Goal: Task Accomplishment & Management: Use online tool/utility

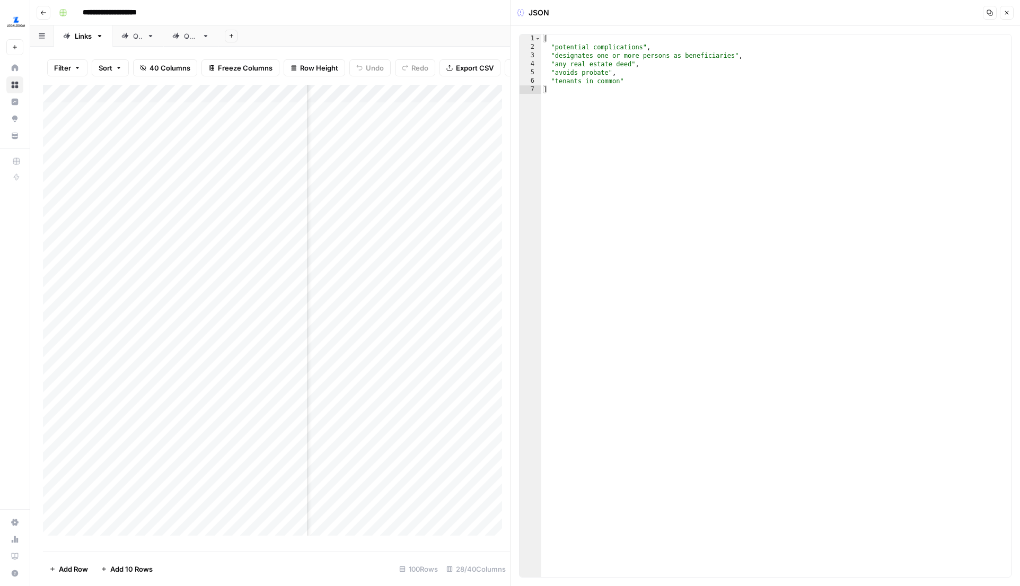
scroll to position [0, 93]
click at [1006, 13] on icon "button" at bounding box center [1006, 13] width 6 height 6
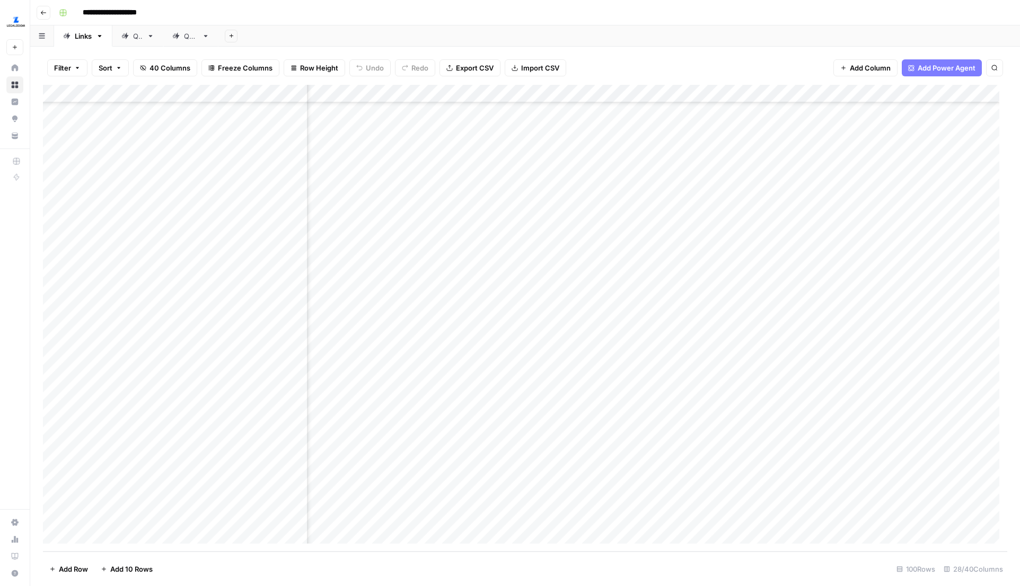
scroll to position [2332, 748]
click at [555, 482] on div "Add Column" at bounding box center [525, 318] width 964 height 466
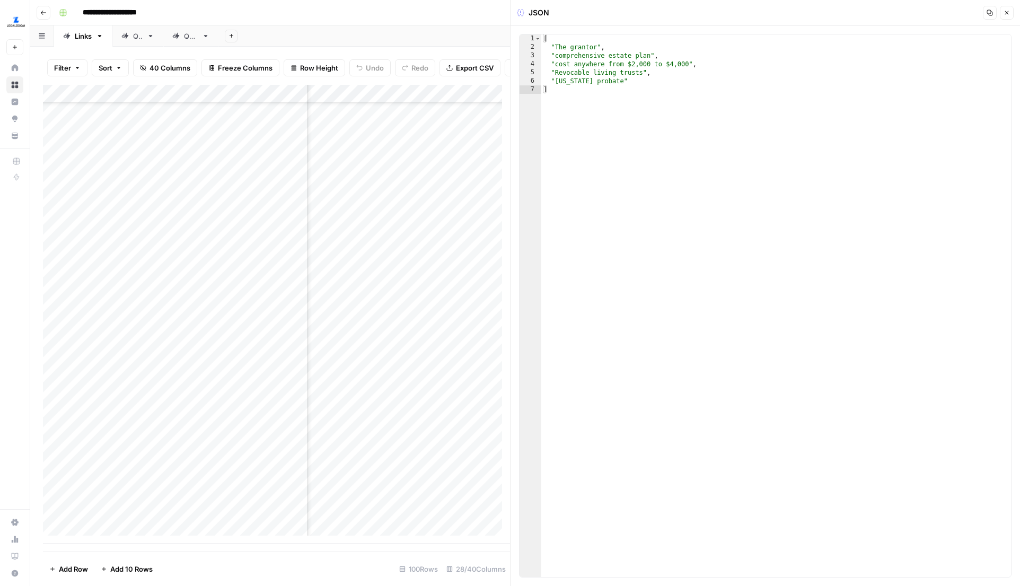
click at [1007, 7] on button "Close" at bounding box center [1007, 13] width 14 height 14
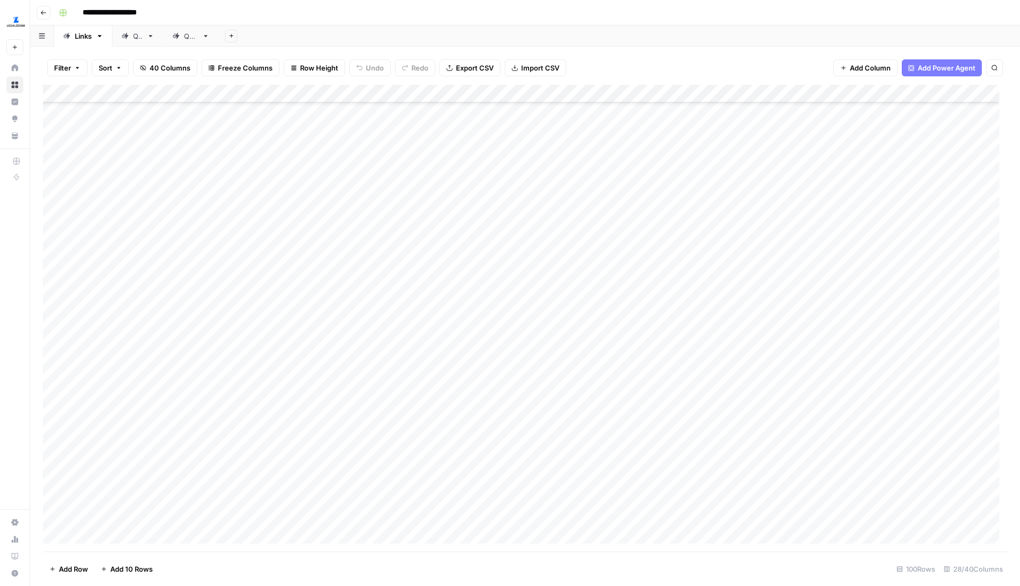
scroll to position [2241, 0]
click at [777, 268] on div "Add Column" at bounding box center [525, 318] width 964 height 466
click at [776, 268] on div "Add Column" at bounding box center [525, 318] width 964 height 466
click at [575, 267] on div "Add Column" at bounding box center [525, 318] width 964 height 466
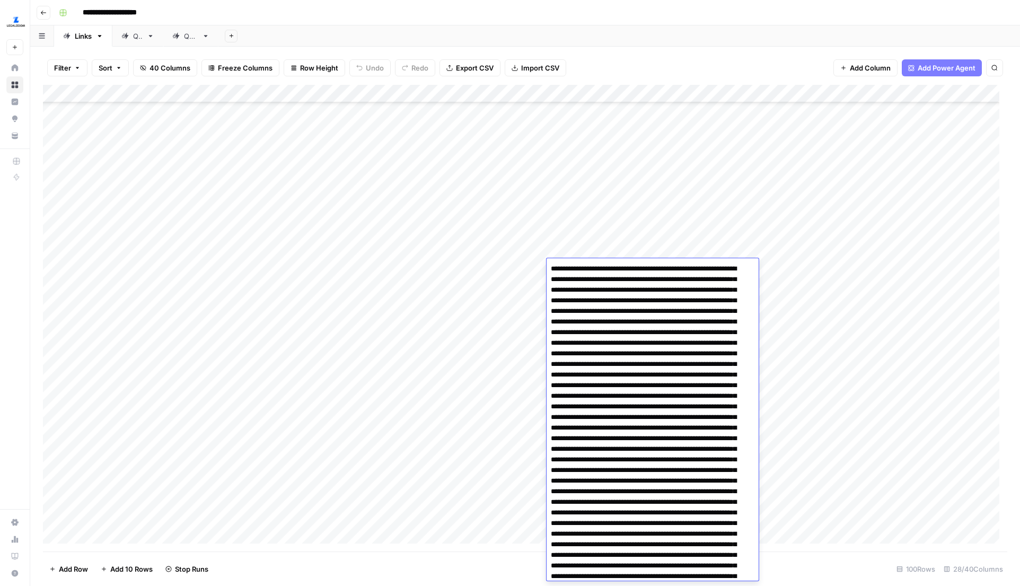
click at [754, 55] on div "Filter Sort 40 Columns Freeze Columns Row Height Undo Redo Export CSV Import CS…" at bounding box center [525, 68] width 964 height 34
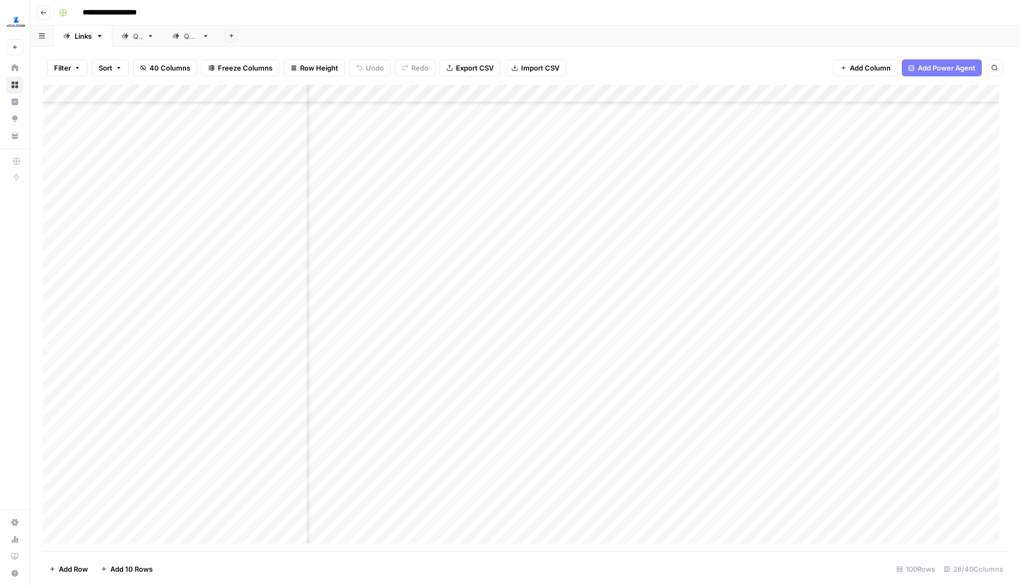
scroll to position [1528, 1605]
click at [673, 155] on div "Add Column" at bounding box center [525, 318] width 964 height 466
click at [784, 172] on div "Add Column" at bounding box center [525, 318] width 964 height 466
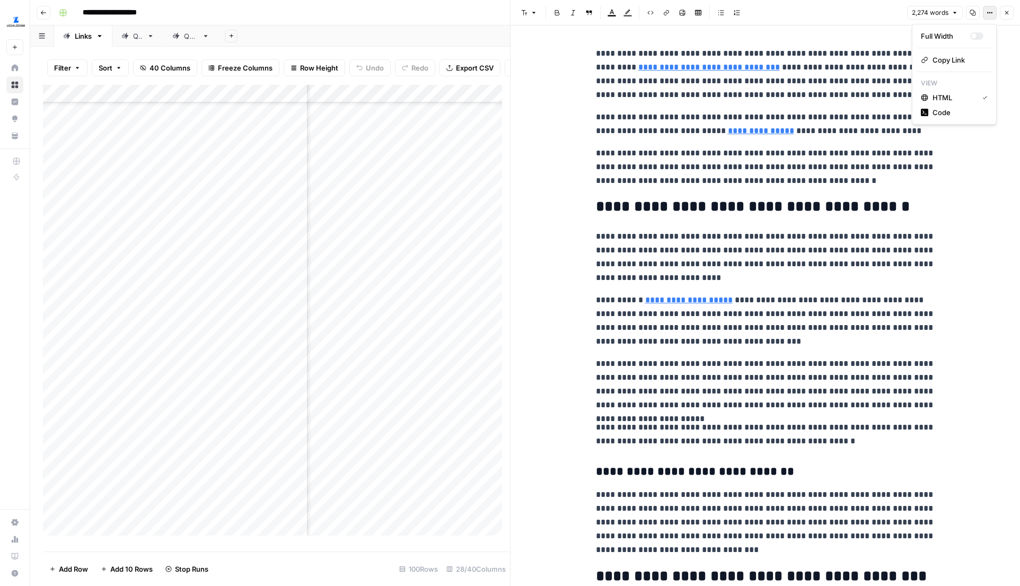
click at [989, 10] on icon "button" at bounding box center [989, 13] width 6 height 6
click at [950, 111] on span "Code" at bounding box center [957, 112] width 51 height 11
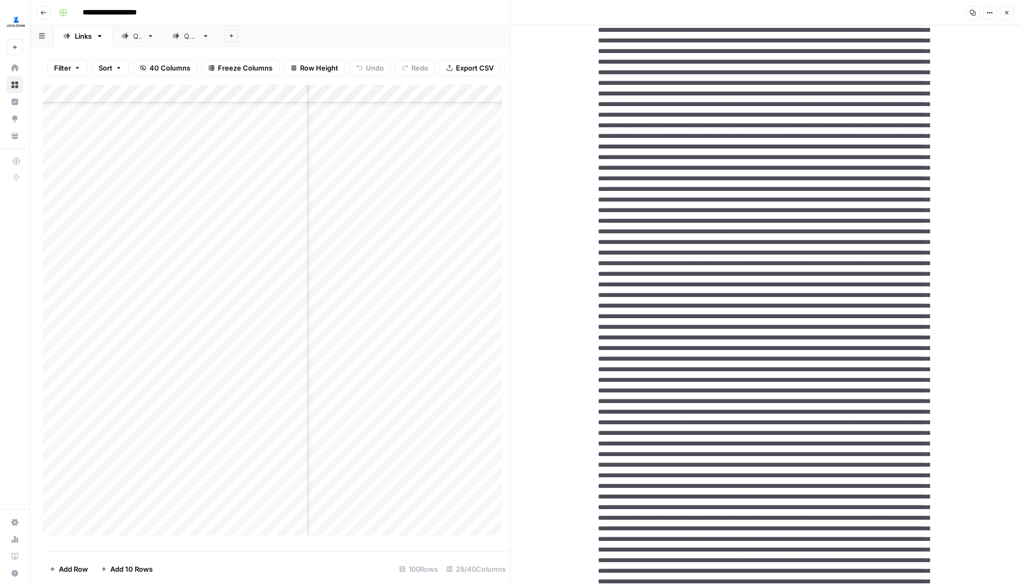
scroll to position [185, 0]
click at [1001, 12] on button "Close" at bounding box center [1007, 13] width 14 height 14
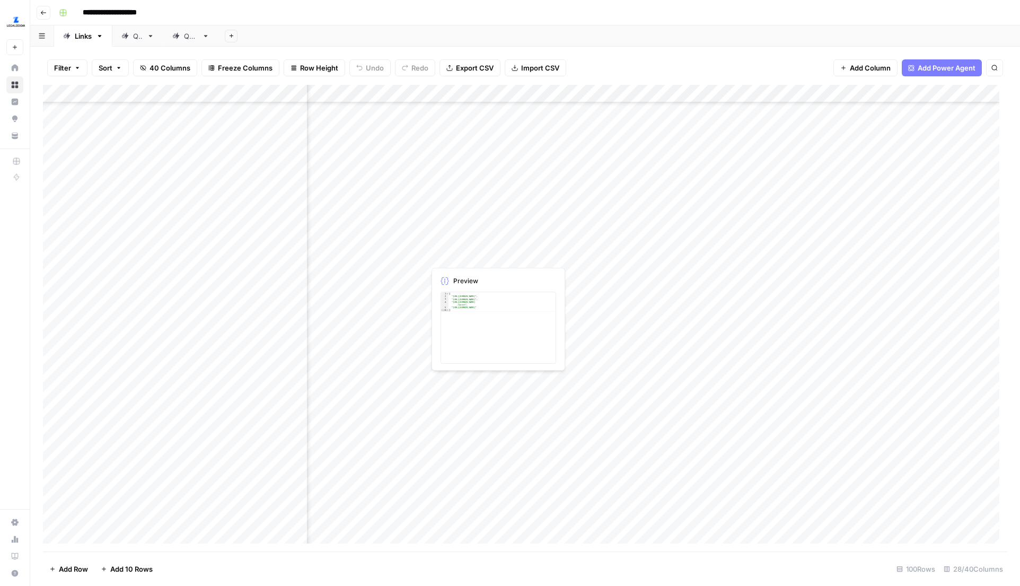
scroll to position [1436, 620]
click at [685, 243] on div "Add Column" at bounding box center [525, 318] width 964 height 466
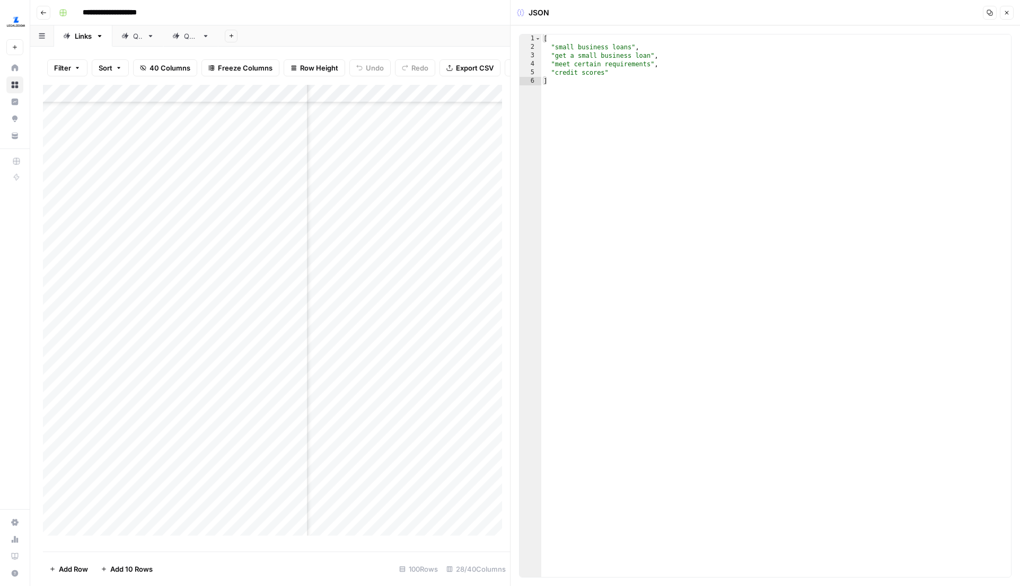
scroll to position [1436, 779]
click at [432, 251] on div "Add Column" at bounding box center [276, 314] width 467 height 458
click at [1008, 12] on icon "button" at bounding box center [1006, 13] width 6 height 6
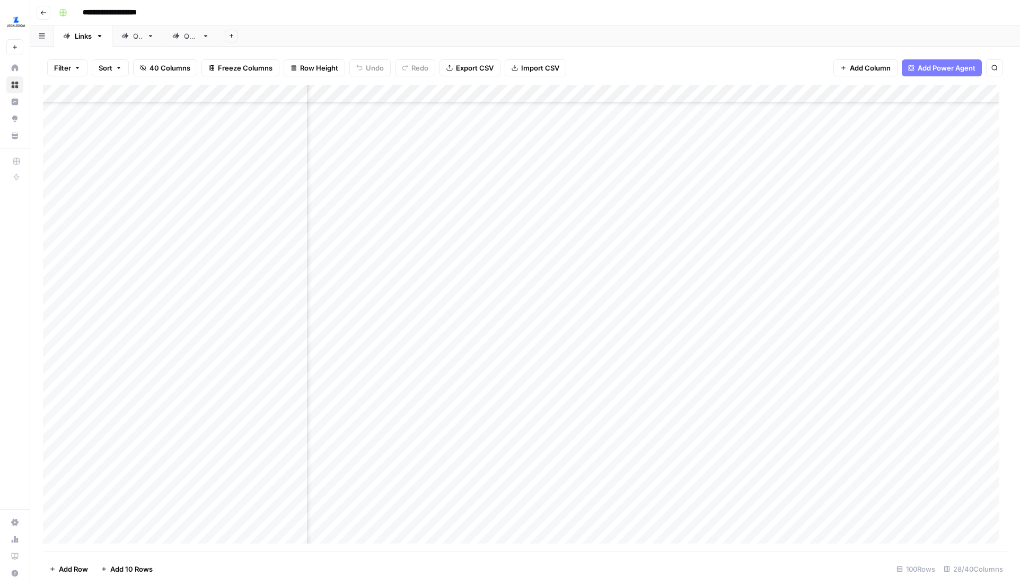
scroll to position [1436, 291]
click at [470, 247] on div "Add Column" at bounding box center [525, 318] width 964 height 466
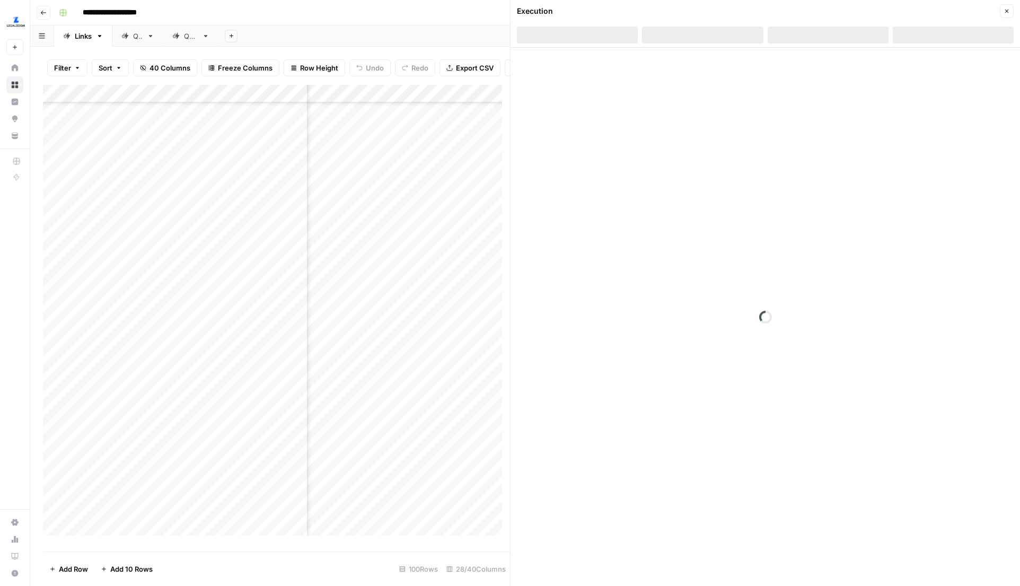
click at [851, 29] on div at bounding box center [827, 34] width 121 height 17
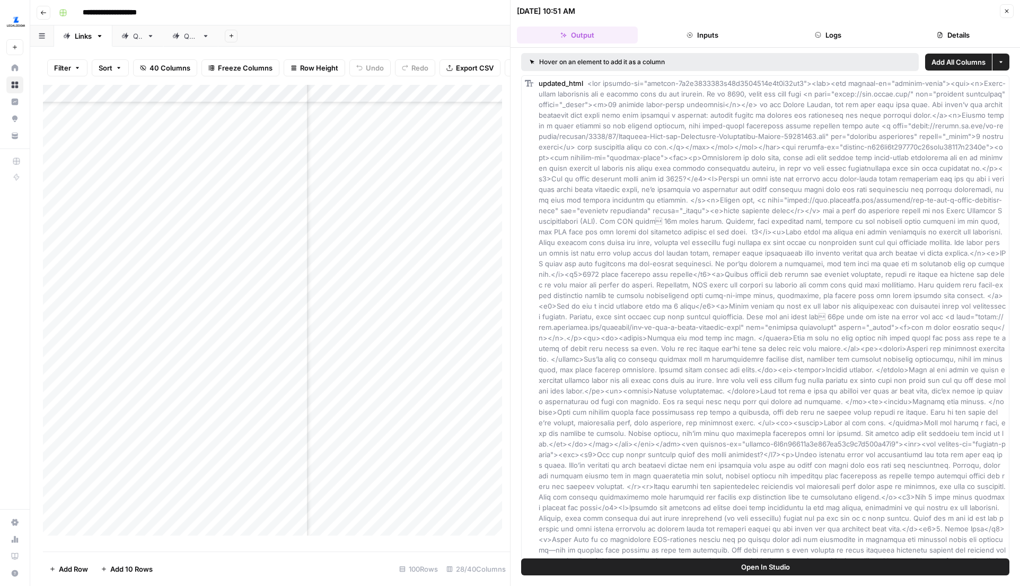
click at [828, 33] on button "Logs" at bounding box center [827, 34] width 121 height 17
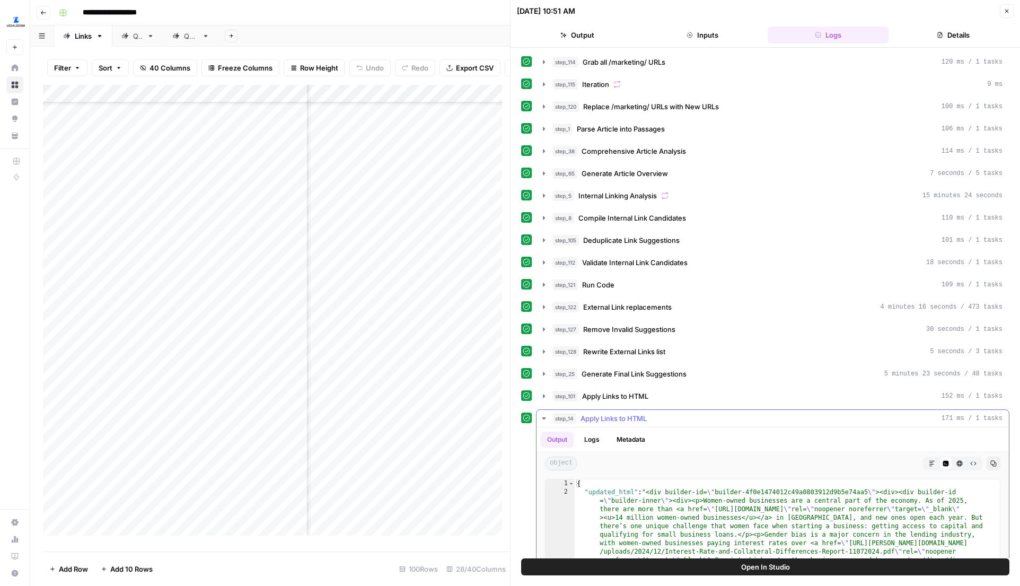
click at [543, 414] on icon "button" at bounding box center [544, 418] width 8 height 8
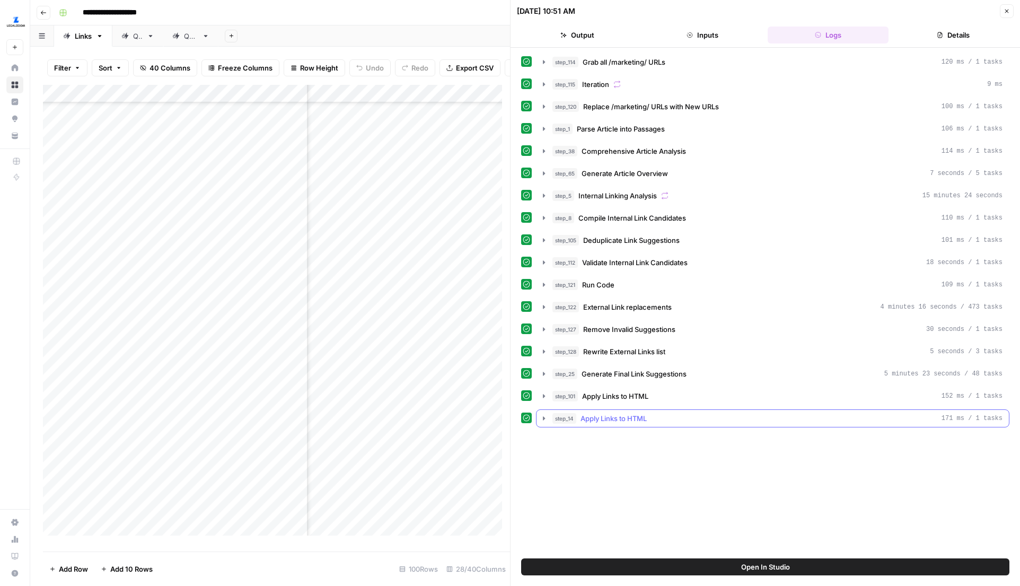
click at [543, 426] on button "step_14 Apply Links to HTML 171 ms / 1 tasks" at bounding box center [772, 418] width 472 height 17
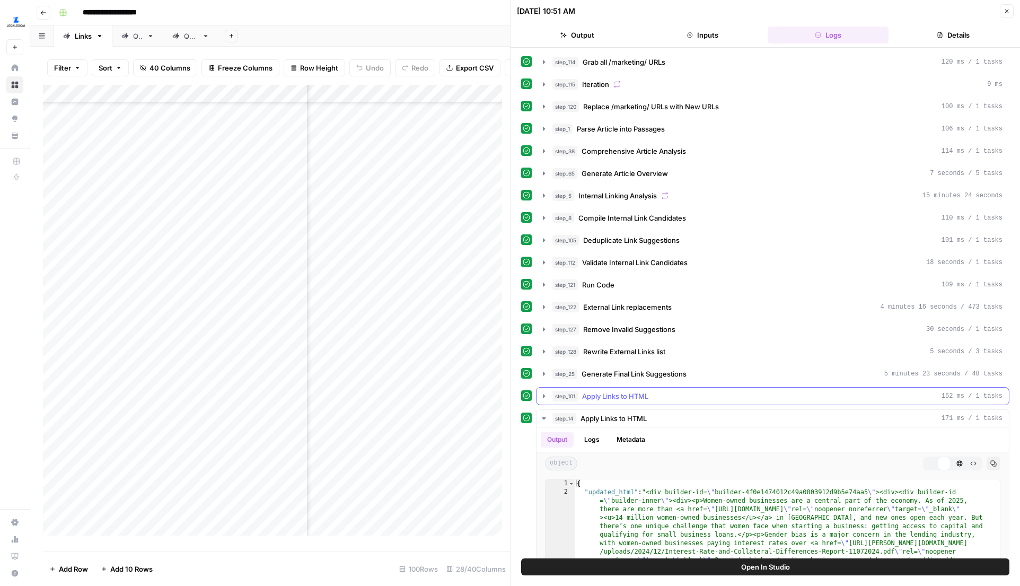
click at [543, 391] on button "step_101 Apply Links to HTML 152 ms / 1 tasks" at bounding box center [772, 395] width 472 height 17
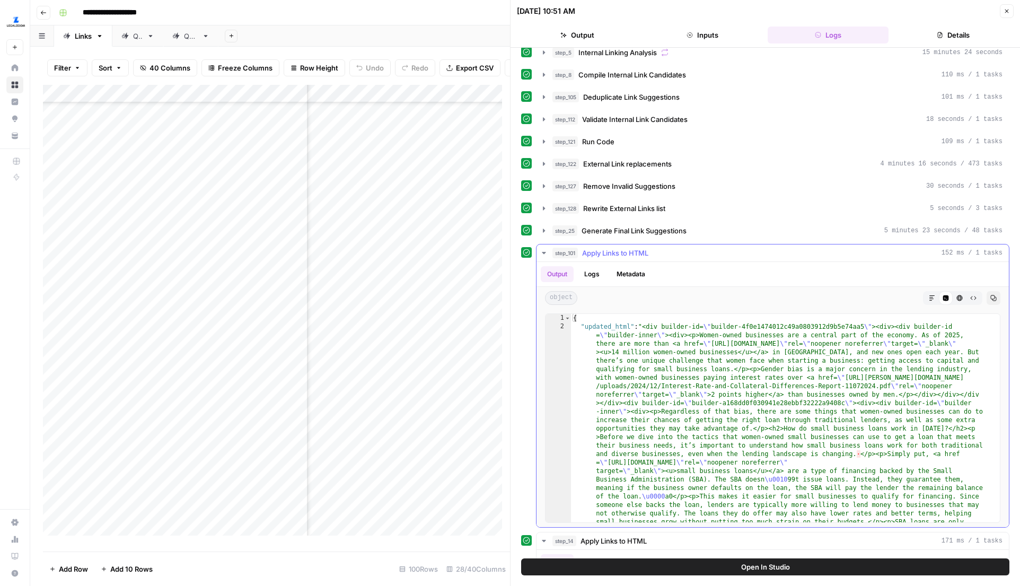
scroll to position [175, 0]
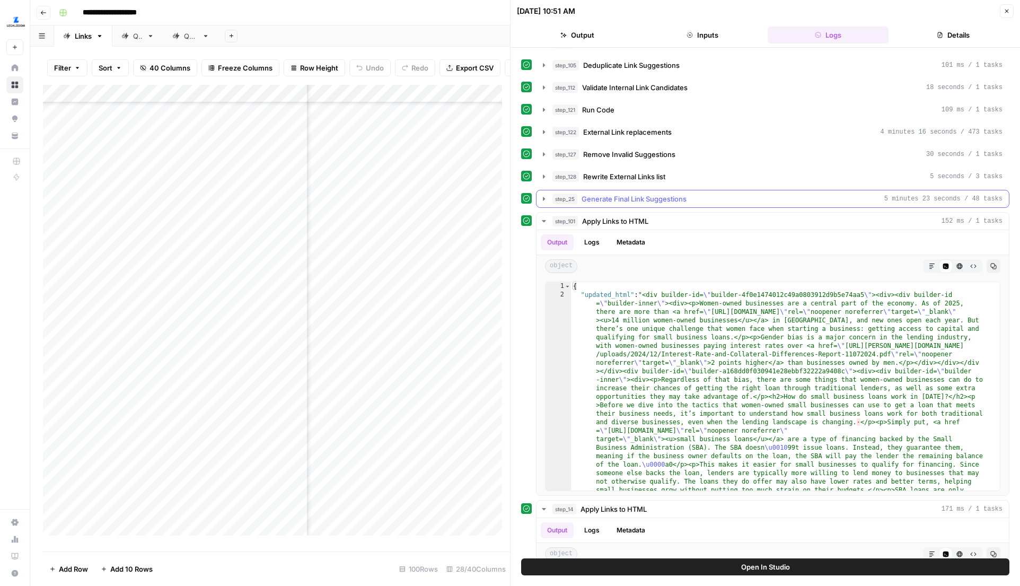
click at [543, 196] on icon "button" at bounding box center [544, 198] width 8 height 8
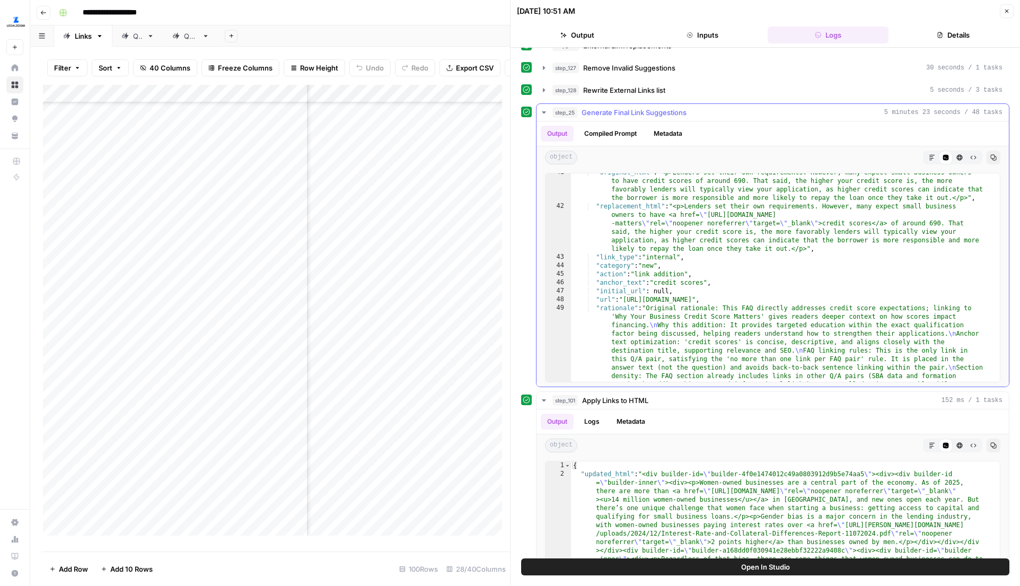
scroll to position [832, 0]
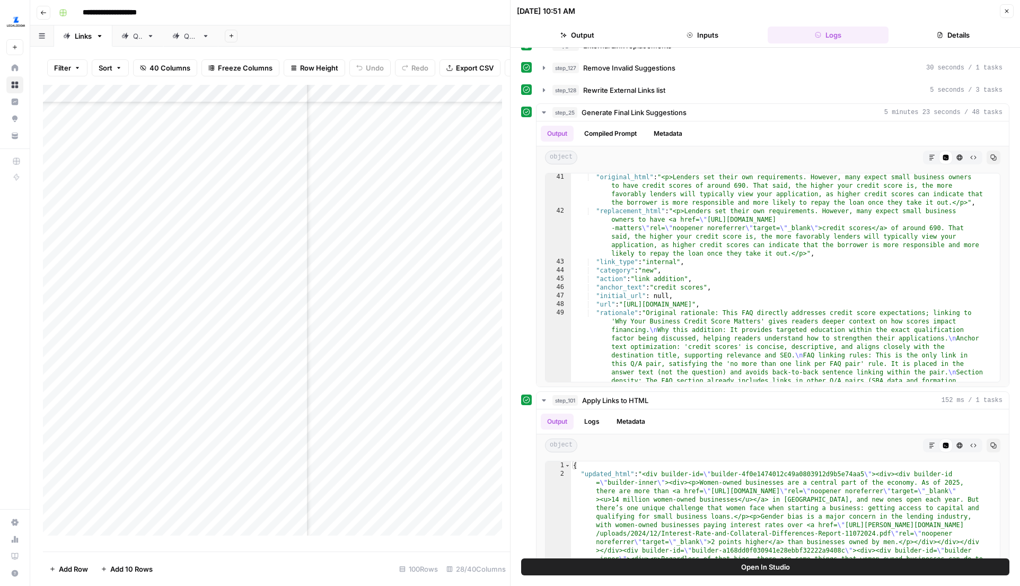
click at [1001, 10] on button "Close" at bounding box center [1007, 11] width 14 height 14
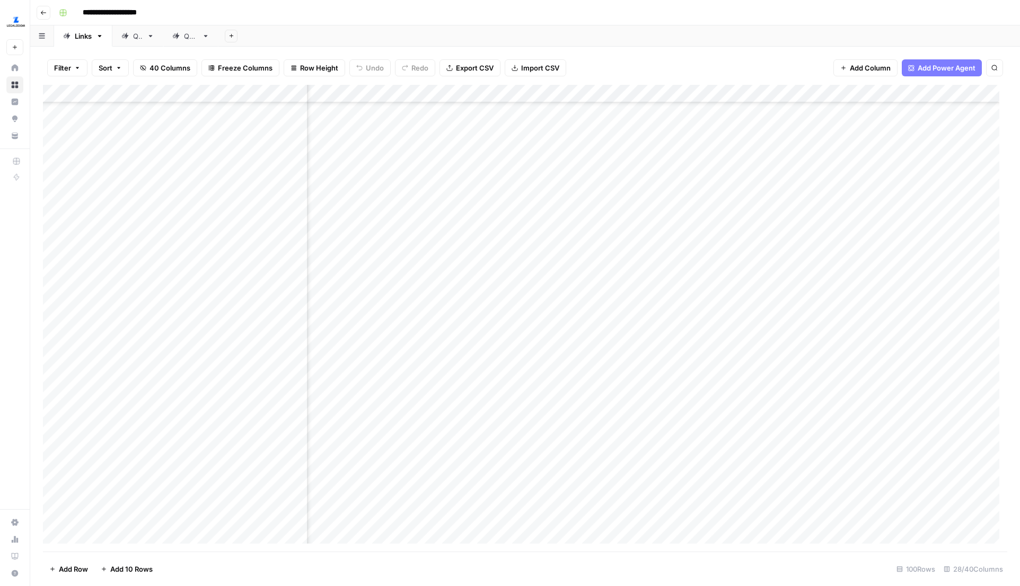
click at [438, 98] on div "Add Column" at bounding box center [525, 318] width 964 height 466
click at [396, 197] on span "Edit Workflow" at bounding box center [418, 197] width 93 height 11
click at [545, 242] on div "Add Column" at bounding box center [525, 318] width 964 height 466
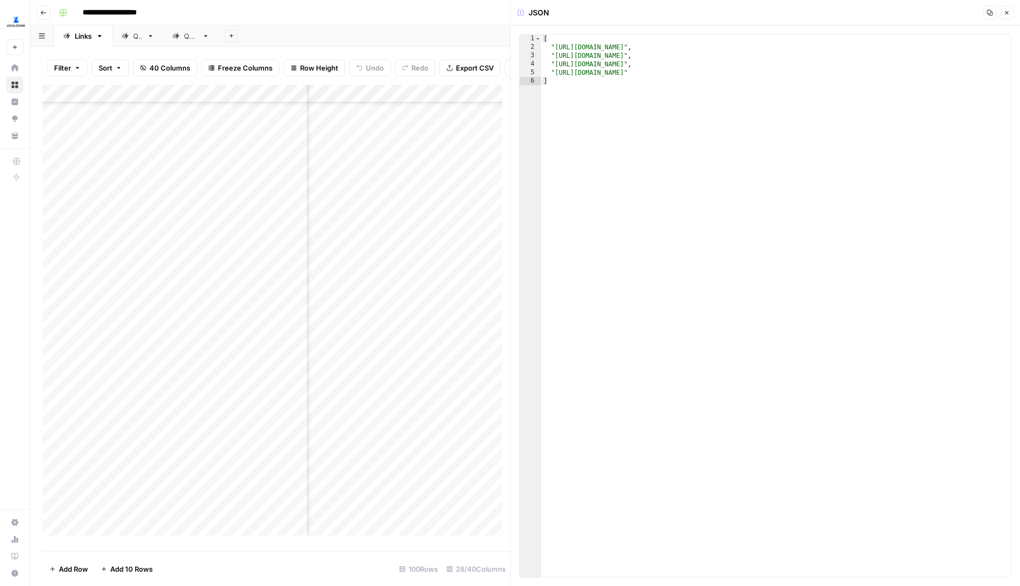
scroll to position [1436, 414]
click at [348, 251] on div "Add Column" at bounding box center [276, 314] width 467 height 458
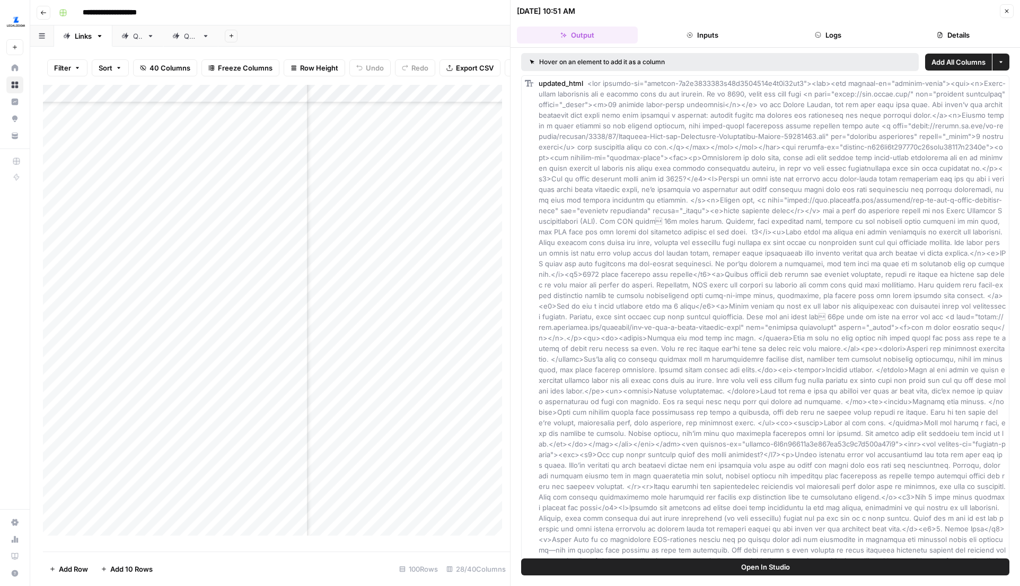
click at [678, 563] on button "Open In Studio" at bounding box center [765, 566] width 488 height 17
click at [1003, 11] on icon "button" at bounding box center [1006, 11] width 6 height 6
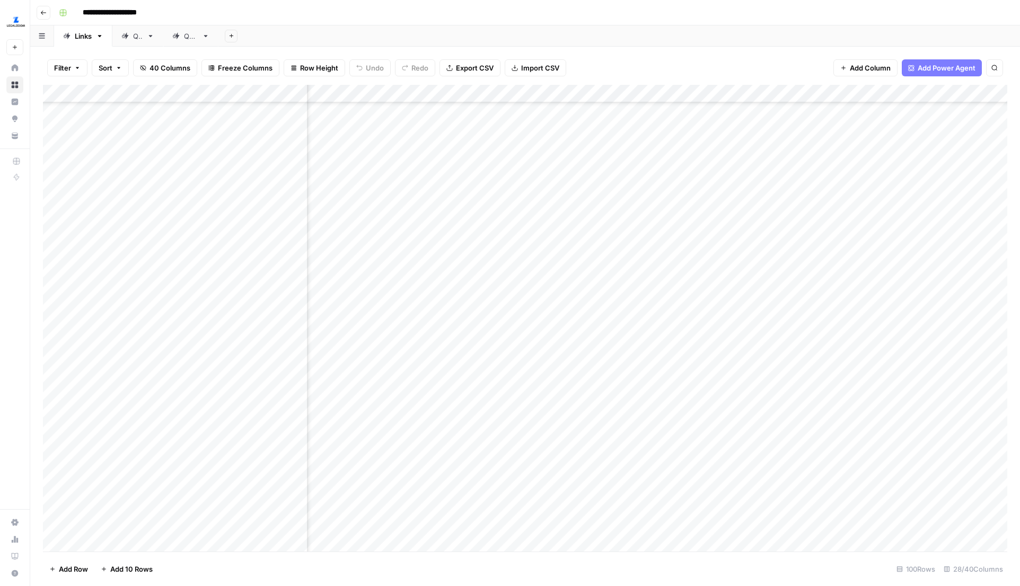
scroll to position [1436, 280]
click at [492, 244] on div "Add Column" at bounding box center [525, 318] width 964 height 466
click at [648, 340] on div "Add Column" at bounding box center [525, 318] width 964 height 466
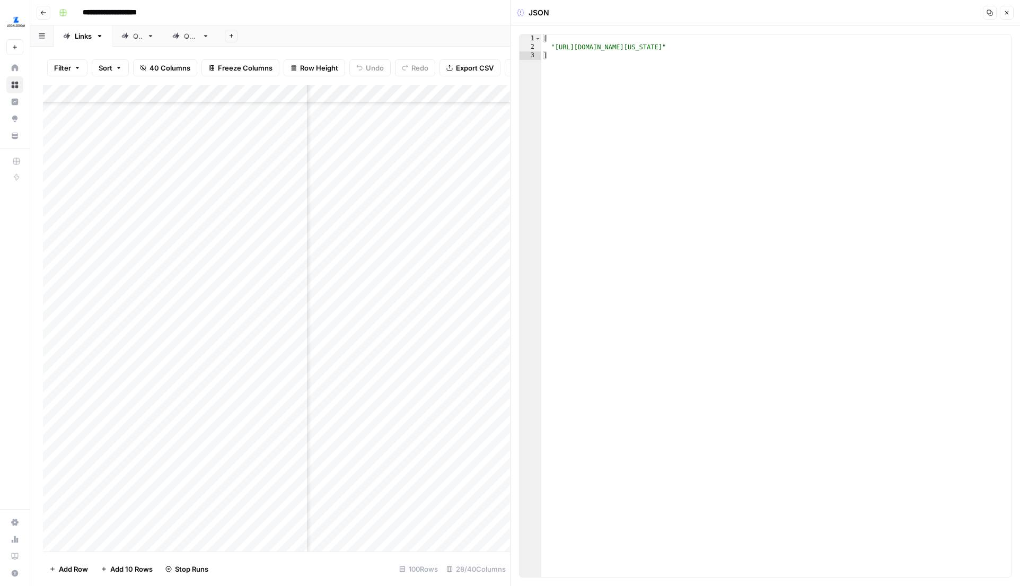
scroll to position [1011, 787]
click at [409, 422] on div "Add Column" at bounding box center [276, 318] width 467 height 466
click at [423, 449] on div "Add Column" at bounding box center [276, 318] width 467 height 466
click at [425, 476] on div "Add Column" at bounding box center [276, 318] width 467 height 466
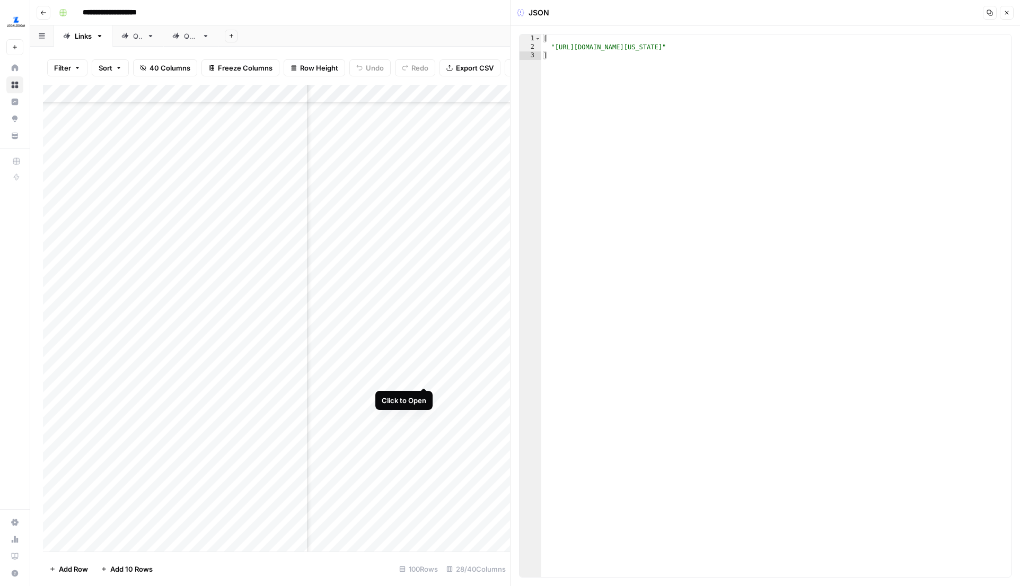
click at [421, 366] on div "Add Column" at bounding box center [276, 318] width 467 height 466
click at [410, 338] on div "Add Column" at bounding box center [276, 318] width 467 height 466
click at [412, 365] on div "Add Column" at bounding box center [276, 318] width 467 height 466
click at [423, 389] on div "Add Column" at bounding box center [276, 318] width 467 height 466
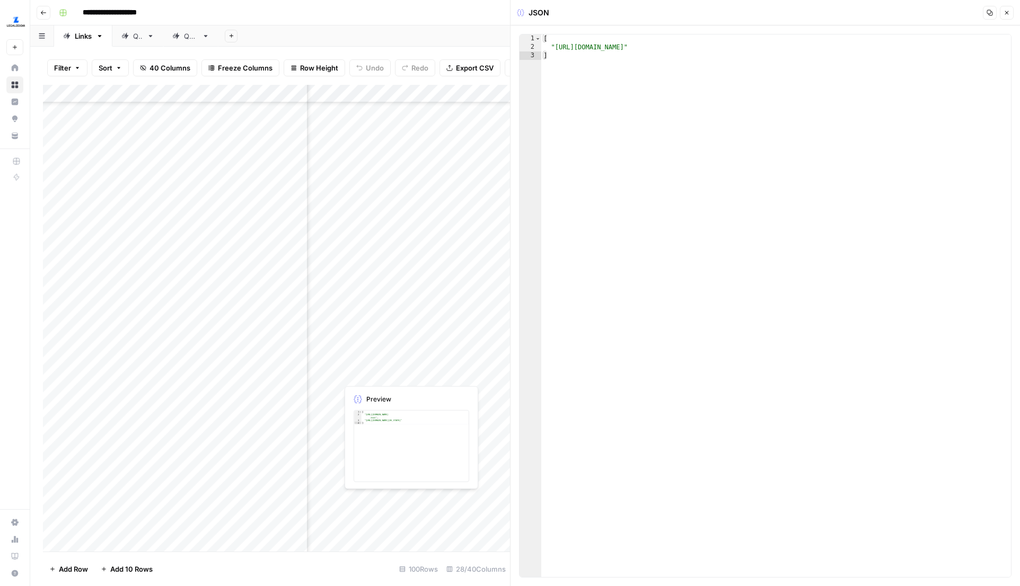
scroll to position [1403, 787]
click at [425, 307] on div "Add Column" at bounding box center [276, 318] width 467 height 466
click at [409, 311] on div "Add Column" at bounding box center [276, 318] width 467 height 466
click at [424, 340] on div "Add Column" at bounding box center [276, 318] width 467 height 466
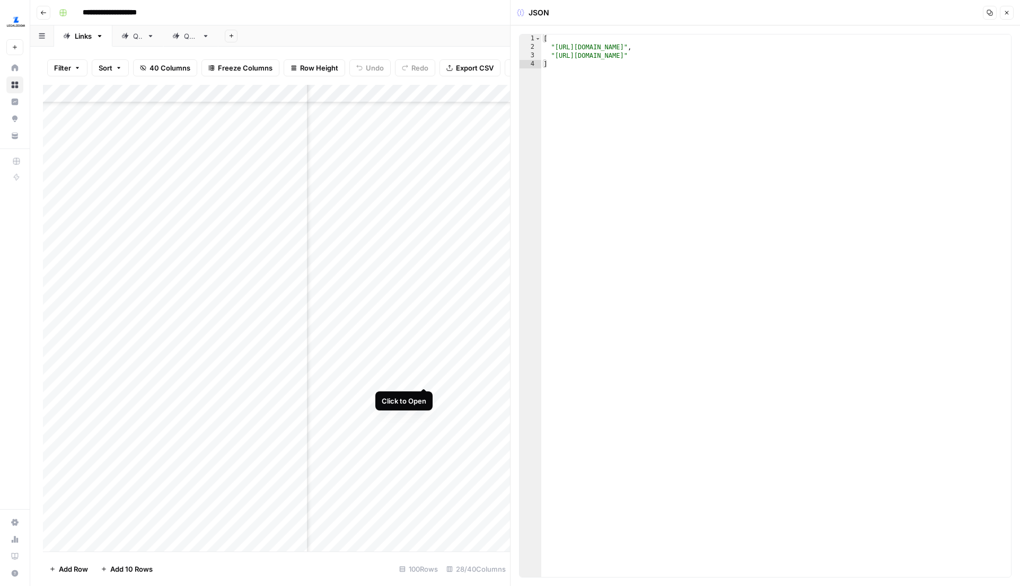
click at [422, 364] on div "Add Column" at bounding box center [276, 318] width 467 height 466
click at [427, 392] on div "Add Column" at bounding box center [276, 318] width 467 height 466
click at [426, 421] on div "Add Column" at bounding box center [276, 318] width 467 height 466
click at [425, 379] on div "Add Column" at bounding box center [276, 318] width 467 height 466
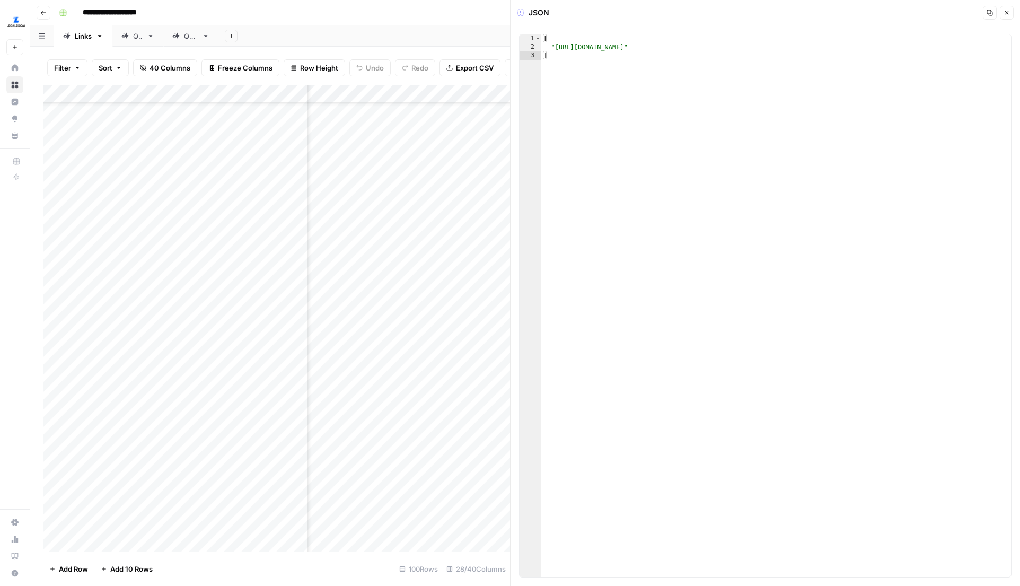
scroll to position [1639, 787]
click at [423, 316] on div "Add Column" at bounding box center [276, 318] width 467 height 466
click at [425, 344] on div "Add Column" at bounding box center [276, 318] width 467 height 466
click at [425, 374] on div "Add Column" at bounding box center [276, 318] width 467 height 466
click at [424, 403] on div "Add Column" at bounding box center [276, 318] width 467 height 466
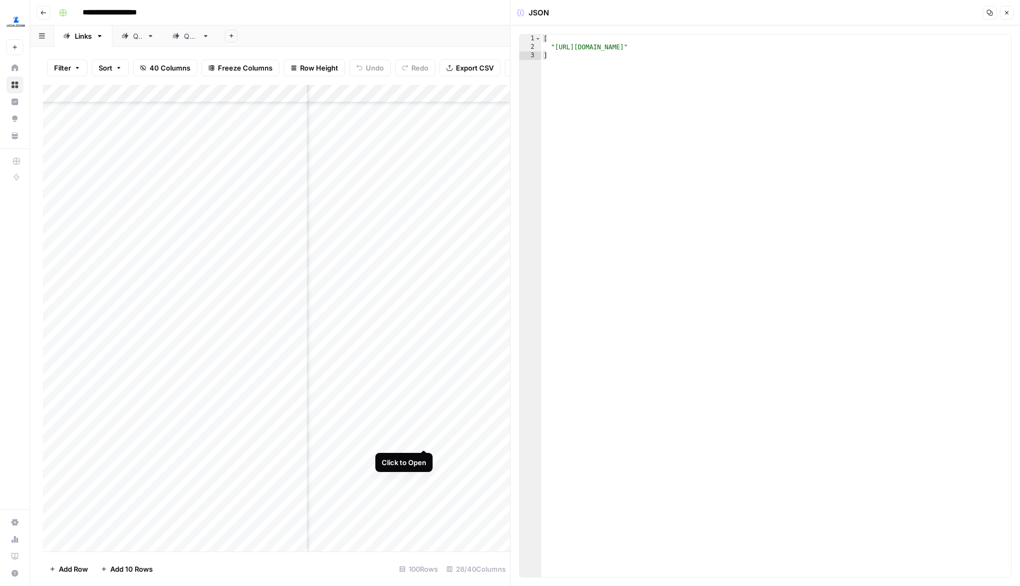
click at [425, 431] on div "Add Column" at bounding box center [276, 318] width 467 height 466
click at [1004, 10] on icon "button" at bounding box center [1006, 13] width 6 height 6
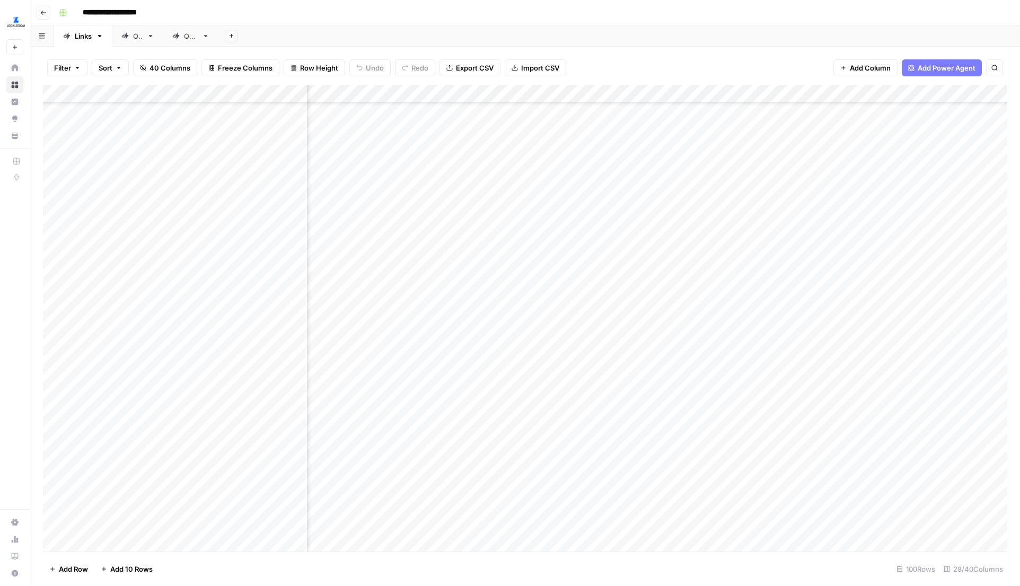
scroll to position [1687, 188]
click at [585, 378] on div "Add Column" at bounding box center [525, 318] width 964 height 466
click at [536, 406] on div "Add Column" at bounding box center [525, 318] width 964 height 466
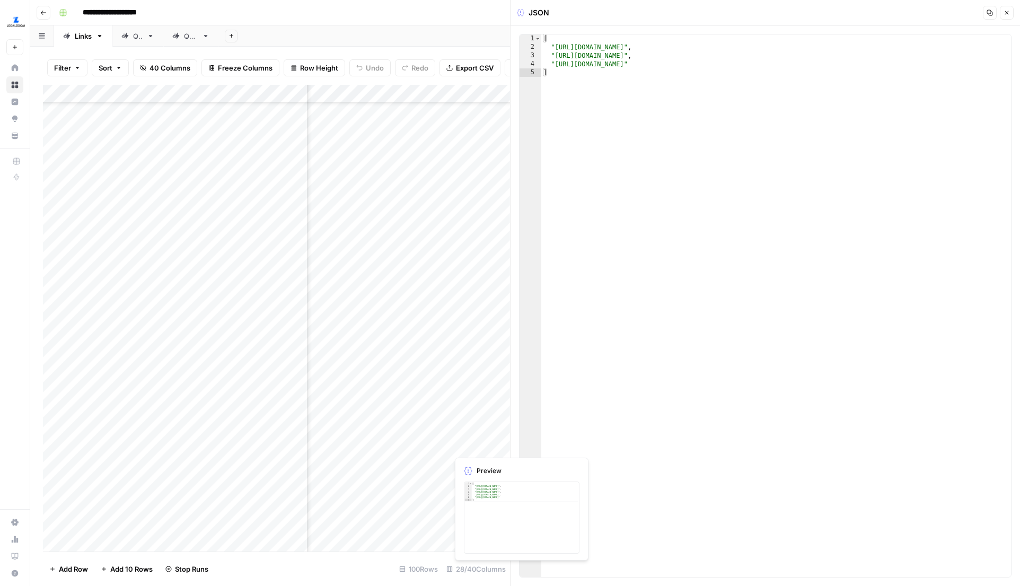
scroll to position [1687, 744]
click at [468, 437] on div "Add Column" at bounding box center [276, 318] width 467 height 466
click at [467, 459] on div "Add Column" at bounding box center [276, 318] width 467 height 466
click at [465, 456] on div "Add Column" at bounding box center [276, 318] width 467 height 466
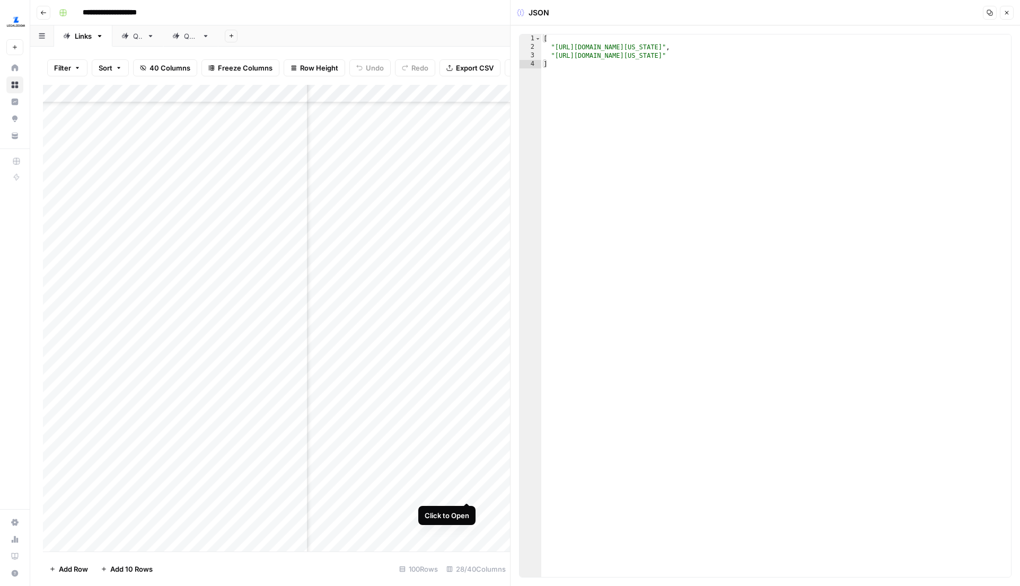
click at [467, 480] on div "Add Column" at bounding box center [276, 318] width 467 height 466
click at [466, 485] on div "Add Column" at bounding box center [276, 318] width 467 height 466
click at [466, 459] on div "Add Column" at bounding box center [276, 318] width 467 height 466
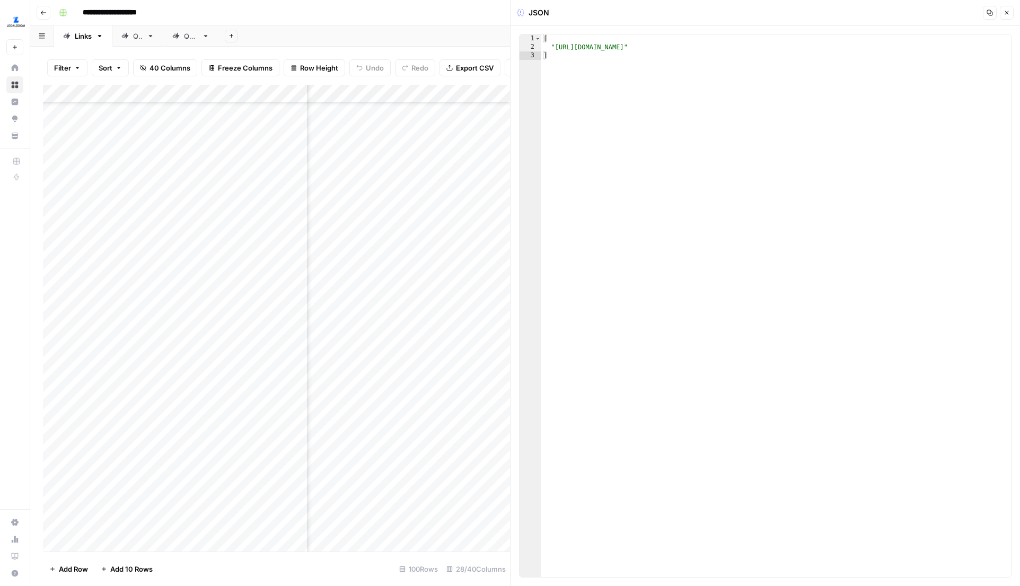
scroll to position [1927, 744]
click at [468, 441] on div "Add Column" at bounding box center [276, 318] width 467 height 466
click at [468, 468] on div "Add Column" at bounding box center [276, 318] width 467 height 466
click at [467, 449] on div "Add Column" at bounding box center [276, 318] width 467 height 466
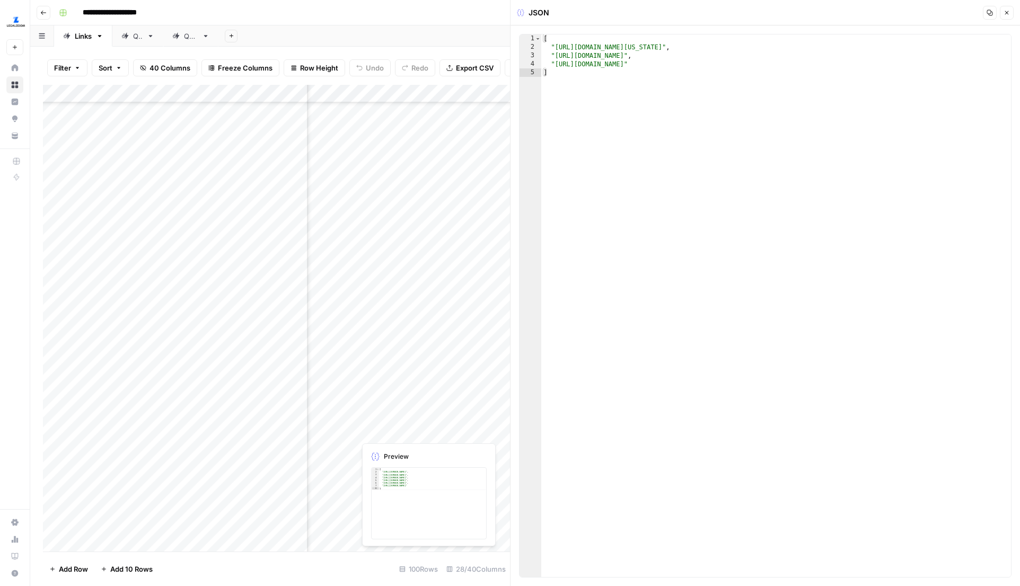
click at [444, 420] on div "Add Column" at bounding box center [276, 318] width 467 height 466
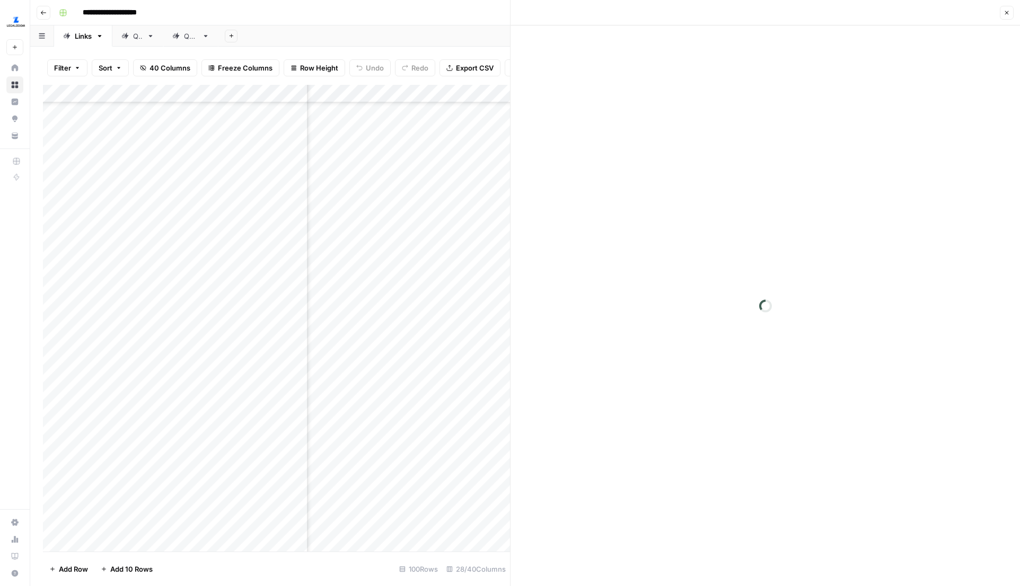
scroll to position [2173, 770]
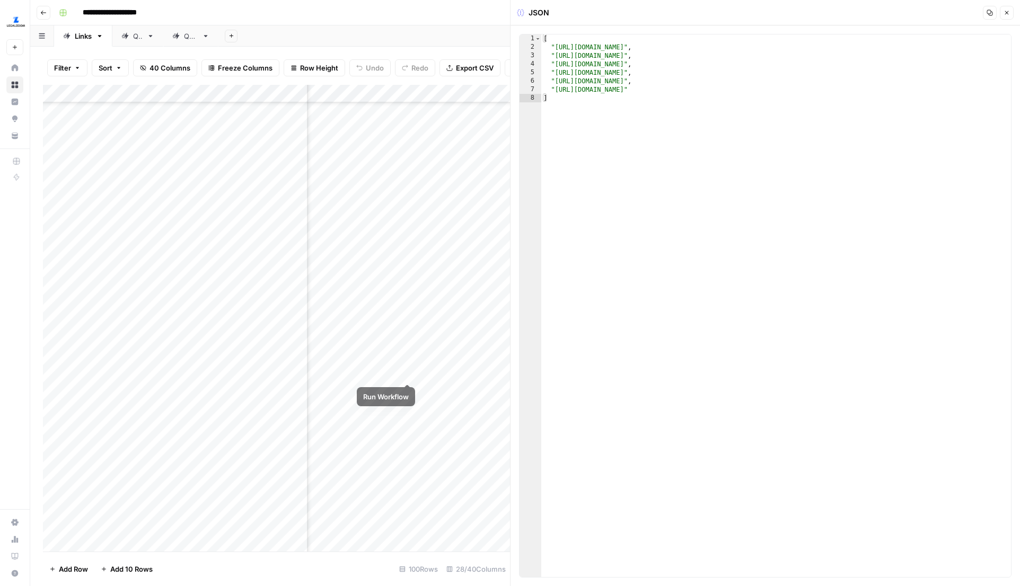
click at [406, 364] on div "Add Column" at bounding box center [276, 318] width 467 height 466
click at [419, 388] on div "Add Column" at bounding box center [276, 318] width 467 height 466
click at [425, 418] on div "Add Column" at bounding box center [276, 318] width 467 height 466
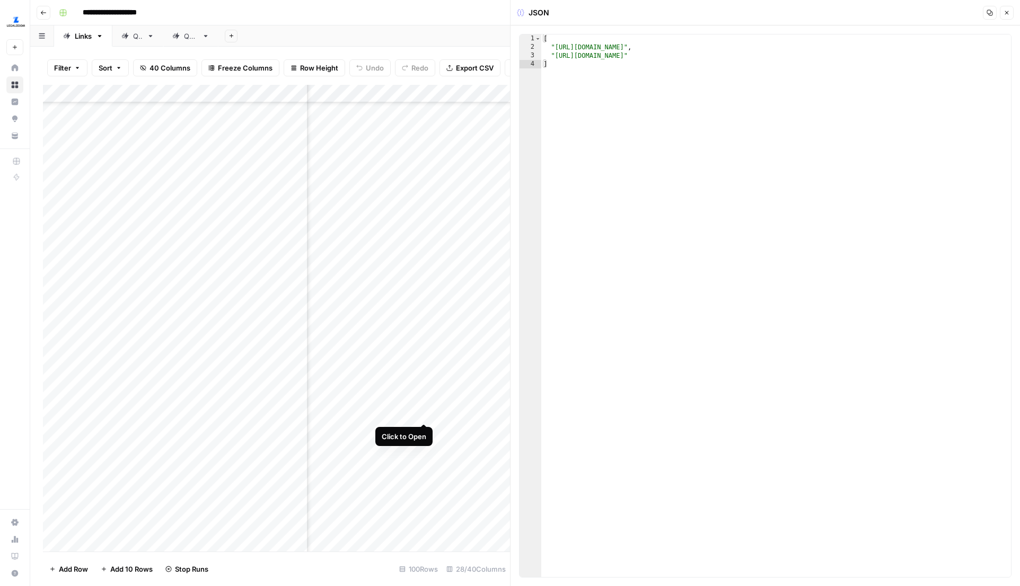
click at [428, 400] on div "Add Column" at bounding box center [276, 318] width 467 height 466
click at [423, 400] on div "Add Column" at bounding box center [276, 318] width 467 height 466
click at [426, 426] on div "Add Column" at bounding box center [276, 318] width 467 height 466
click at [425, 456] on div "Add Column" at bounding box center [276, 318] width 467 height 466
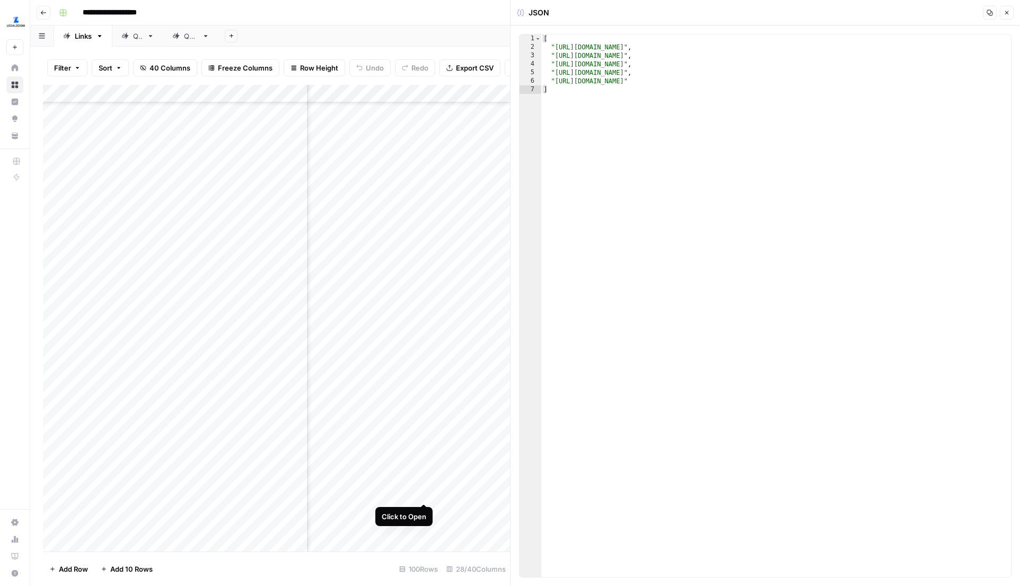
click at [423, 483] on div "Add Column" at bounding box center [276, 318] width 467 height 466
click at [425, 487] on div "Add Column" at bounding box center [276, 318] width 467 height 466
click at [1007, 16] on button "Close" at bounding box center [1007, 13] width 14 height 14
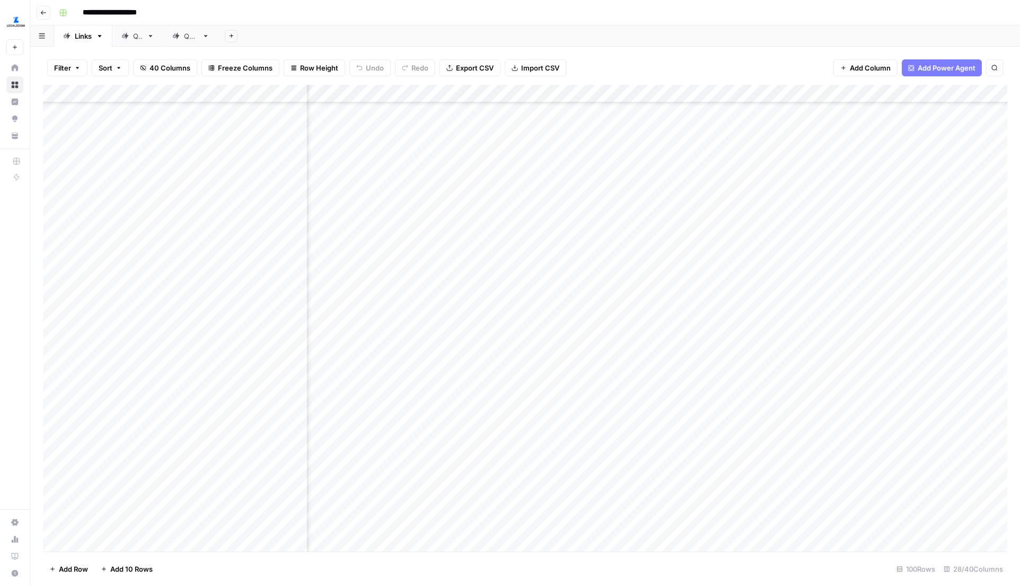
scroll to position [1770, 1572]
click at [779, 312] on div "Add Column" at bounding box center [525, 318] width 964 height 466
click at [772, 321] on div "Add Column" at bounding box center [525, 318] width 964 height 466
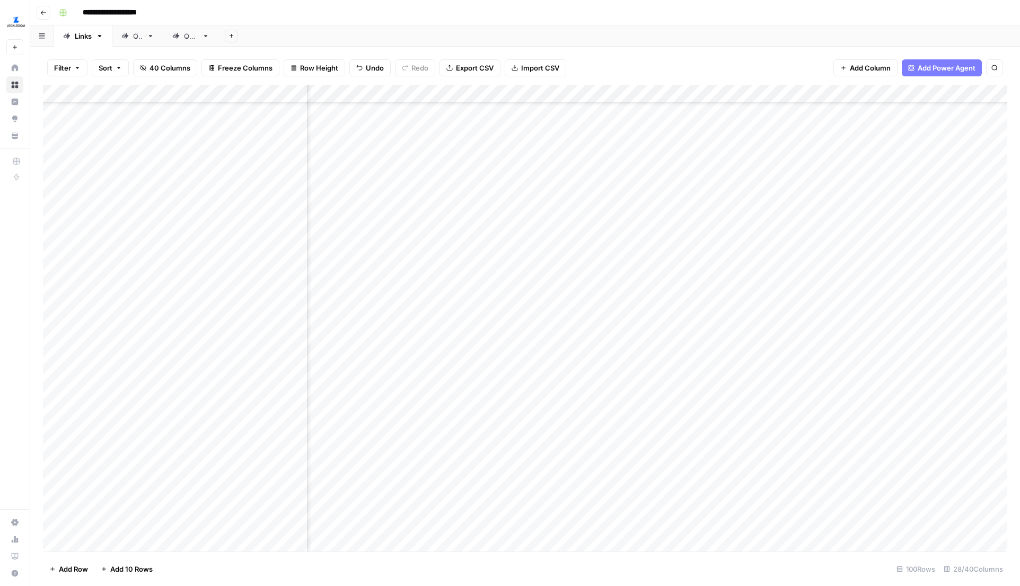
click at [680, 296] on div "Add Column" at bounding box center [525, 318] width 964 height 466
click at [674, 316] on div "Add Column" at bounding box center [525, 318] width 964 height 466
click at [674, 348] on div "Add Column" at bounding box center [525, 318] width 964 height 466
click at [674, 379] on div "Add Column" at bounding box center [525, 318] width 964 height 466
click at [671, 398] on div "Add Column" at bounding box center [525, 318] width 964 height 466
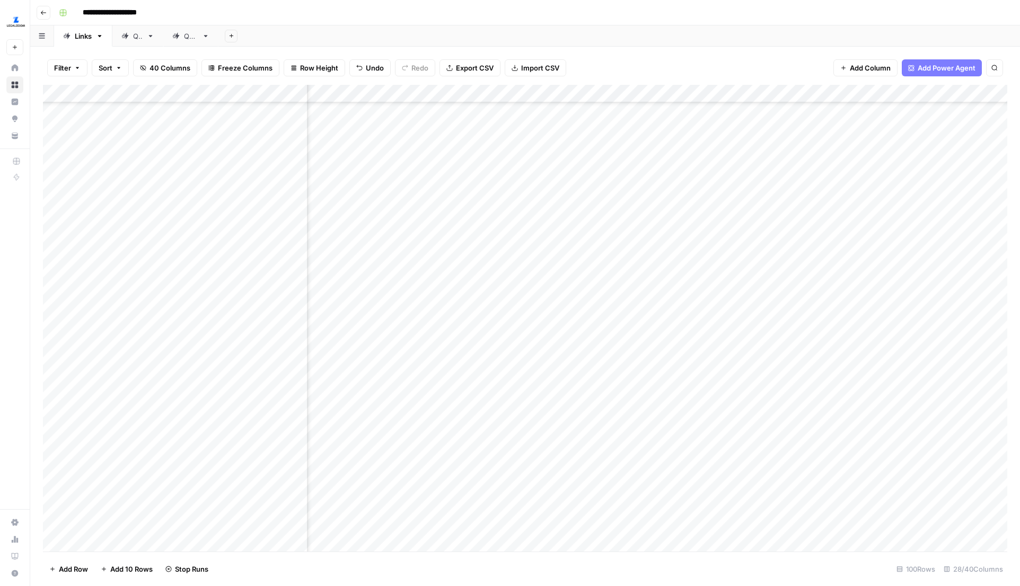
click at [671, 420] on div "Add Column" at bounding box center [525, 318] width 964 height 466
click at [670, 453] on div "Add Column" at bounding box center [525, 318] width 964 height 466
click at [662, 245] on div "Add Column" at bounding box center [525, 318] width 964 height 466
click at [665, 260] on div "Add Column" at bounding box center [525, 318] width 964 height 466
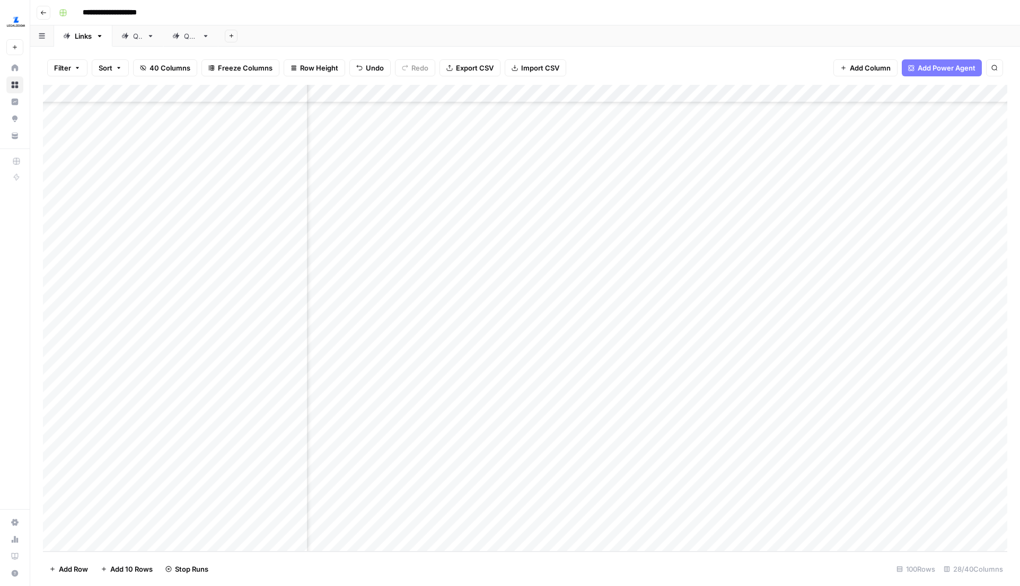
click at [670, 290] on div "Add Column" at bounding box center [525, 318] width 964 height 466
click at [670, 324] on div "Add Column" at bounding box center [525, 318] width 964 height 466
click at [669, 351] on div "Add Column" at bounding box center [525, 318] width 964 height 466
click at [663, 385] on div "Add Column" at bounding box center [525, 318] width 964 height 466
click at [664, 412] on div "Add Column" at bounding box center [525, 318] width 964 height 466
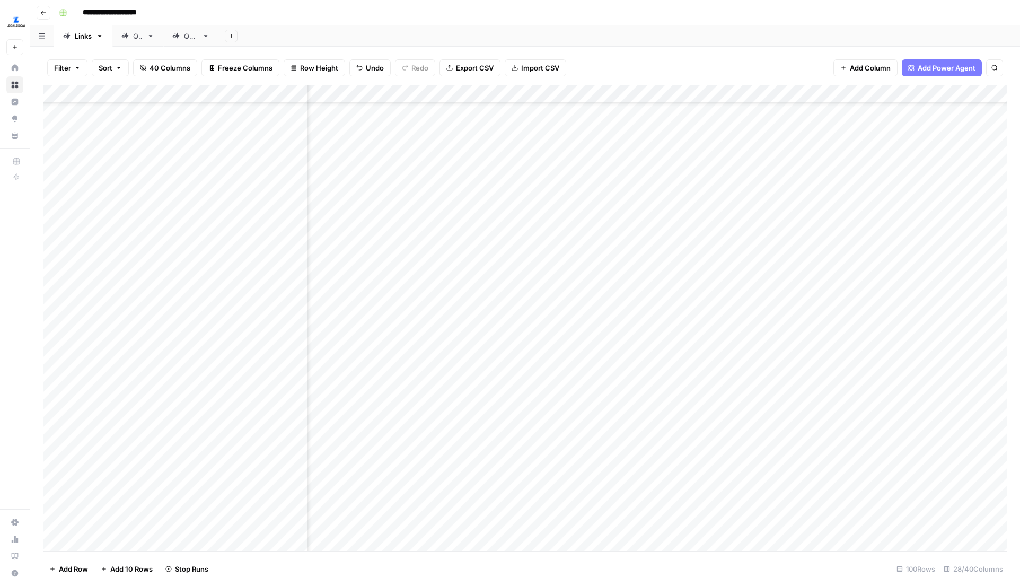
click at [665, 432] on div "Add Column" at bounding box center [525, 318] width 964 height 466
click at [666, 462] on div "Add Column" at bounding box center [525, 318] width 964 height 466
click at [666, 490] on div "Add Column" at bounding box center [525, 318] width 964 height 466
click at [668, 511] on div "Add Column" at bounding box center [525, 318] width 964 height 466
click at [675, 356] on div "Add Column" at bounding box center [525, 318] width 964 height 466
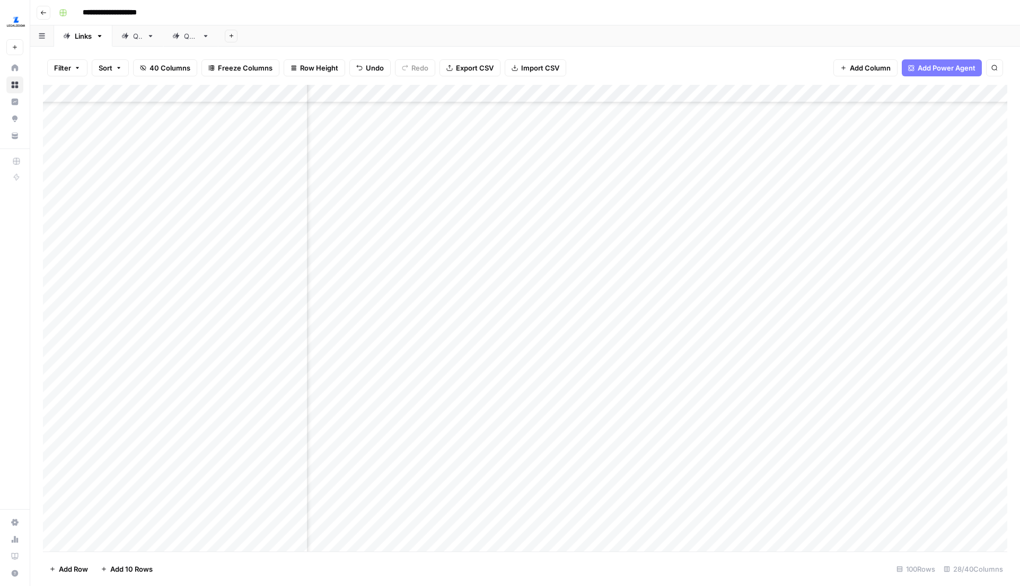
scroll to position [0, 1890]
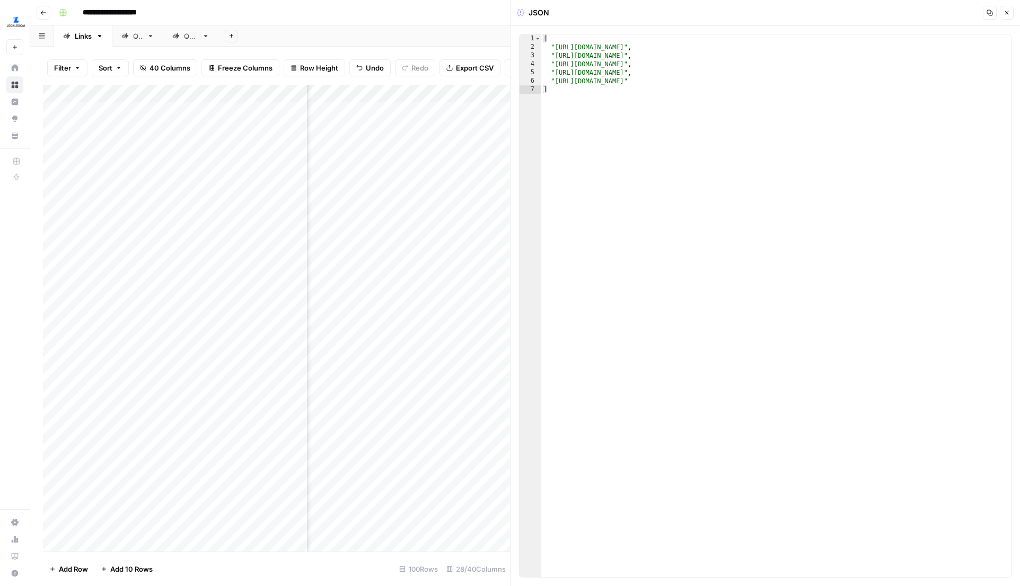
click at [1011, 14] on button "Close" at bounding box center [1007, 13] width 14 height 14
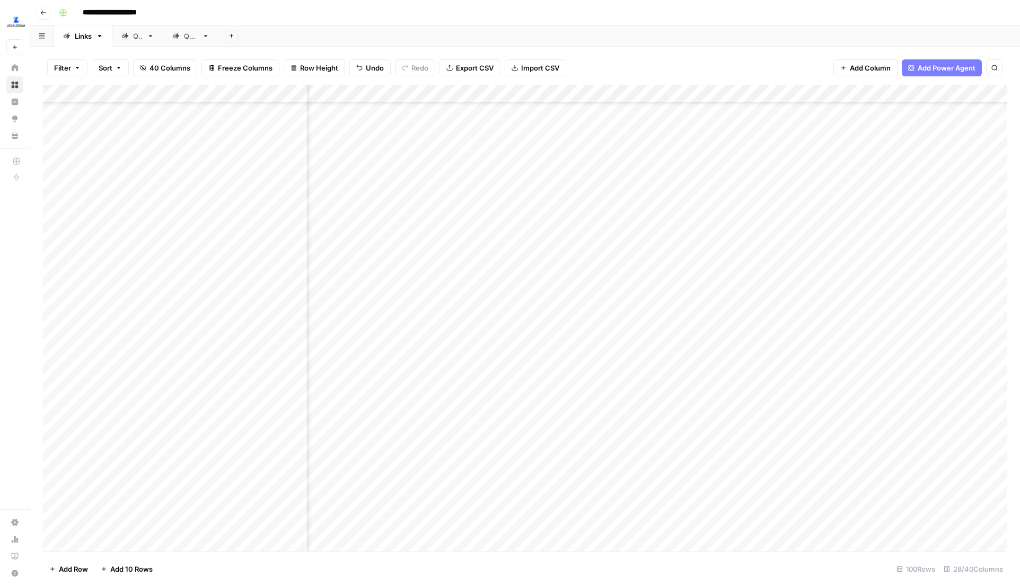
scroll to position [817, 2019]
click at [792, 286] on div "Add Column" at bounding box center [525, 318] width 964 height 466
click at [777, 316] on div "Add Column" at bounding box center [525, 318] width 964 height 466
click at [774, 291] on div "Add Column" at bounding box center [525, 318] width 964 height 466
click at [772, 340] on div "Add Column" at bounding box center [525, 318] width 964 height 466
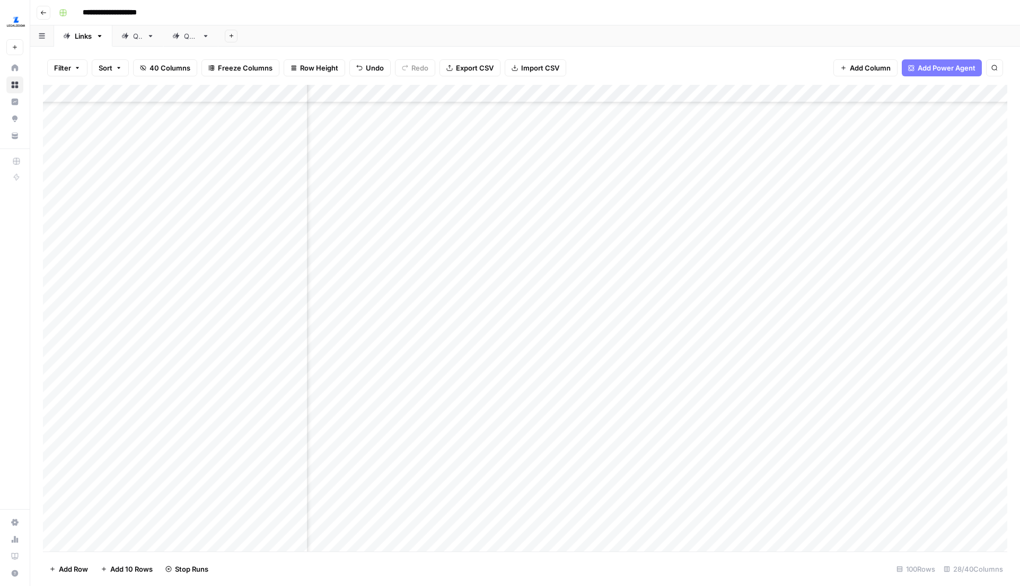
click at [772, 368] on div "Add Column" at bounding box center [525, 318] width 964 height 466
click at [776, 370] on div "Add Column" at bounding box center [525, 318] width 964 height 466
click at [773, 403] on div "Add Column" at bounding box center [525, 318] width 964 height 466
click at [772, 378] on div "Add Column" at bounding box center [525, 318] width 964 height 466
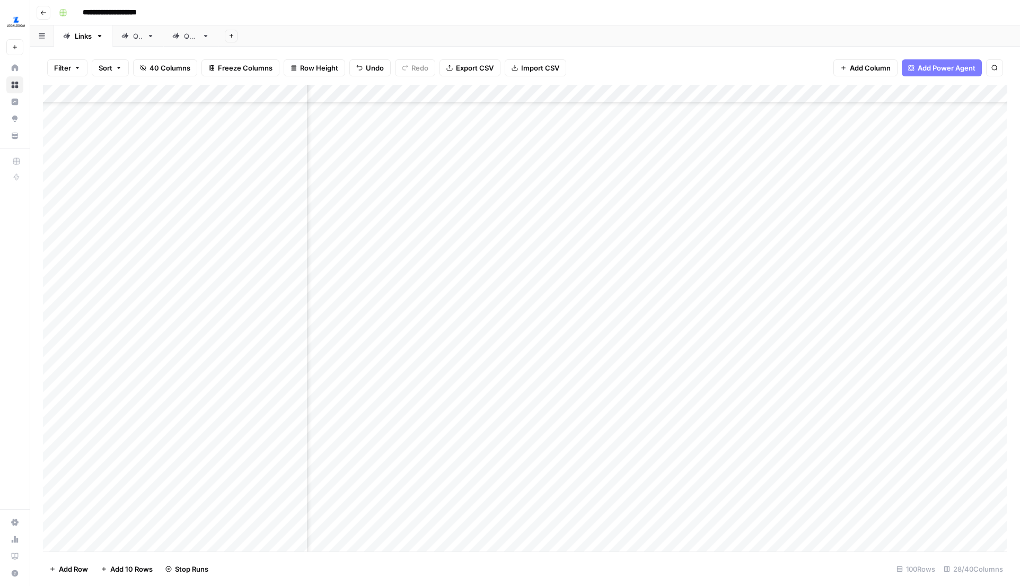
click at [770, 431] on div "Add Column" at bounding box center [525, 318] width 964 height 466
click at [772, 452] on div "Add Column" at bounding box center [525, 318] width 964 height 466
click at [773, 488] on div "Add Column" at bounding box center [525, 318] width 964 height 466
click at [771, 517] on div "Add Column" at bounding box center [525, 318] width 964 height 466
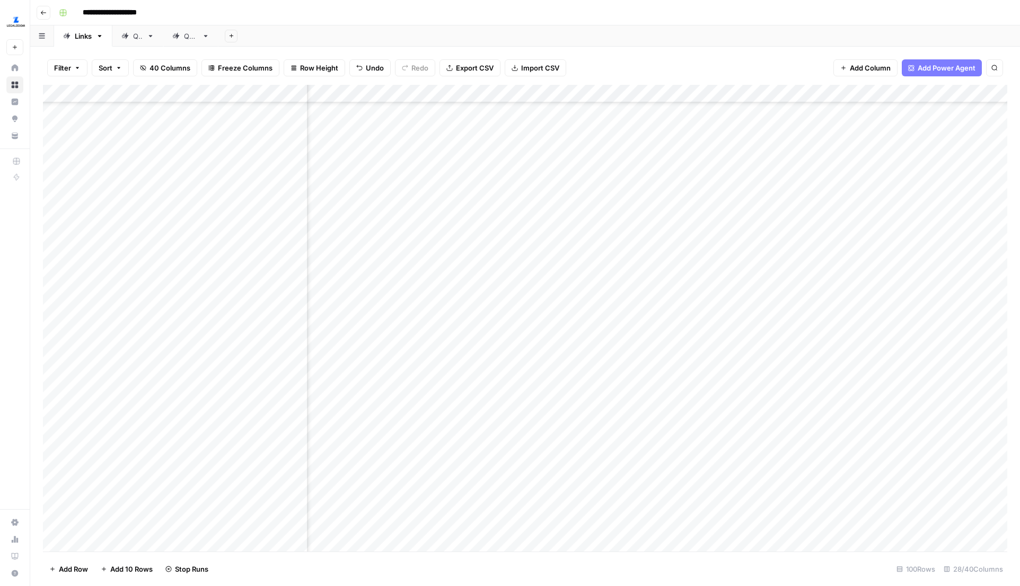
click at [773, 369] on div "Add Column" at bounding box center [525, 318] width 964 height 466
click at [771, 386] on div "Add Column" at bounding box center [525, 318] width 964 height 466
click at [777, 413] on div "Add Column" at bounding box center [525, 318] width 964 height 466
click at [768, 378] on div "Add Column" at bounding box center [525, 318] width 964 height 466
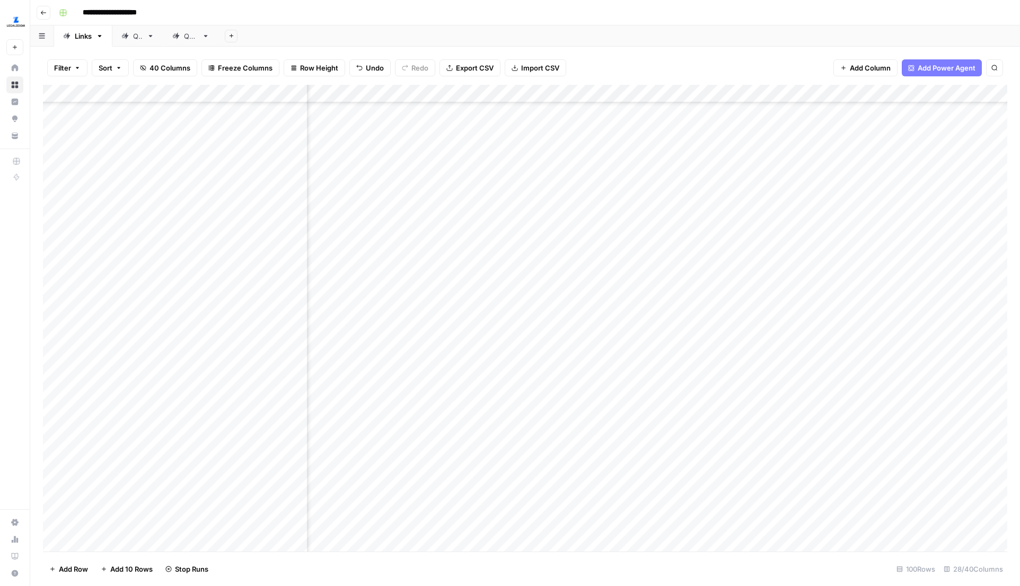
click at [767, 401] on div "Add Column" at bounding box center [525, 318] width 964 height 466
click at [774, 380] on div "Add Column" at bounding box center [525, 318] width 964 height 466
click at [773, 405] on div "Add Column" at bounding box center [525, 318] width 964 height 466
click at [774, 432] on div "Add Column" at bounding box center [525, 318] width 964 height 466
click at [774, 460] on div "Add Column" at bounding box center [525, 318] width 964 height 466
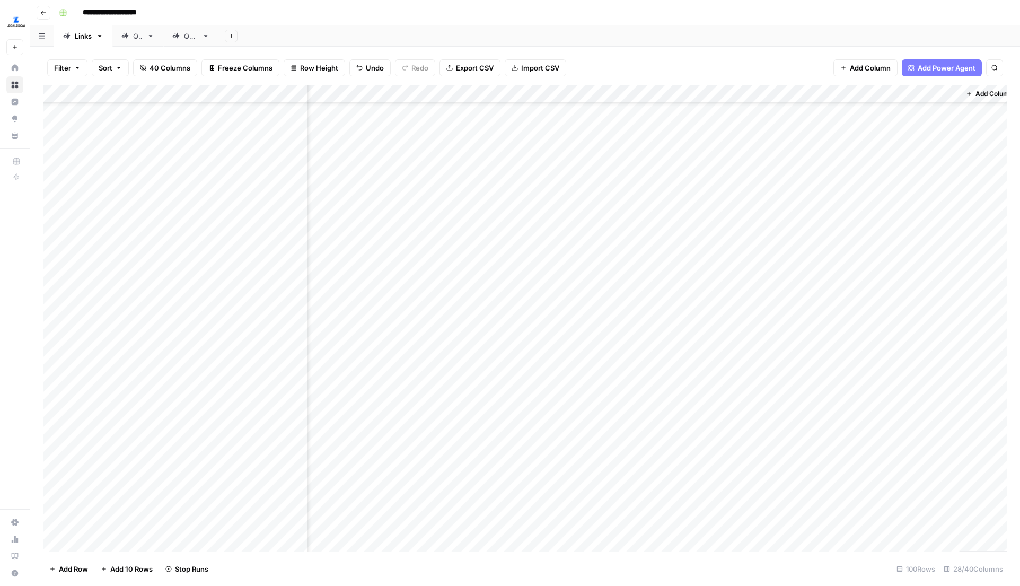
scroll to position [1331, 2097]
click at [705, 489] on div "Add Column" at bounding box center [525, 318] width 964 height 466
click at [702, 376] on div "Add Column" at bounding box center [525, 318] width 964 height 466
click at [691, 408] on div "Add Column" at bounding box center [525, 318] width 964 height 466
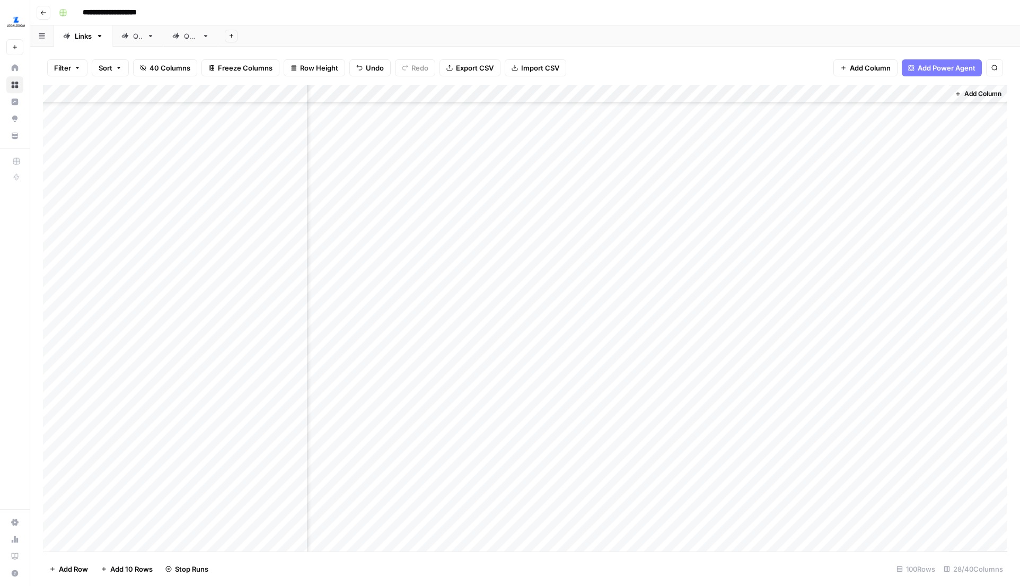
click at [692, 435] on div "Add Column" at bounding box center [525, 318] width 964 height 466
click at [665, 95] on div "Add Column" at bounding box center [525, 318] width 964 height 466
drag, startPoint x: 691, startPoint y: 122, endPoint x: 632, endPoint y: 122, distance: 58.8
click at [632, 122] on div "changes_list" at bounding box center [689, 119] width 117 height 17
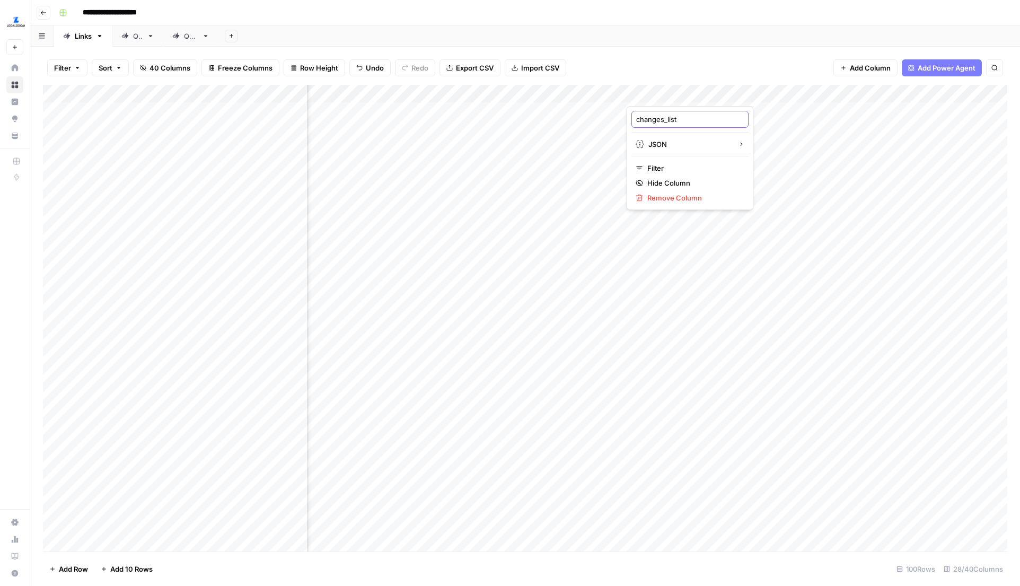
click at [684, 123] on input "changes_list" at bounding box center [690, 119] width 108 height 11
click at [667, 121] on input "changes_list" at bounding box center [690, 119] width 108 height 11
type input "changes list"
click at [764, 95] on div "Add Column" at bounding box center [525, 318] width 964 height 466
click at [763, 118] on input "changes_list_text" at bounding box center [785, 119] width 108 height 11
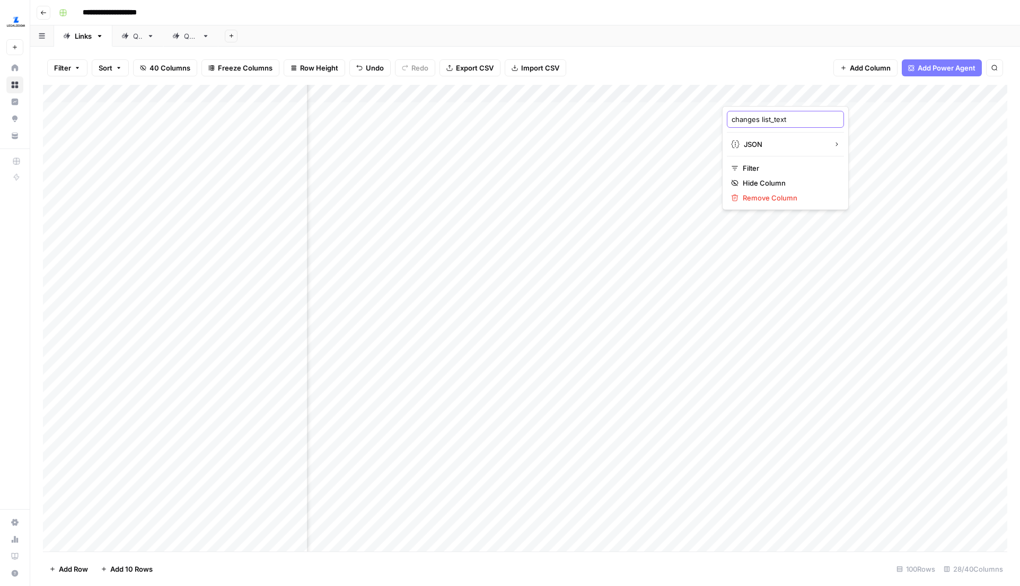
click at [774, 120] on input "changes list_text" at bounding box center [785, 119] width 108 height 11
type input "changes list text"
click at [815, 200] on div "Add Column" at bounding box center [525, 318] width 964 height 466
click at [801, 228] on div "Add Column" at bounding box center [525, 318] width 964 height 466
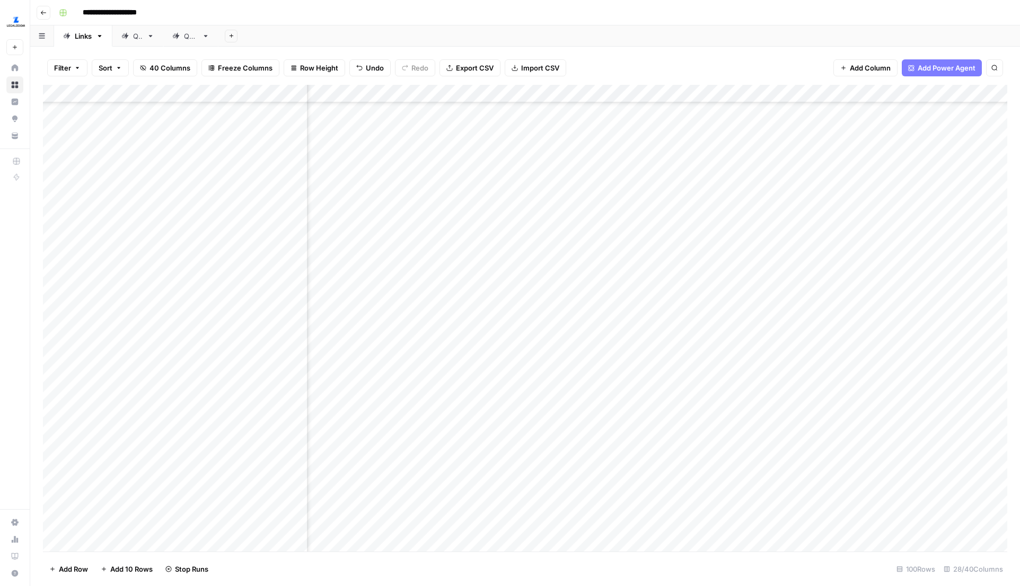
click at [802, 248] on div "Add Column" at bounding box center [525, 318] width 964 height 466
click at [804, 279] on div "Add Column" at bounding box center [525, 318] width 964 height 466
click at [795, 317] on div "Add Column" at bounding box center [525, 318] width 964 height 466
click at [803, 362] on div "Add Column" at bounding box center [525, 318] width 964 height 466
click at [803, 393] on div "Add Column" at bounding box center [525, 318] width 964 height 466
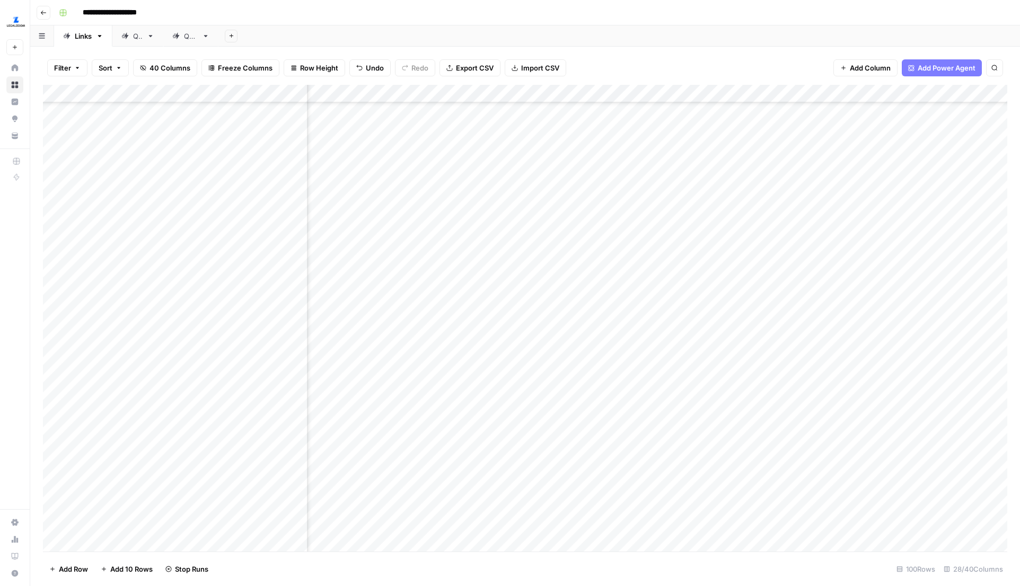
click at [802, 421] on div "Add Column" at bounding box center [525, 318] width 964 height 466
click at [802, 452] on div "Add Column" at bounding box center [525, 318] width 964 height 466
click at [803, 377] on div "Add Column" at bounding box center [525, 318] width 964 height 466
click at [806, 403] on div "Add Column" at bounding box center [525, 318] width 964 height 466
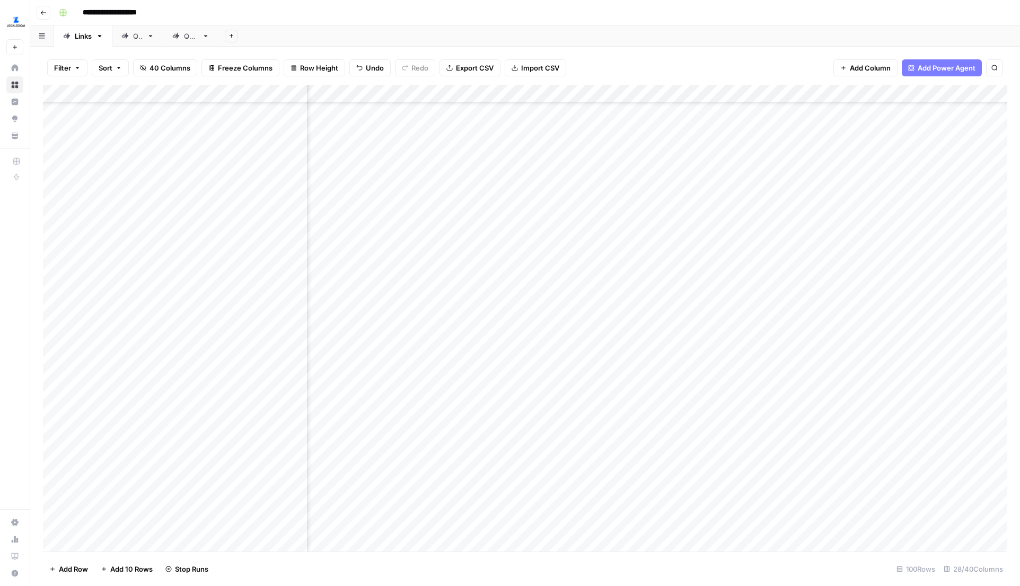
click at [805, 430] on div "Add Column" at bounding box center [525, 318] width 964 height 466
click at [807, 328] on div "Add Column" at bounding box center [525, 318] width 964 height 466
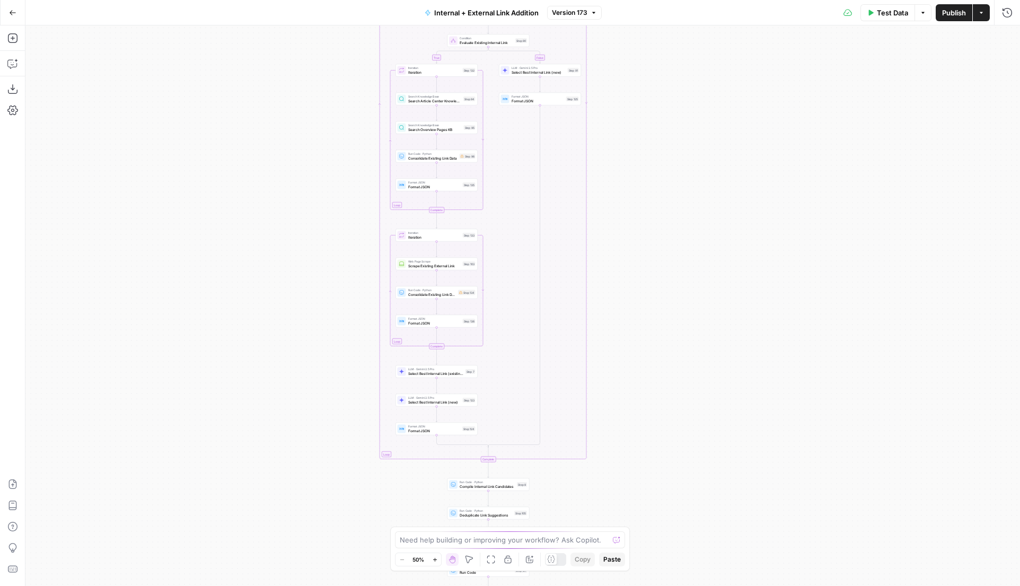
drag, startPoint x: 651, startPoint y: 417, endPoint x: 611, endPoint y: 191, distance: 229.3
click at [614, 196] on div "true false true false Workflow Input Settings Inputs Run Code · Python Grab all…" at bounding box center [522, 305] width 994 height 560
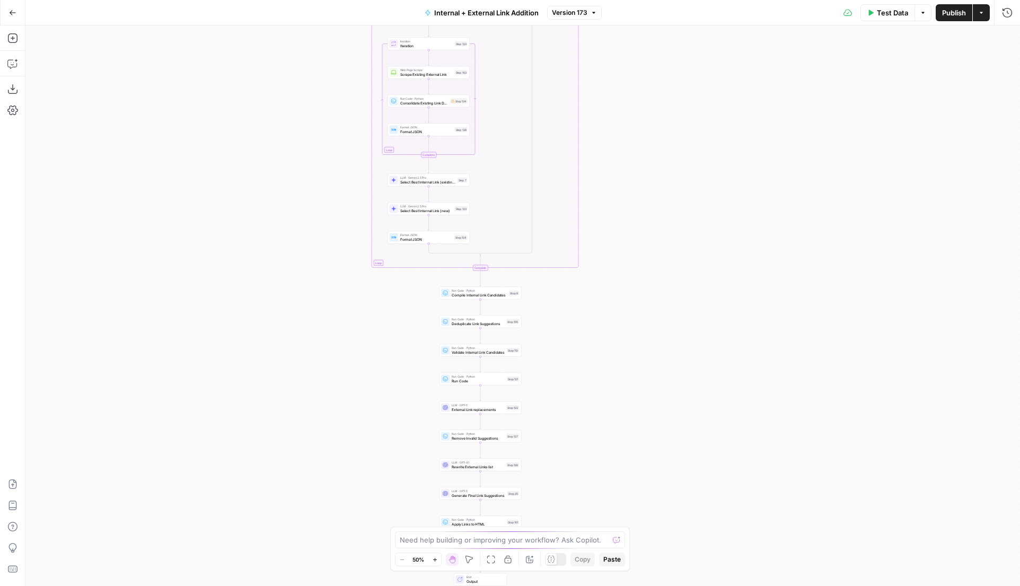
drag, startPoint x: 659, startPoint y: 365, endPoint x: 644, endPoint y: 196, distance: 169.2
click at [644, 197] on div "true false true false Workflow Input Settings Inputs Run Code · Python Grab all…" at bounding box center [522, 305] width 994 height 560
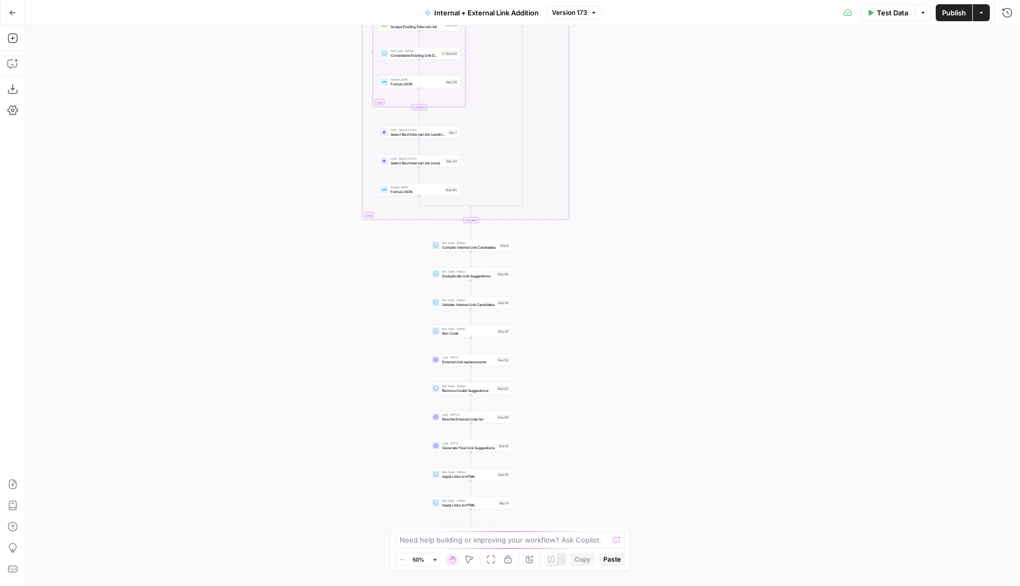
drag, startPoint x: 624, startPoint y: 364, endPoint x: 624, endPoint y: 203, distance: 161.1
click at [624, 203] on div "true false true false Workflow Input Settings Inputs Run Code · Python Grab all…" at bounding box center [522, 305] width 994 height 560
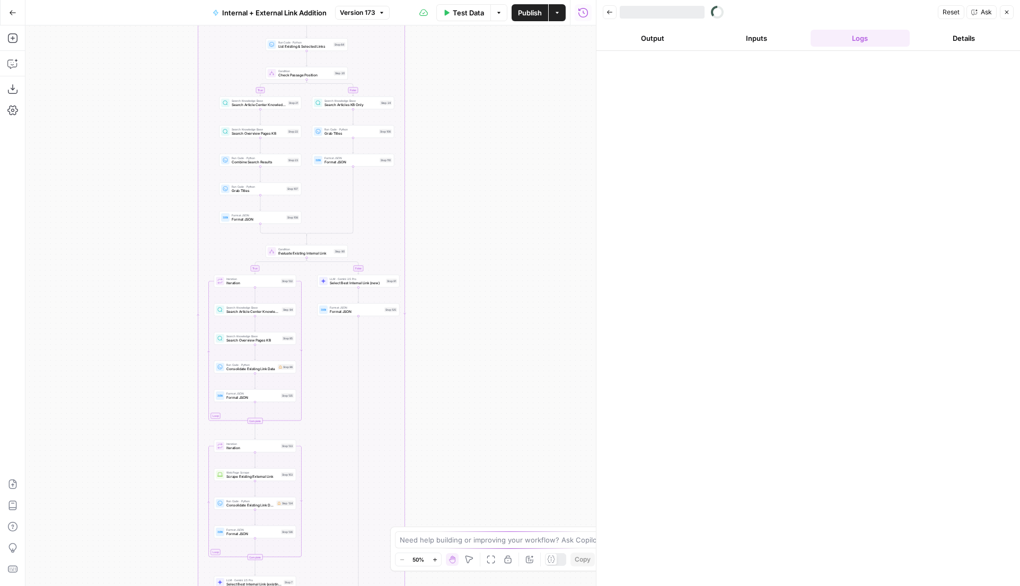
drag, startPoint x: 485, startPoint y: 256, endPoint x: 485, endPoint y: 149, distance: 107.1
click at [485, 149] on div "true false true false Workflow Input Settings Inputs Run Code · Python Grab all…" at bounding box center [310, 305] width 570 height 560
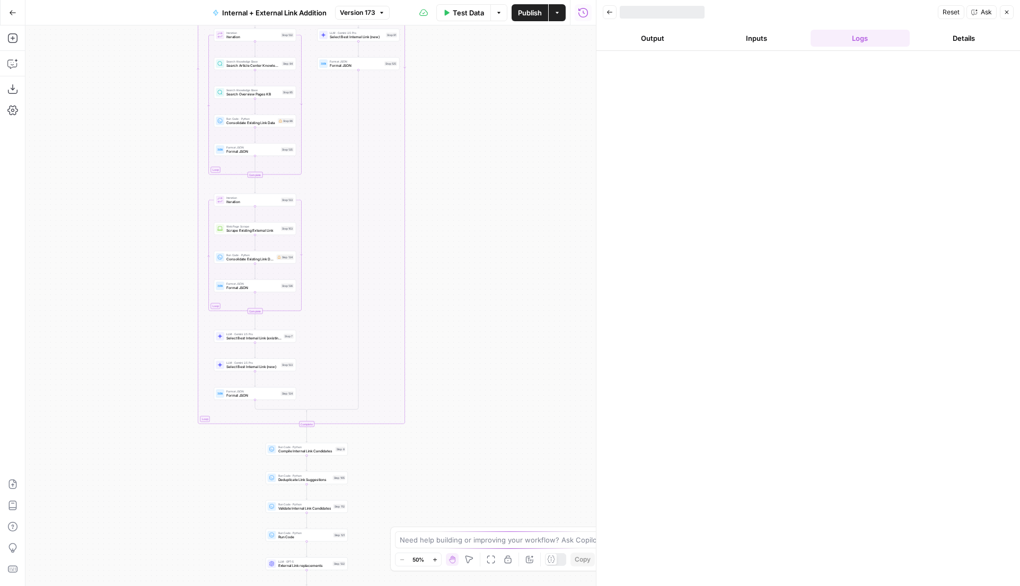
drag, startPoint x: 477, startPoint y: 212, endPoint x: 477, endPoint y: 164, distance: 48.2
click at [477, 164] on div "true false true false Workflow Input Settings Inputs Run Code · Python Grab all…" at bounding box center [310, 305] width 570 height 560
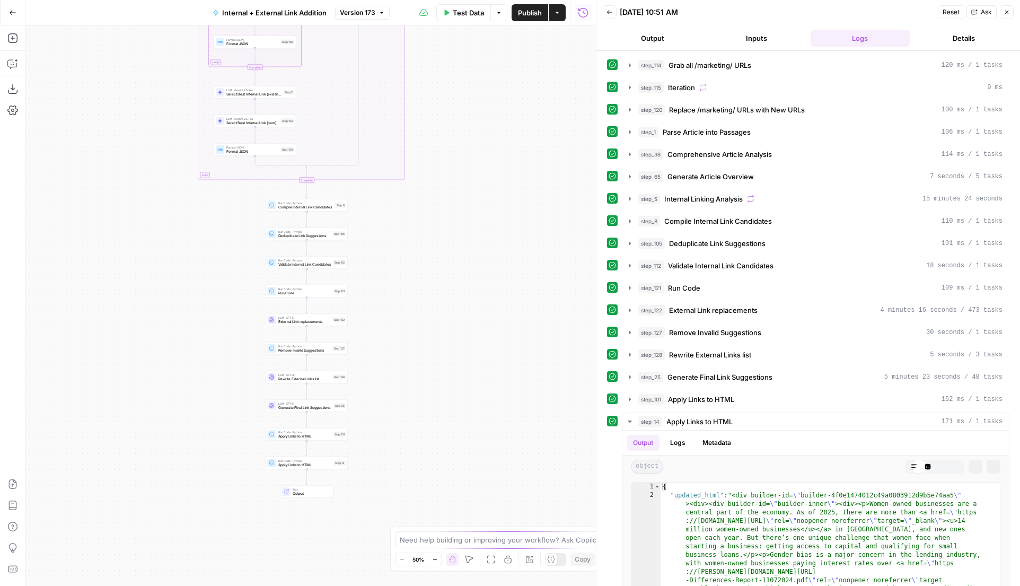
drag, startPoint x: 412, startPoint y: 431, endPoint x: 412, endPoint y: 405, distance: 26.0
click at [412, 405] on div "true false true false Workflow Input Settings Inputs Run Code · Python Grab all…" at bounding box center [310, 305] width 570 height 560
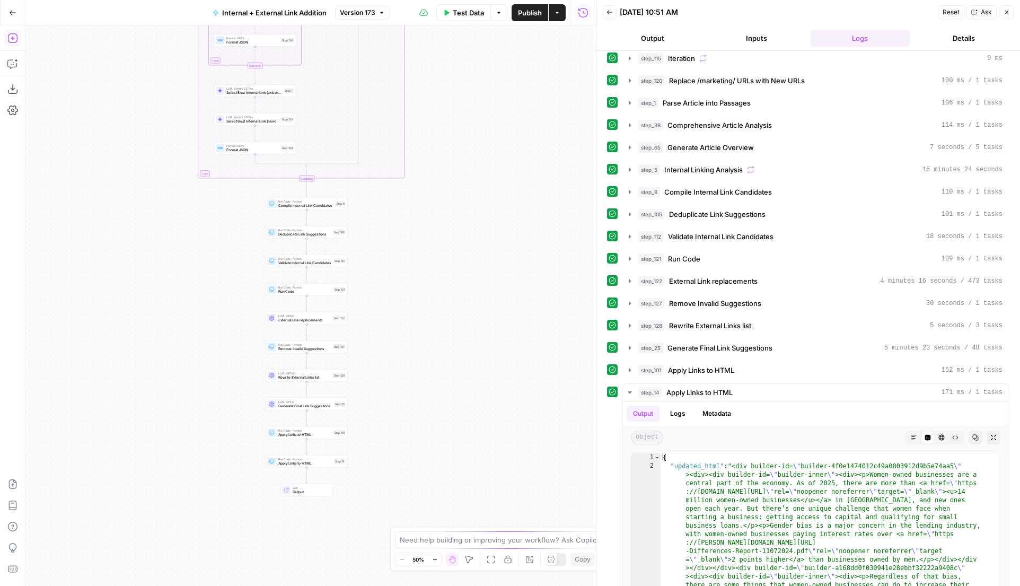
click at [8, 31] on button "Add Steps" at bounding box center [12, 38] width 17 height 17
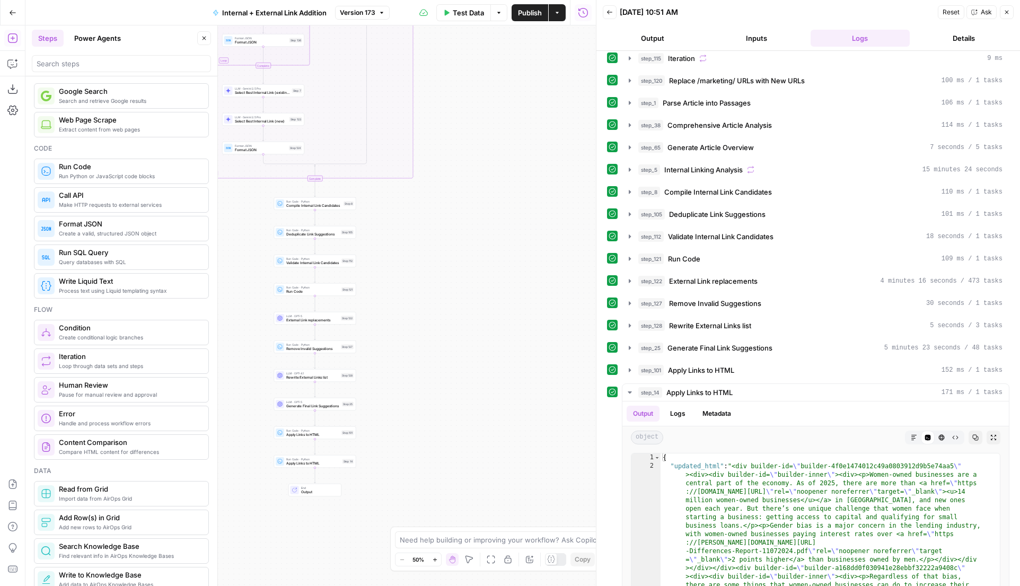
scroll to position [0, 0]
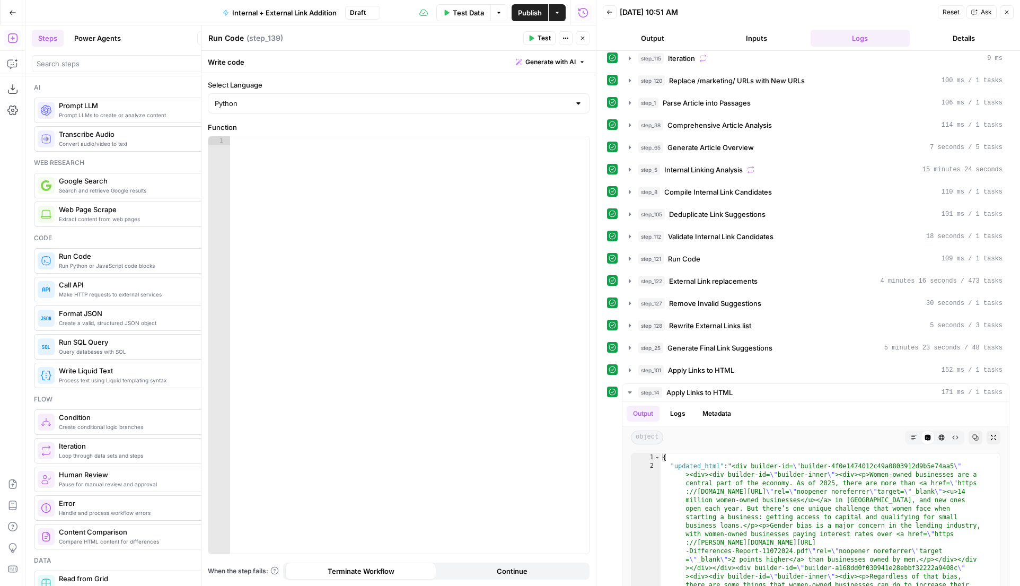
click at [580, 33] on button "Close" at bounding box center [583, 38] width 14 height 14
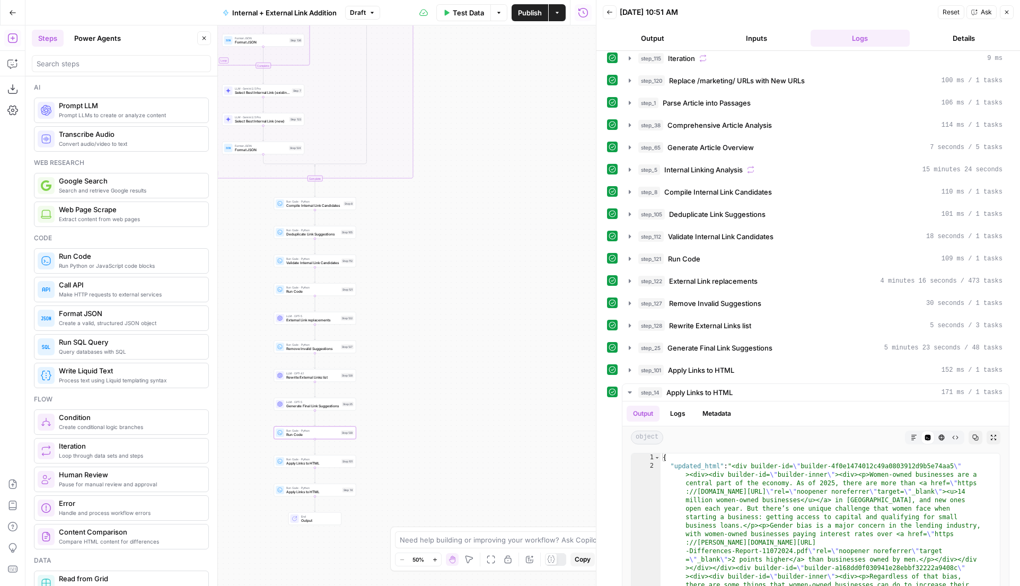
click at [207, 36] on button "Close" at bounding box center [204, 38] width 14 height 14
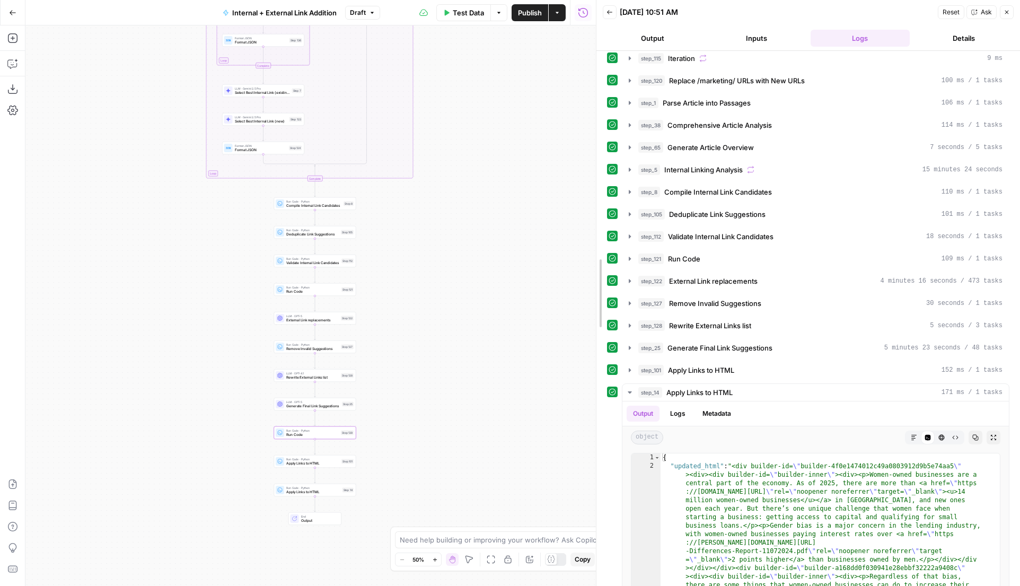
drag, startPoint x: 596, startPoint y: 185, endPoint x: 752, endPoint y: 185, distance: 156.3
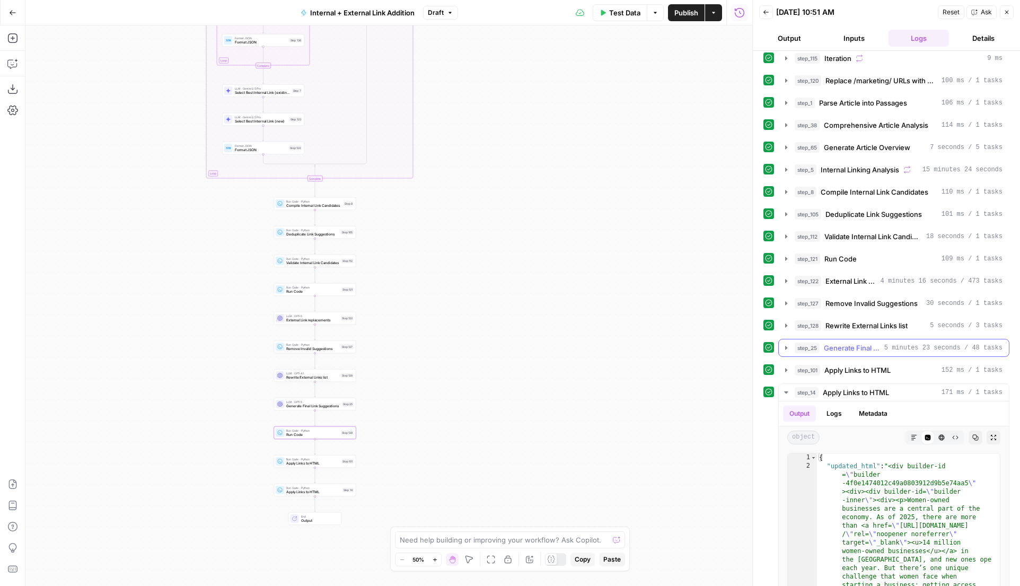
click at [793, 345] on button "step_25 Generate Final Link Suggestions 5 minutes 23 seconds / 48 tasks" at bounding box center [894, 347] width 230 height 17
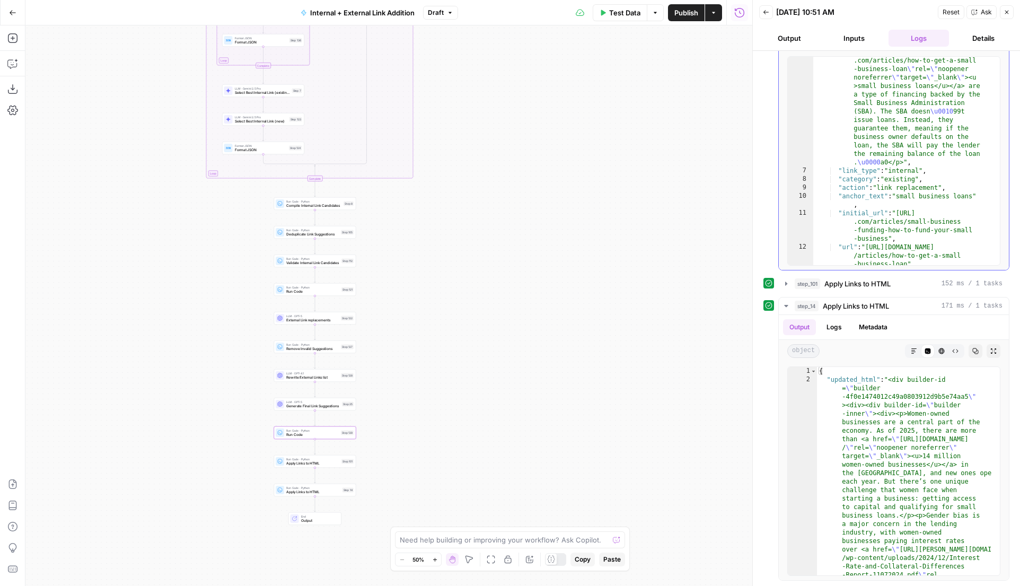
scroll to position [200, 0]
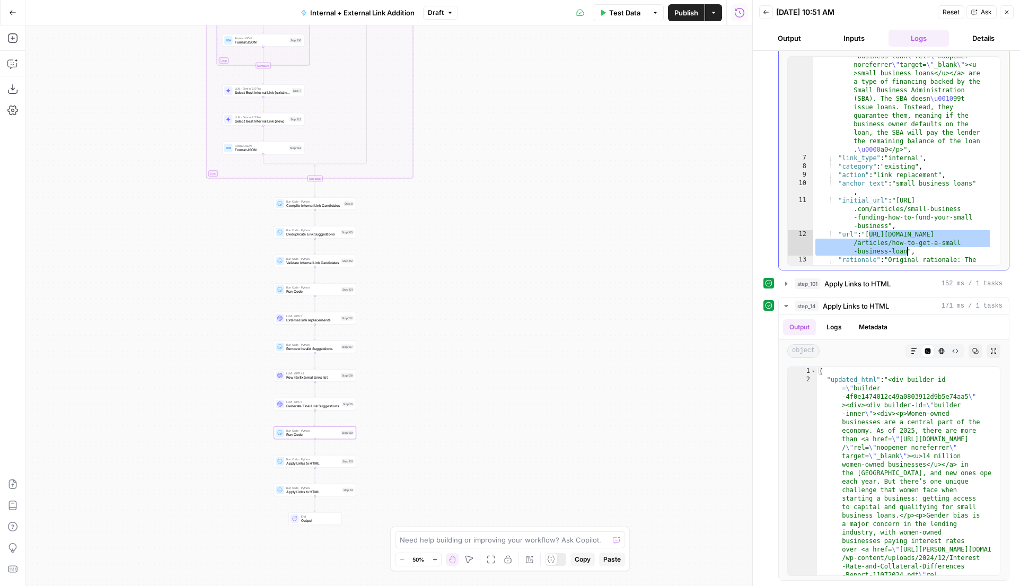
drag, startPoint x: 869, startPoint y: 232, endPoint x: 907, endPoint y: 250, distance: 42.7
click at [907, 250] on div ""replacement_html" : "<p>Simply put, <a href= \" https://www.legalzoom .com/art…" at bounding box center [902, 359] width 179 height 666
click at [914, 187] on div ""replacement_html" : "<p>Simply put, <a href= \" https://www.legalzoom .com/art…" at bounding box center [902, 359] width 179 height 666
type textarea "**********"
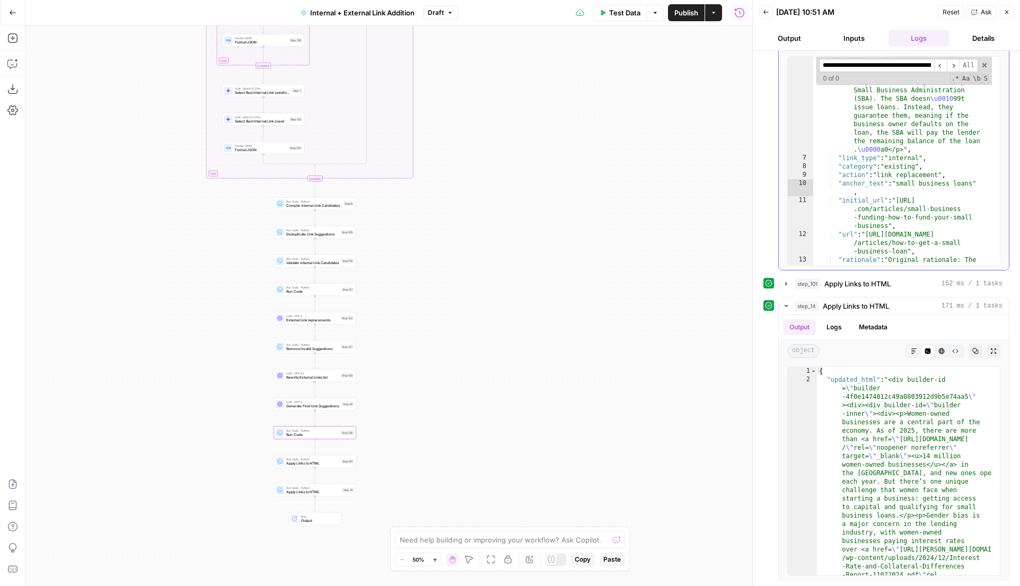
scroll to position [0, 147]
type input "**********"
click at [17, 64] on icon "button" at bounding box center [12, 63] width 11 height 11
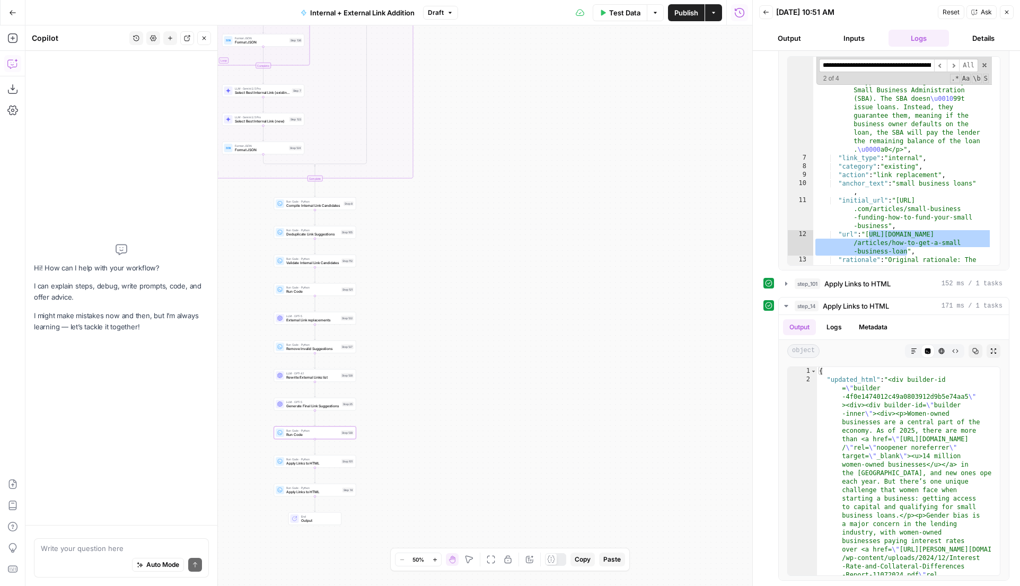
click at [81, 555] on div "Auto Mode Send" at bounding box center [121, 564] width 161 height 23
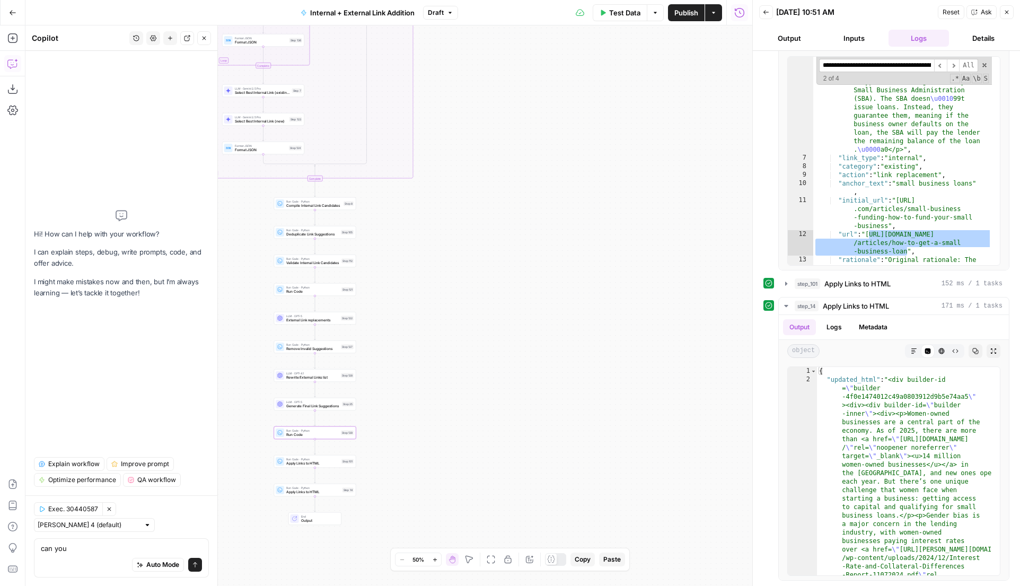
click at [438, 556] on button "Zoom In" at bounding box center [434, 559] width 13 height 13
click at [438, 556] on icon "button" at bounding box center [435, 559] width 6 height 6
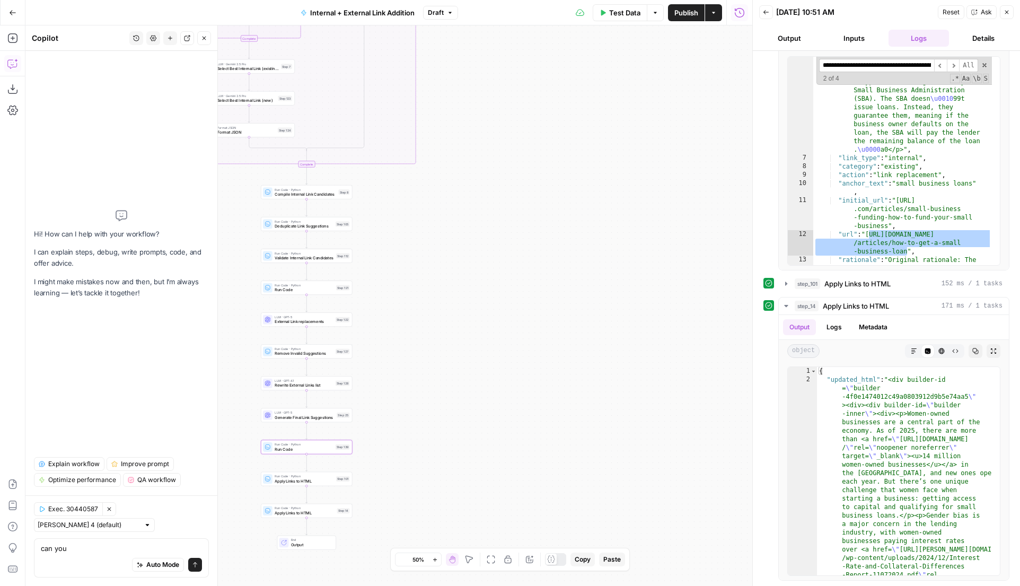
click at [438, 556] on icon "button" at bounding box center [435, 559] width 6 height 6
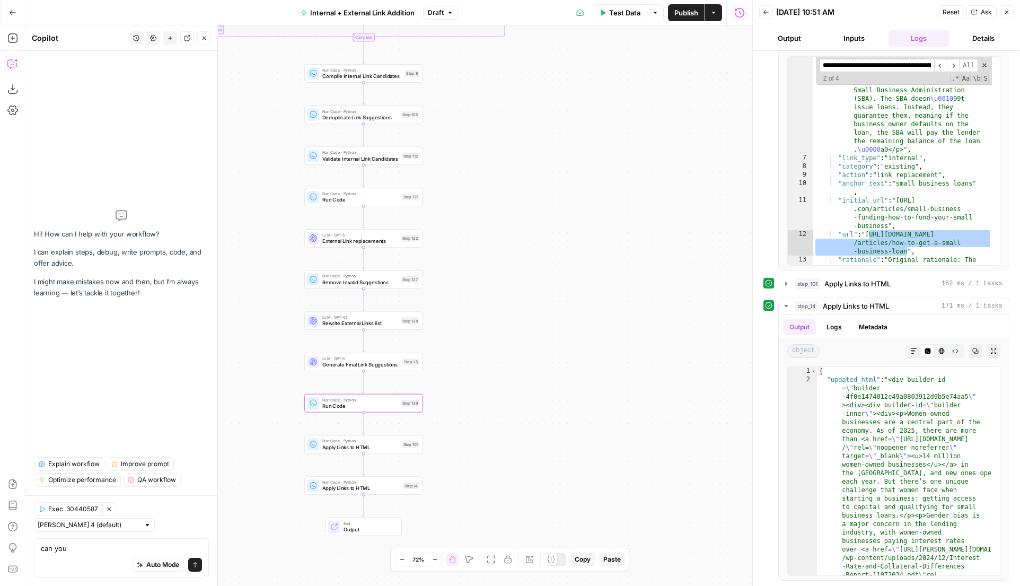
drag, startPoint x: 474, startPoint y: 414, endPoint x: 496, endPoint y: 398, distance: 27.2
click at [496, 398] on div "true false true false Workflow Input Settings Inputs Run Code · Python Grab all…" at bounding box center [388, 305] width 727 height 560
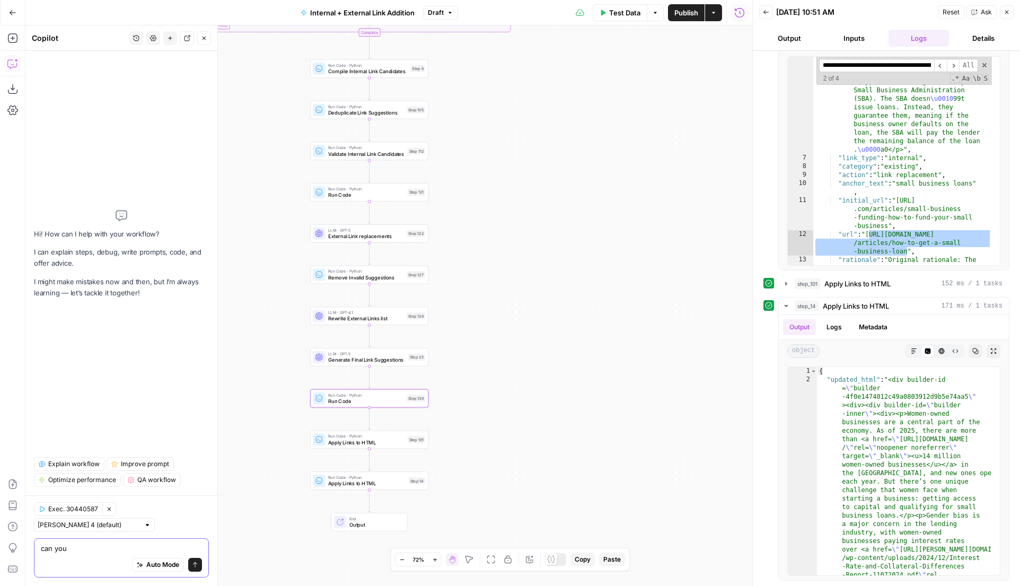
click at [76, 546] on textarea "can you" at bounding box center [121, 548] width 161 height 11
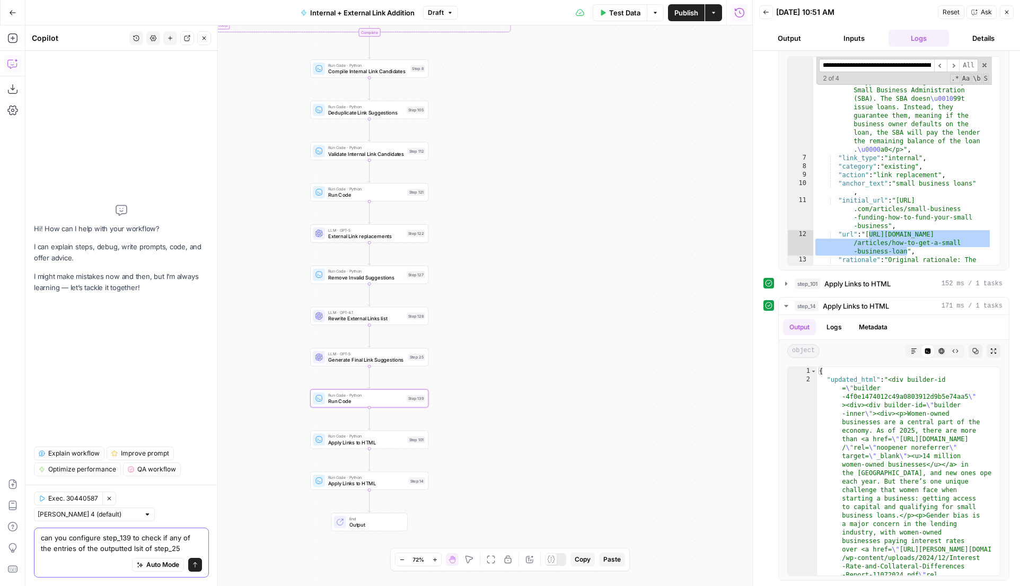
click at [122, 547] on textarea "can you configure step_139 to check if any of the entries of the outputted lsit…" at bounding box center [121, 542] width 161 height 21
click at [179, 548] on textarea "can you configure step_139 to check if any of the entries of the outputted list…" at bounding box center [121, 542] width 161 height 21
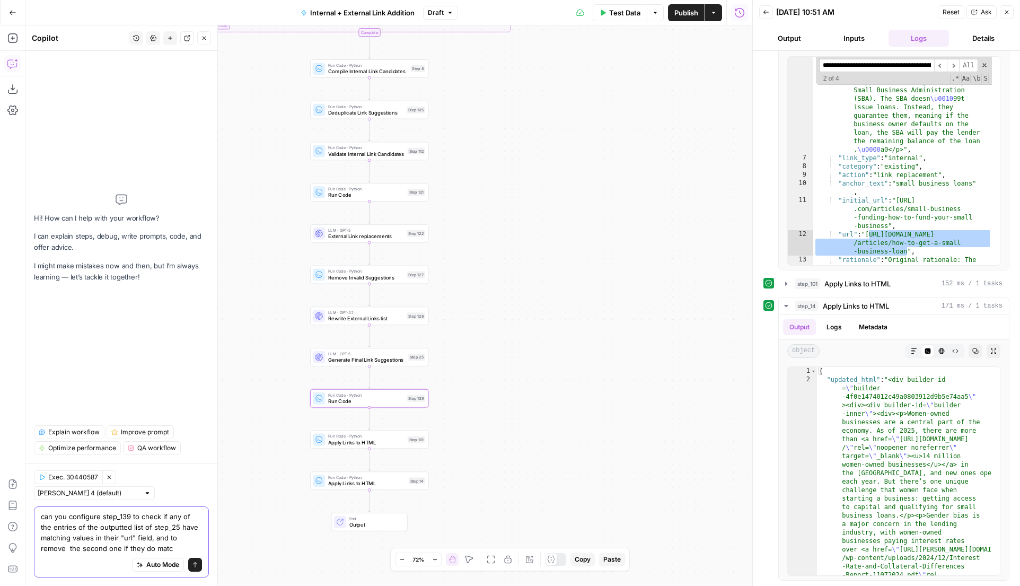
type textarea "can you configure step_139 to check if any of the entries of the outputted list…"
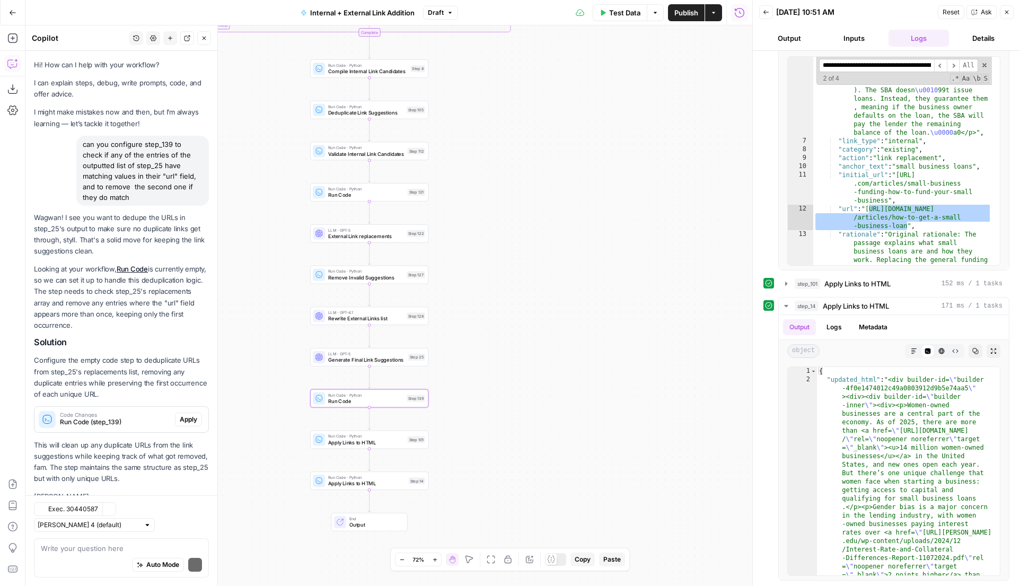
scroll to position [11, 0]
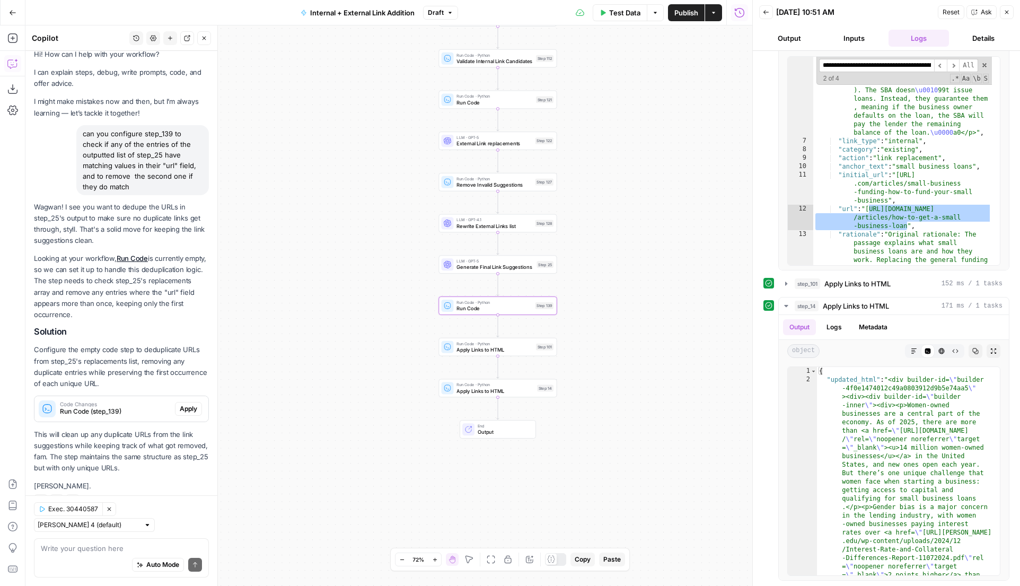
click at [181, 404] on span "Apply" at bounding box center [188, 409] width 17 height 10
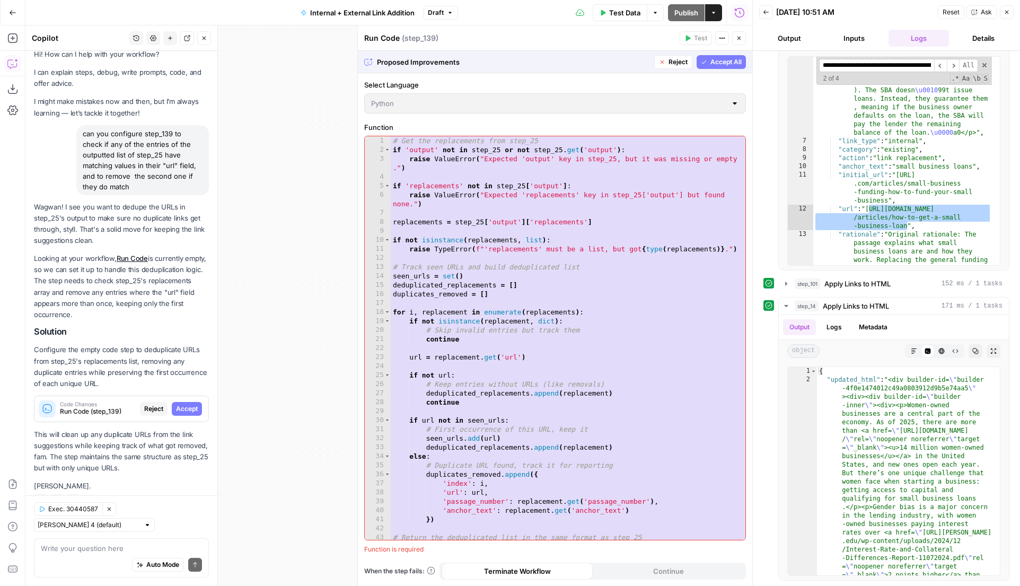
click at [716, 58] on span "Accept All" at bounding box center [725, 62] width 31 height 10
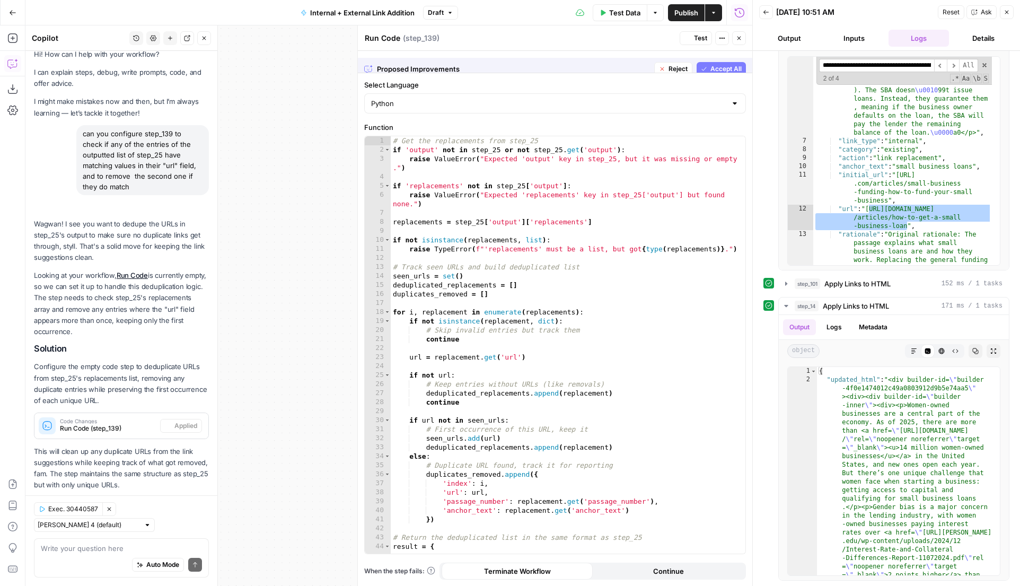
scroll to position [28, 0]
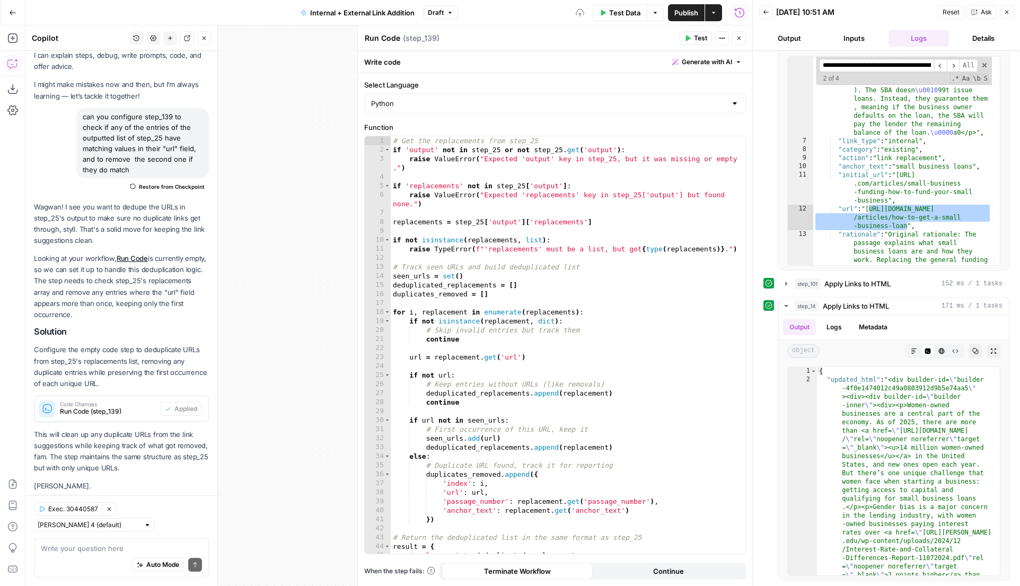
click at [695, 39] on span "Test" at bounding box center [700, 38] width 13 height 10
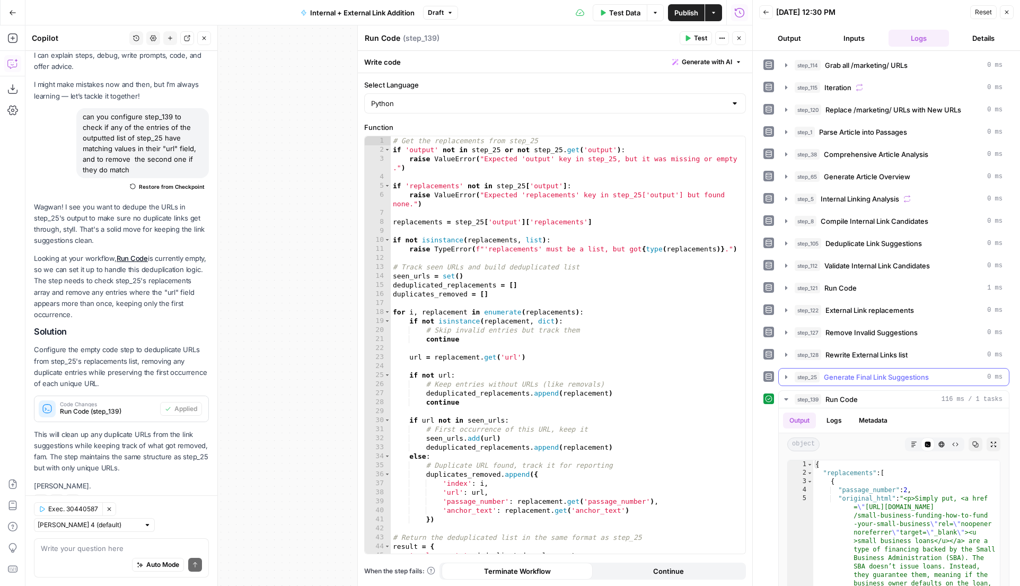
click at [787, 378] on icon "button" at bounding box center [786, 377] width 8 height 8
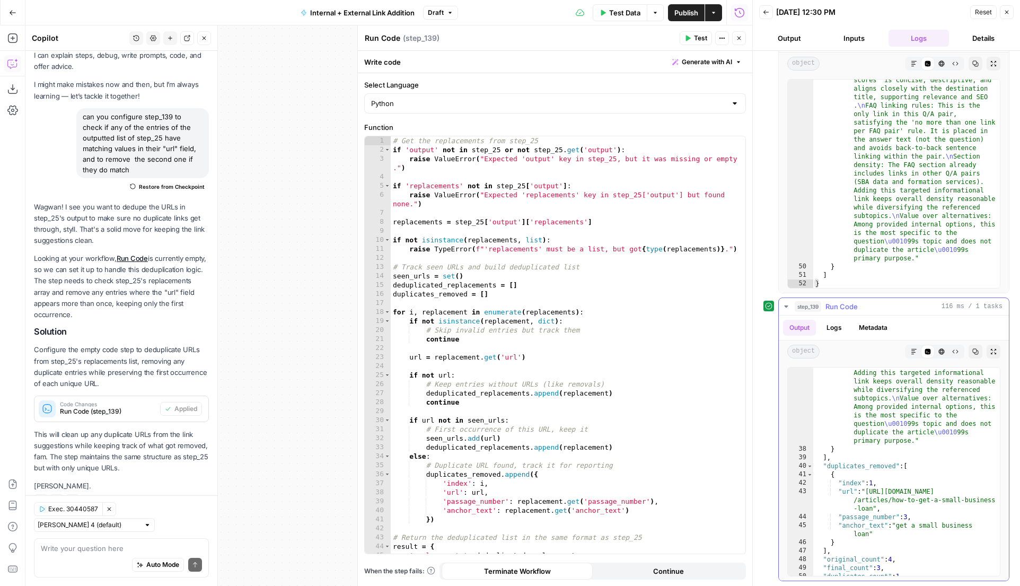
scroll to position [1737, 0]
type textarea "*"
click at [874, 445] on div ""rationale" : "Original rationale: This FAQ directly addresses credit score exp…" at bounding box center [906, 413] width 187 height 497
type input "*"
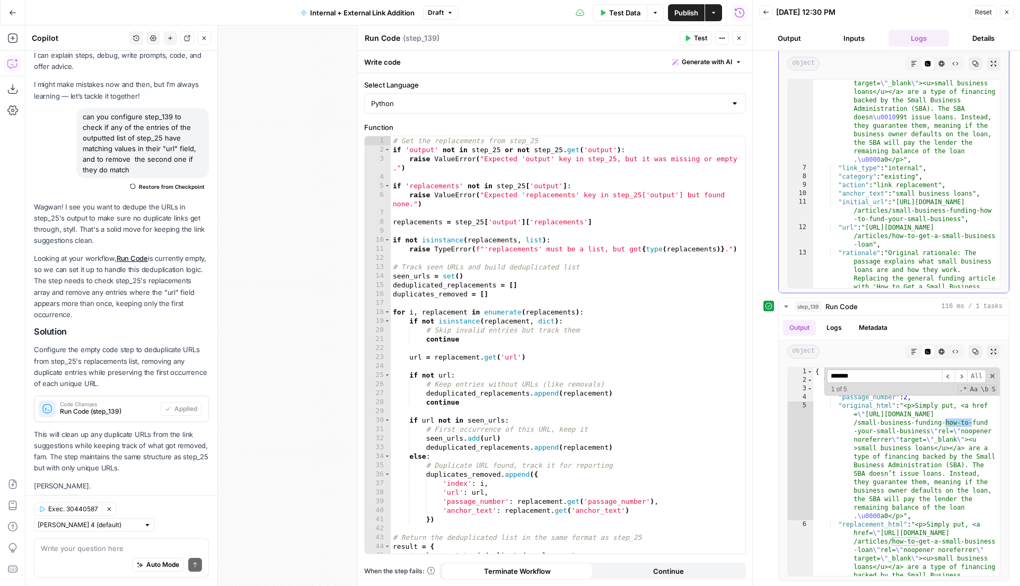
scroll to position [189, 0]
type input "**********"
click at [962, 377] on span "​" at bounding box center [960, 375] width 13 height 13
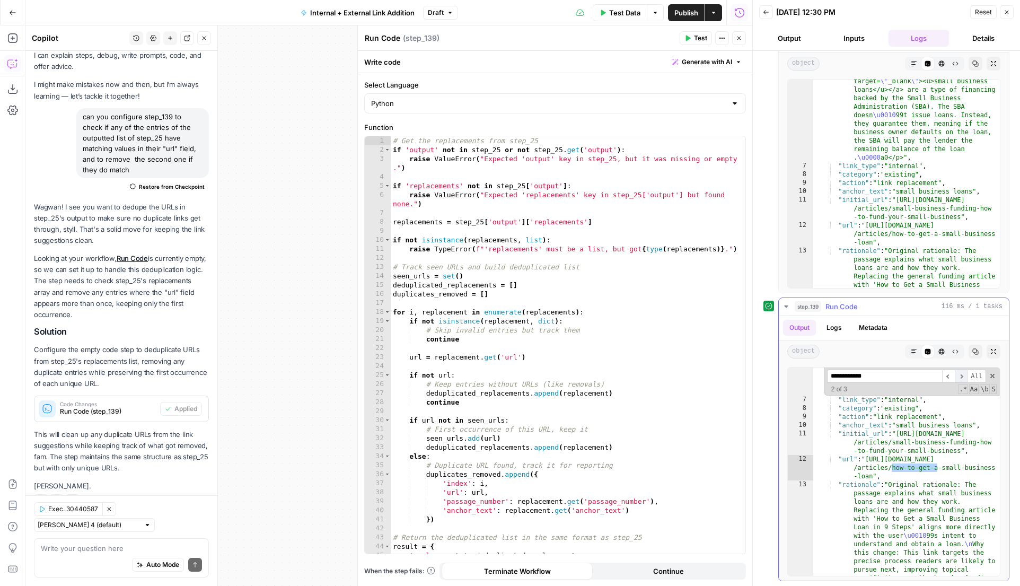
click at [962, 376] on span "​" at bounding box center [960, 375] width 13 height 13
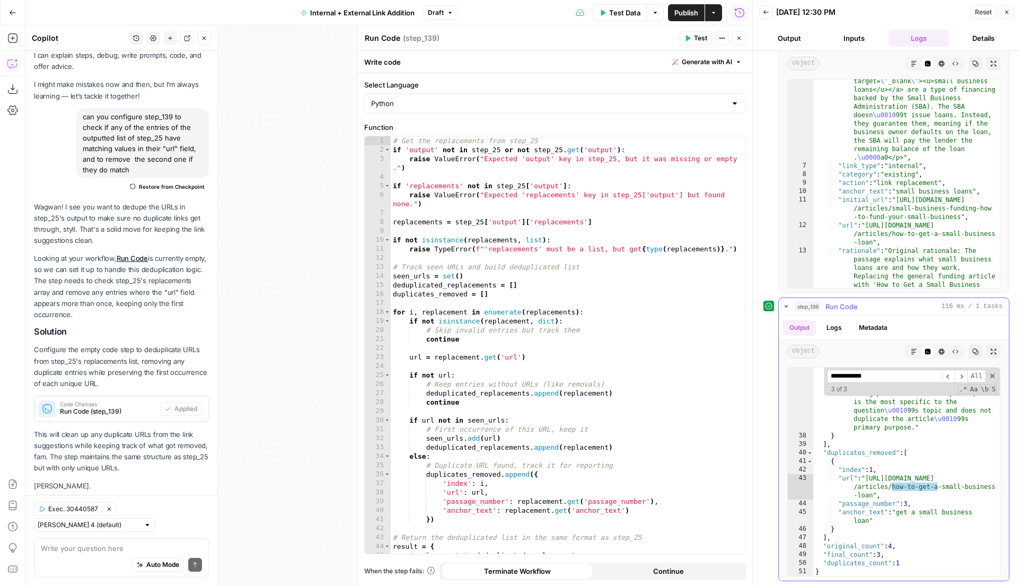
click at [789, 306] on icon "button" at bounding box center [786, 306] width 8 height 8
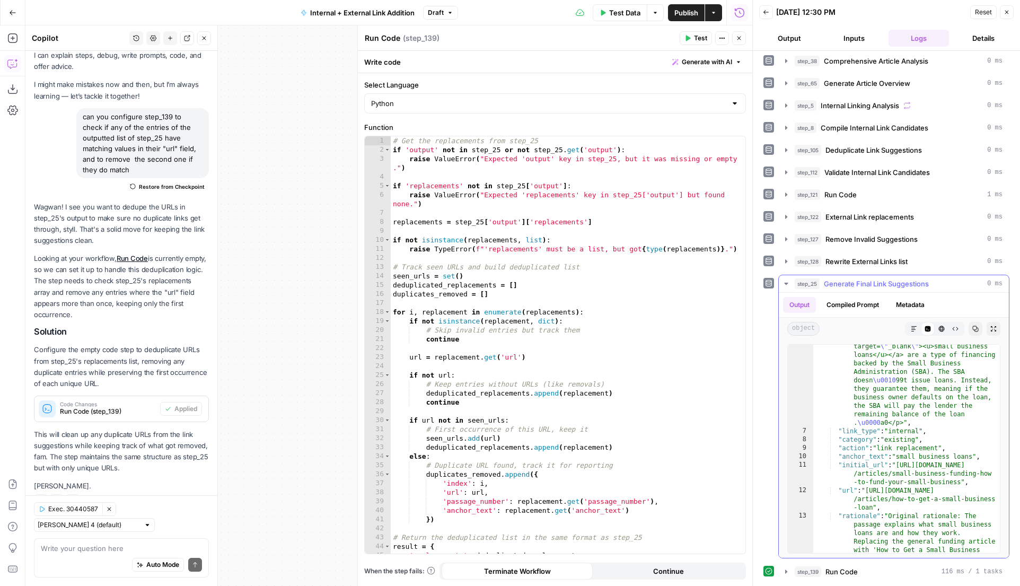
click at [790, 283] on button "step_25 Generate Final Link Suggestions 0 ms" at bounding box center [894, 283] width 230 height 17
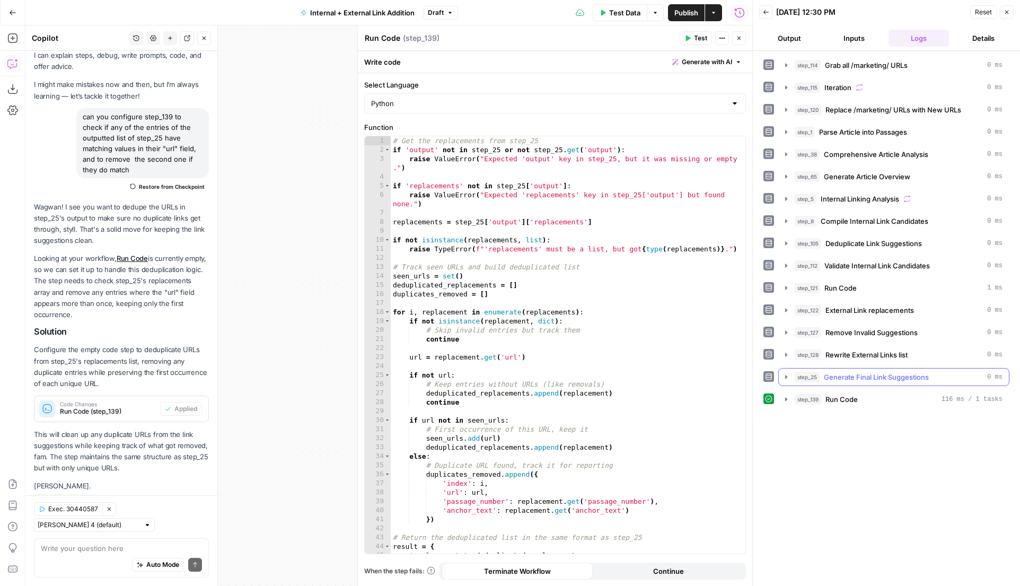
click at [789, 372] on button "step_25 Generate Final Link Suggestions 0 ms" at bounding box center [894, 376] width 230 height 17
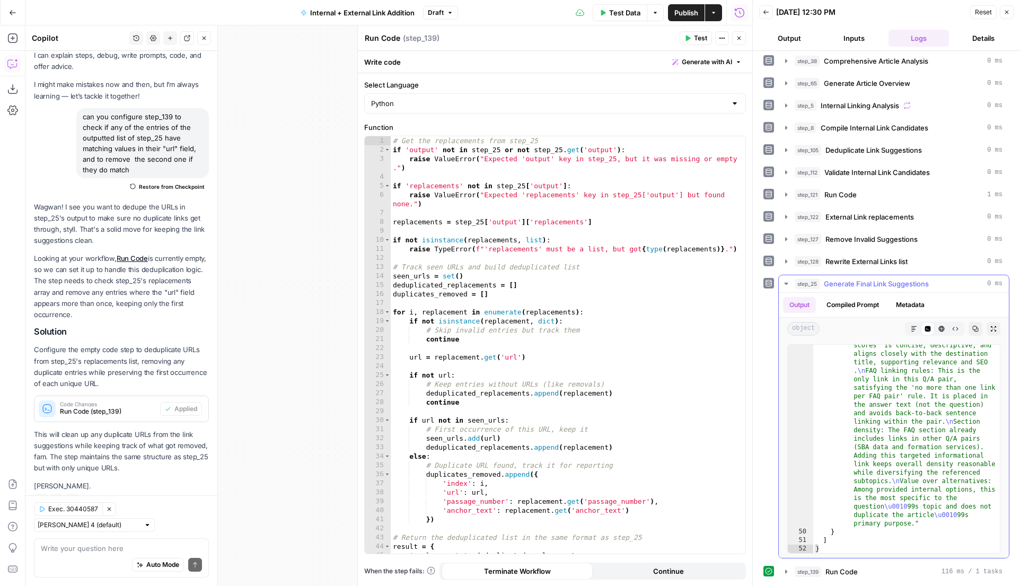
scroll to position [2200, 0]
click at [786, 570] on icon "button" at bounding box center [786, 571] width 8 height 8
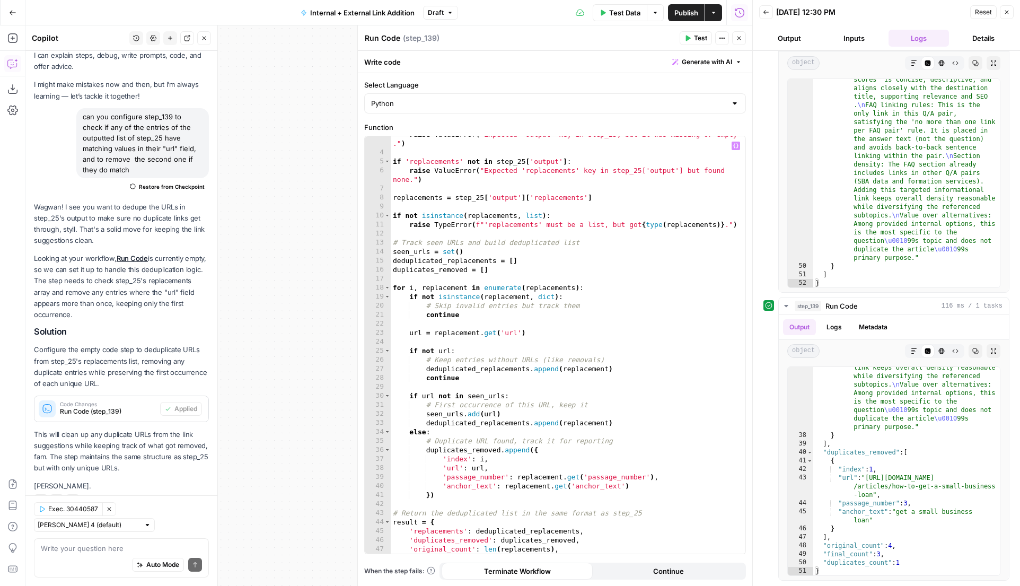
scroll to position [69, 0]
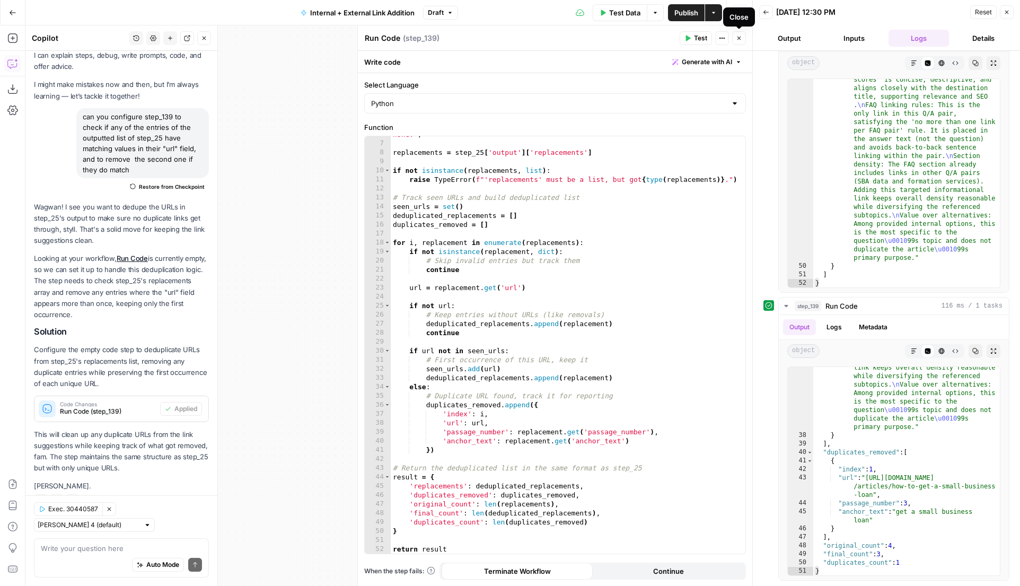
click at [738, 35] on icon "button" at bounding box center [739, 38] width 6 height 6
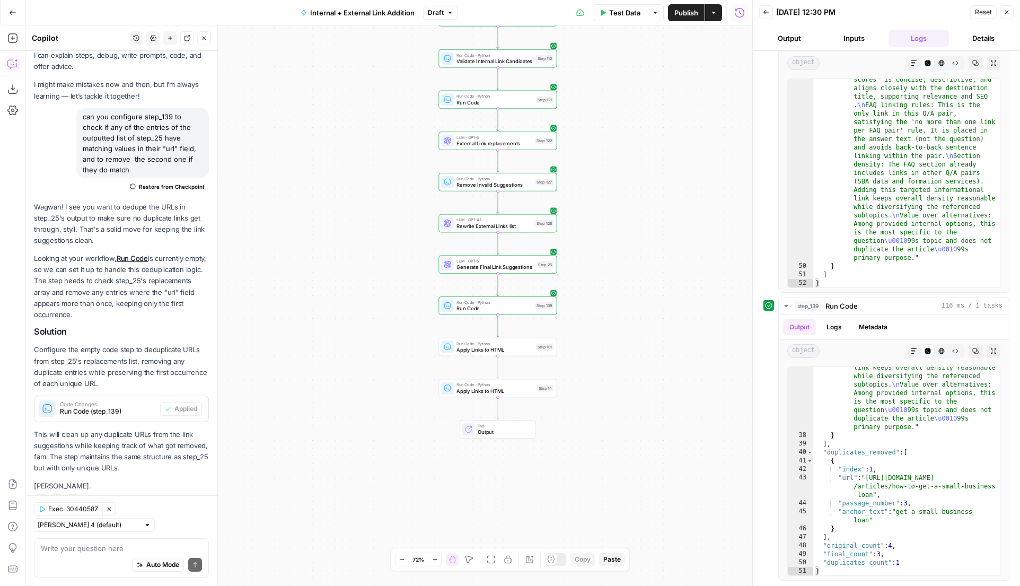
click at [483, 312] on span "Run Code" at bounding box center [493, 307] width 75 height 7
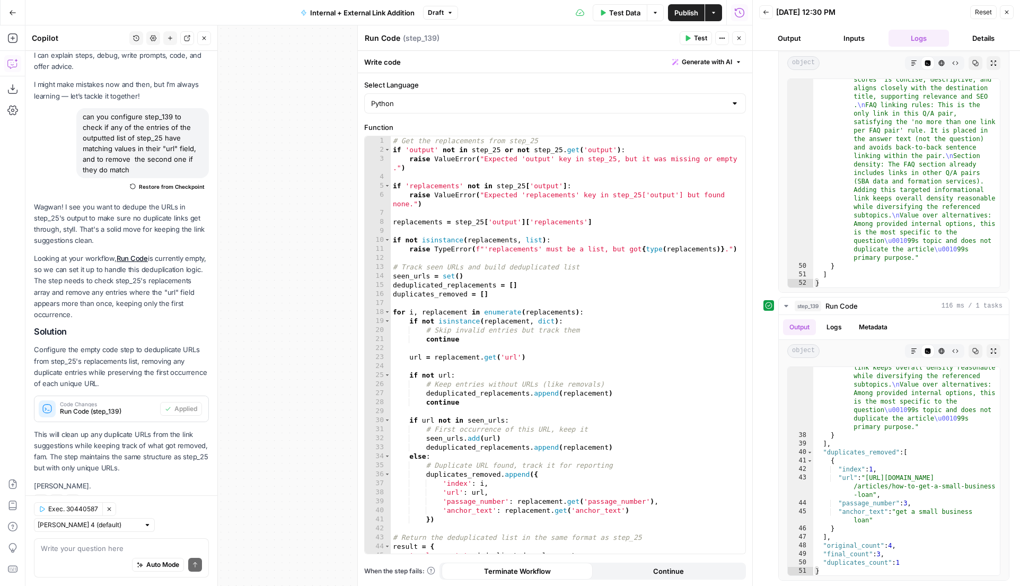
click at [374, 36] on textarea "Run Code" at bounding box center [383, 38] width 36 height 11
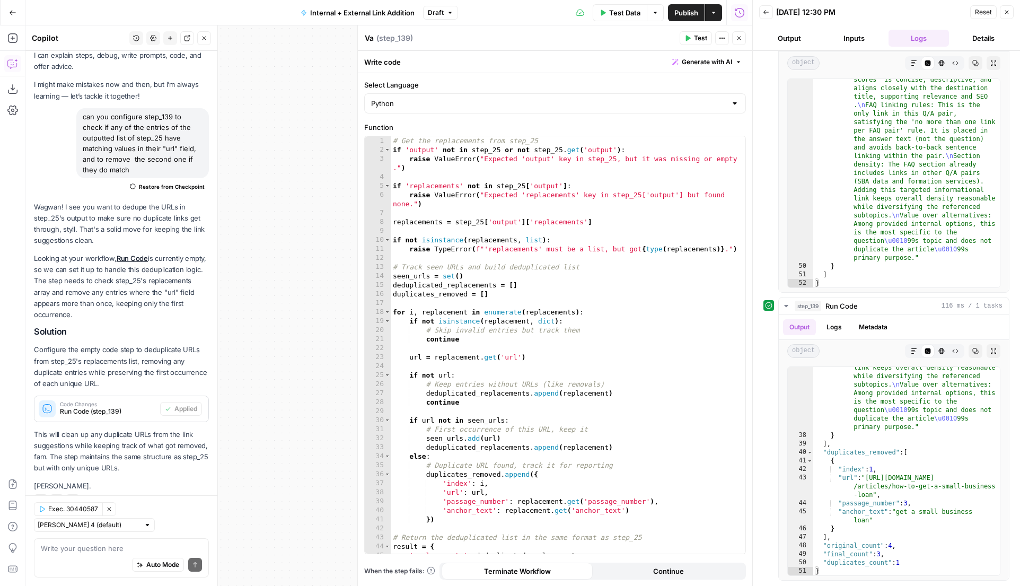
type textarea "V"
type textarea "Remove any Dup. Links"
click at [741, 42] on button "Close" at bounding box center [739, 38] width 14 height 14
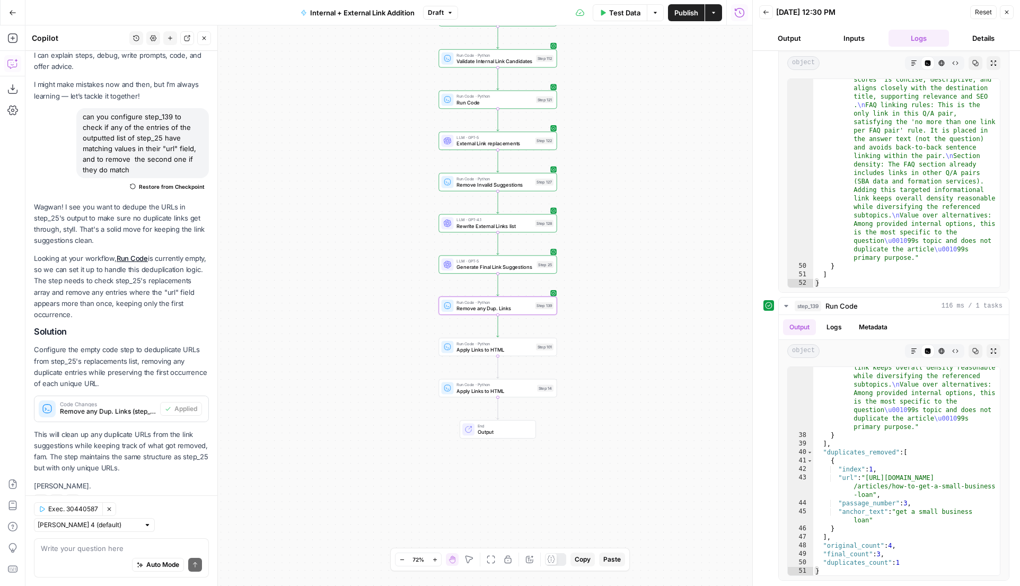
click at [205, 32] on button "Close" at bounding box center [204, 38] width 14 height 14
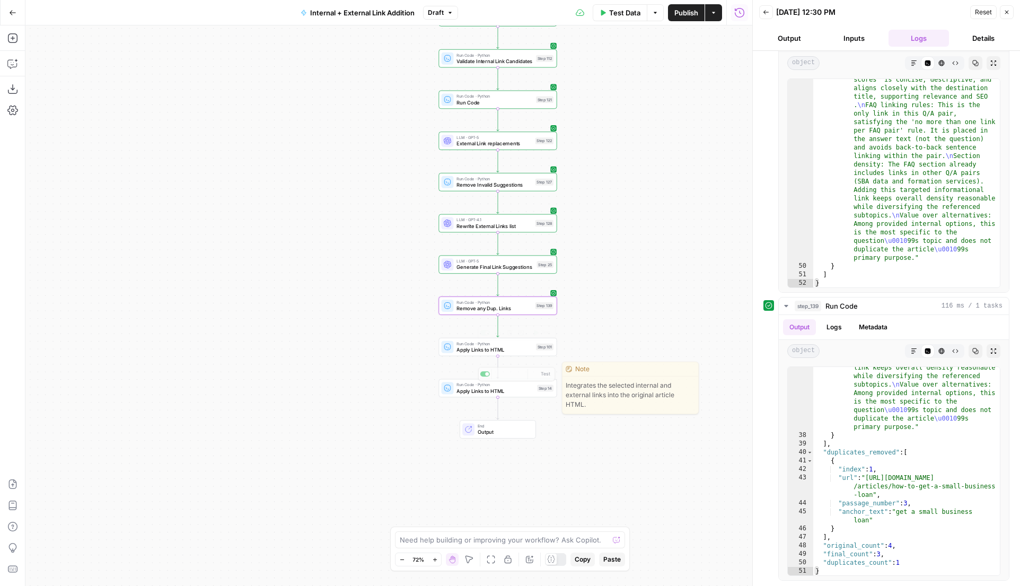
click at [482, 347] on span "Apply Links to HTML" at bounding box center [494, 349] width 76 height 7
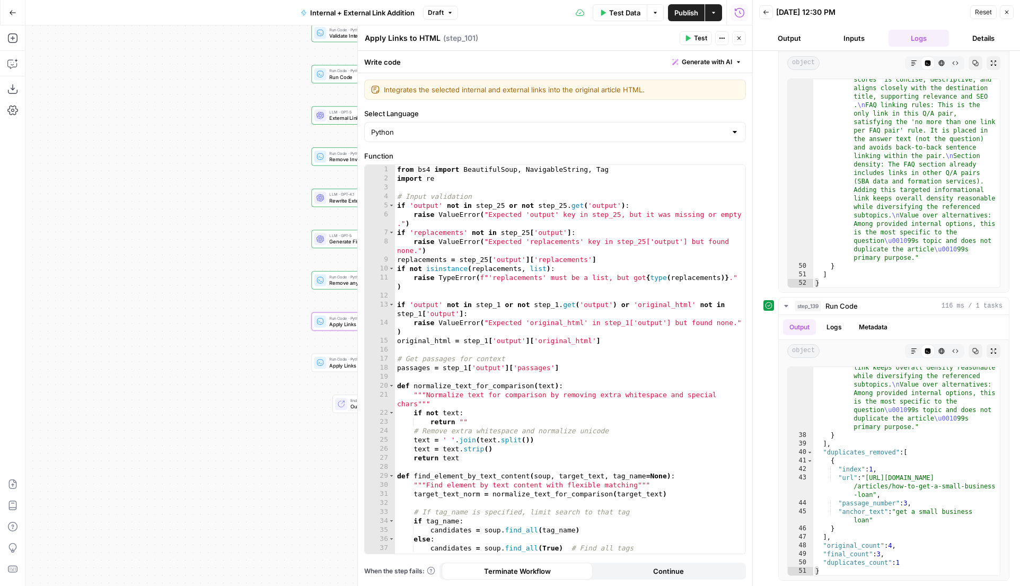
drag, startPoint x: 343, startPoint y: 386, endPoint x: 171, endPoint y: 349, distance: 175.6
click at [171, 349] on div "true false true false Workflow Input Settings Inputs Run Code · Python Grab all…" at bounding box center [388, 305] width 727 height 560
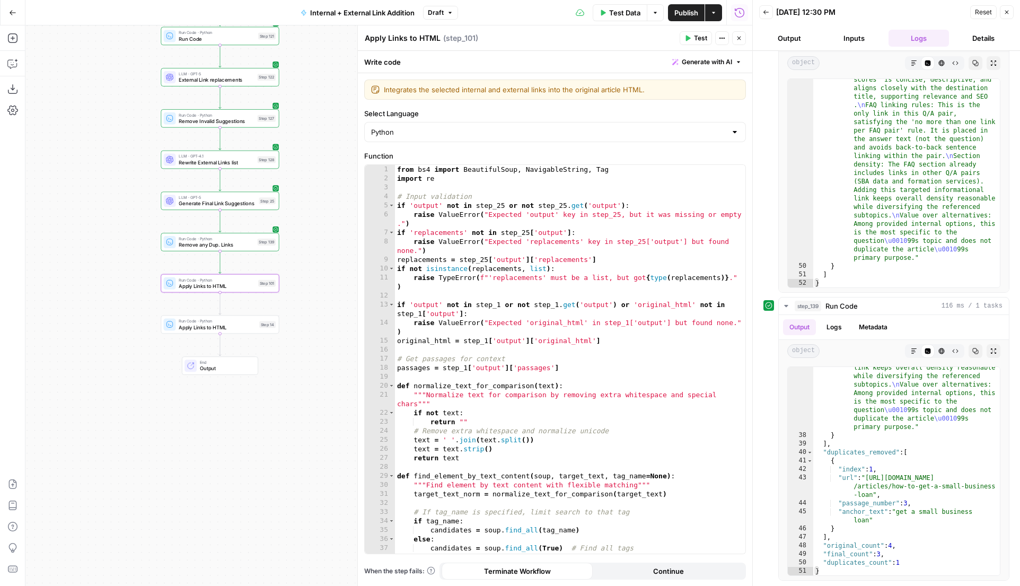
drag, startPoint x: 94, startPoint y: 379, endPoint x: 81, endPoint y: 377, distance: 13.9
click at [81, 377] on div "true false true false Workflow Input Settings Inputs Run Code · Python Grab all…" at bounding box center [388, 305] width 727 height 560
type textarea "**********"
click at [611, 395] on div "from bs4 import BeautifulSoup , NavigableString , Tag import re # Input validat…" at bounding box center [570, 368] width 350 height 406
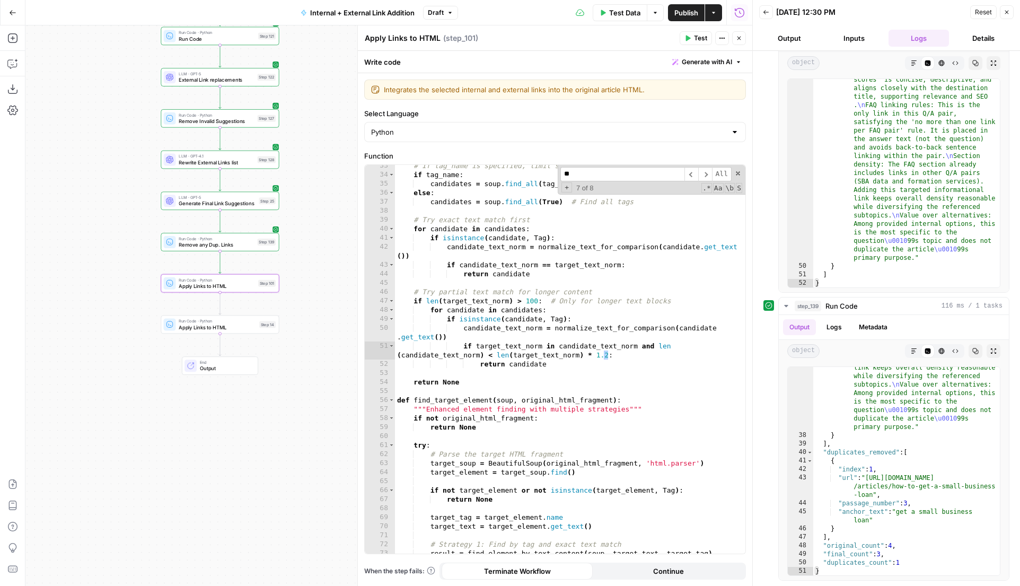
scroll to position [0, 0]
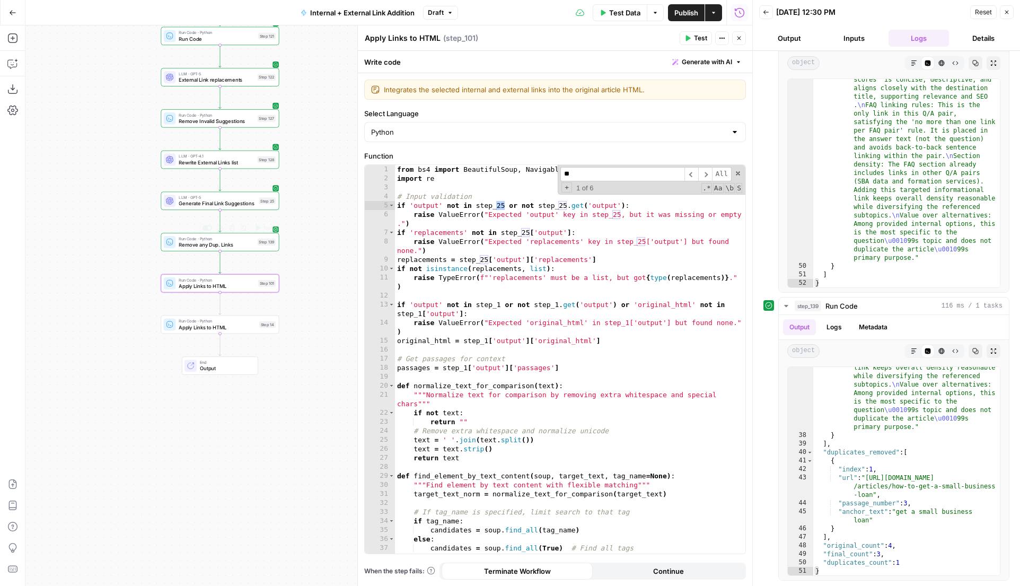
type input "**"
click at [211, 245] on span "Remove any Dup. Links" at bounding box center [216, 244] width 75 height 7
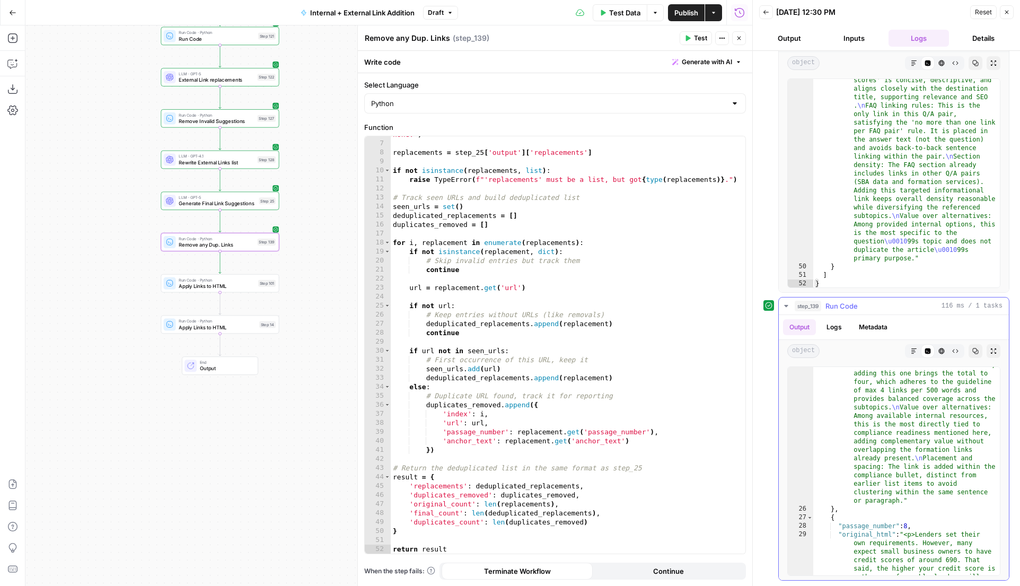
scroll to position [1750, 0]
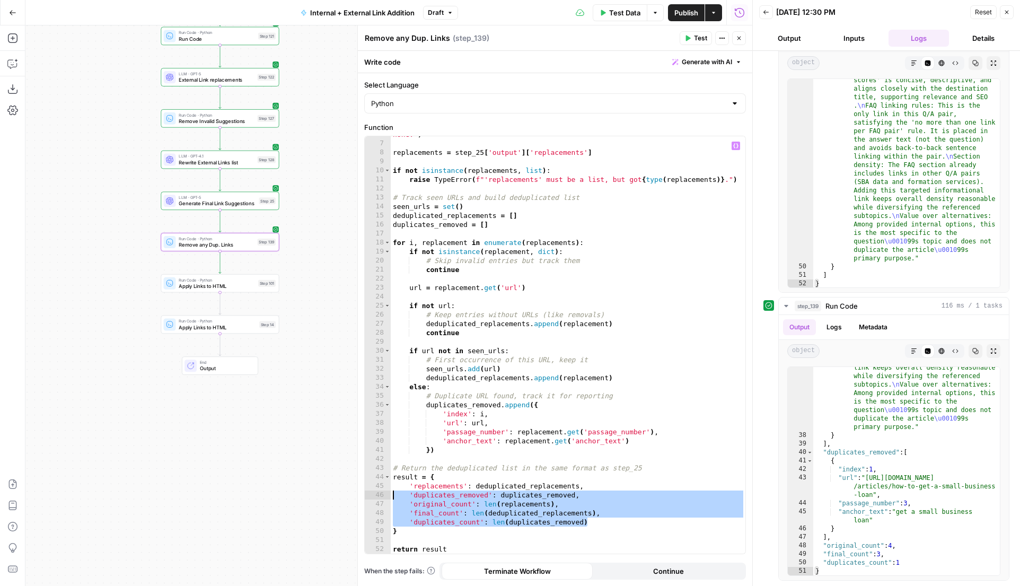
drag, startPoint x: 599, startPoint y: 522, endPoint x: 390, endPoint y: 492, distance: 211.4
click at [390, 492] on div "**********" at bounding box center [555, 344] width 381 height 417
type textarea "**********"
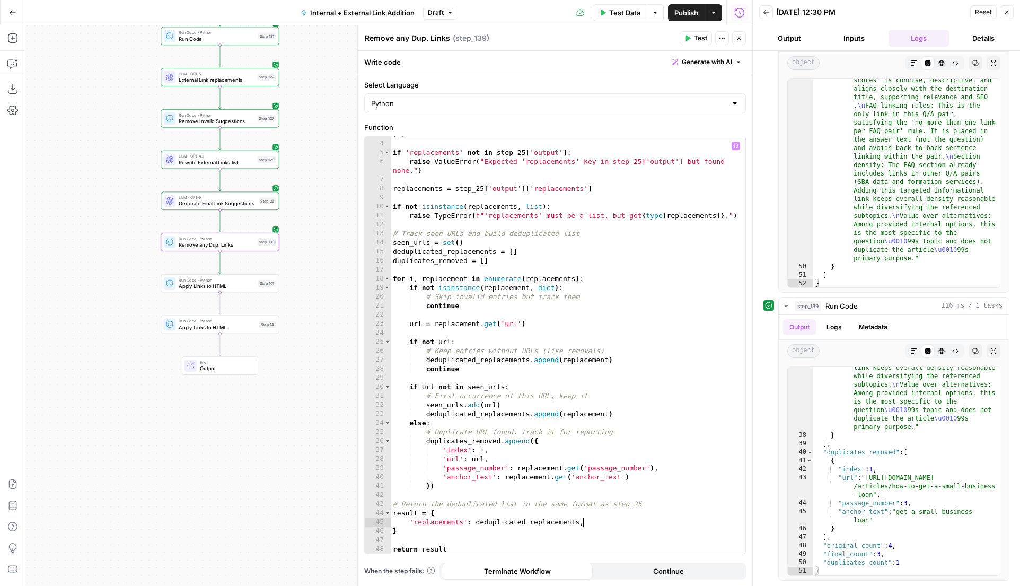
scroll to position [33, 0]
type textarea "**********"
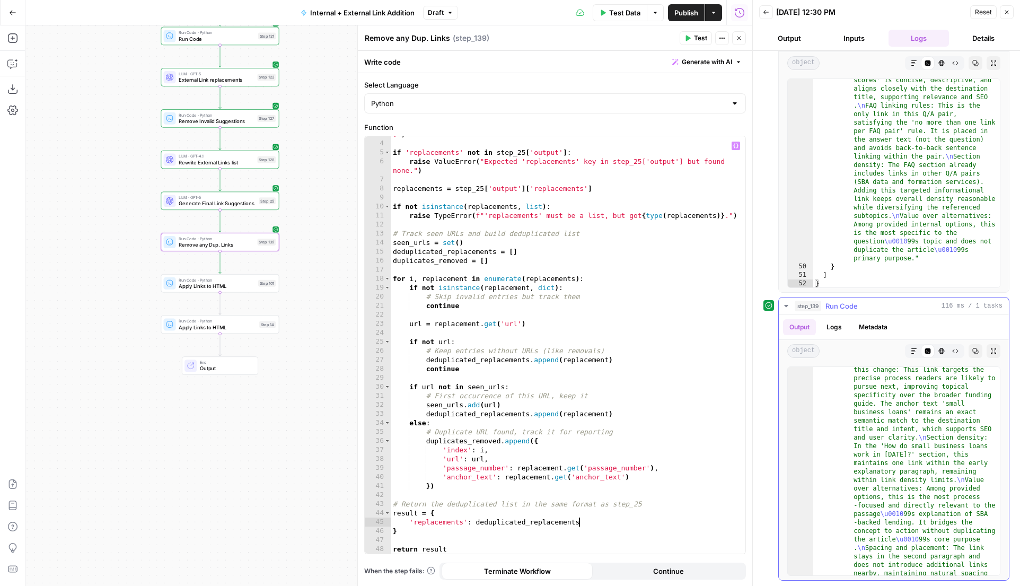
scroll to position [0, 0]
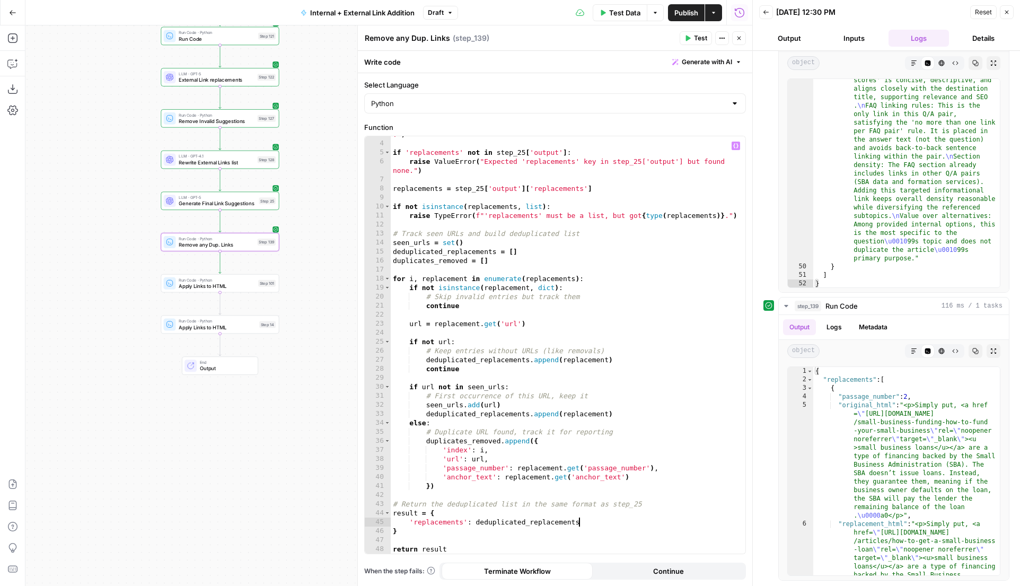
click at [698, 34] on span "Test" at bounding box center [700, 38] width 13 height 10
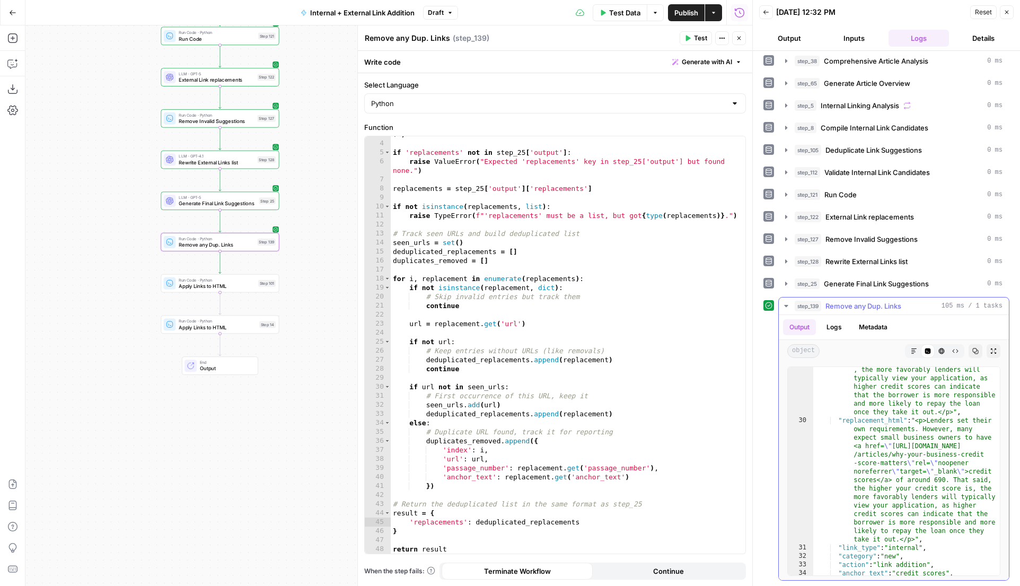
scroll to position [1632, 0]
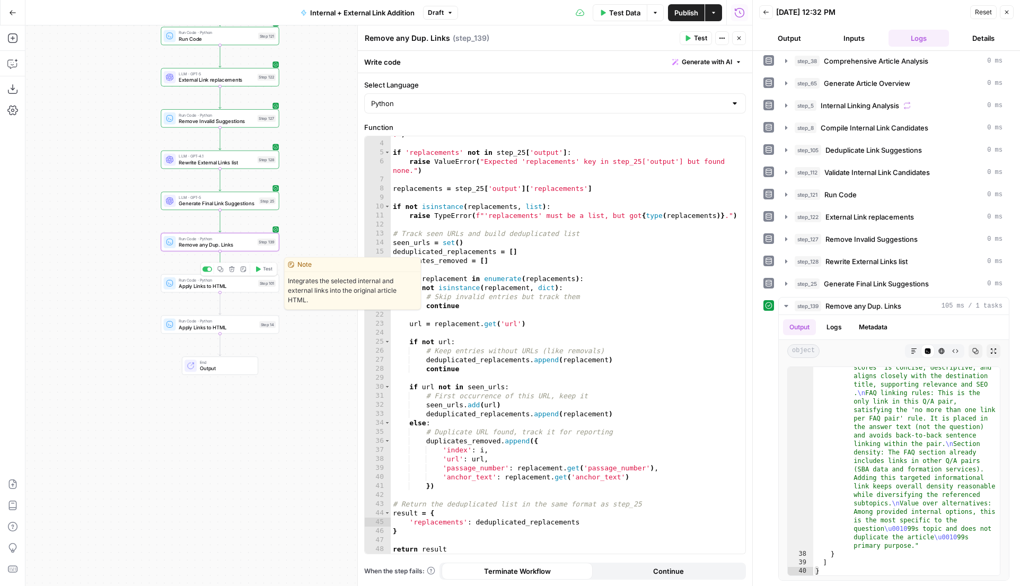
click at [242, 286] on span "Apply Links to HTML" at bounding box center [217, 285] width 76 height 7
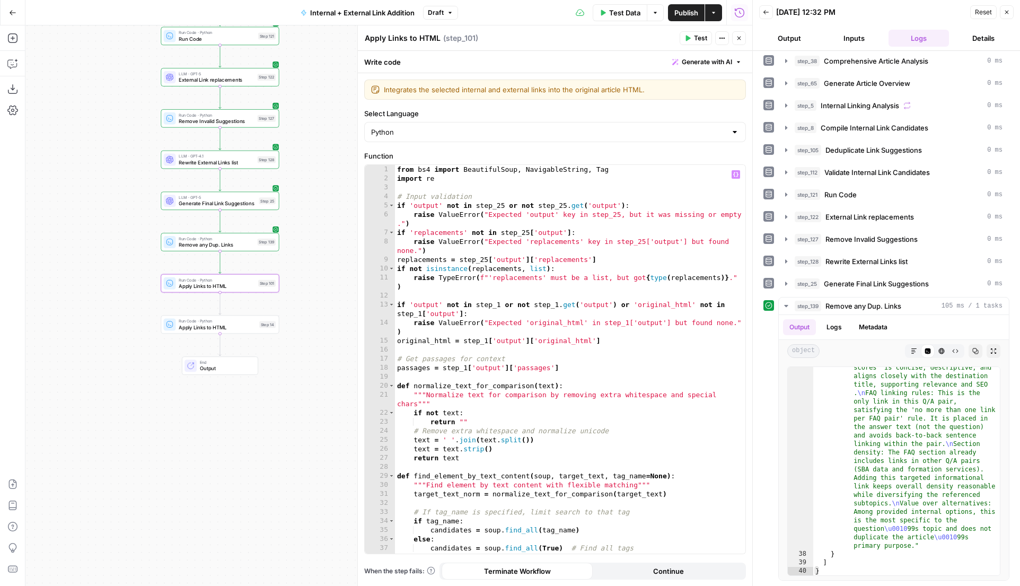
type textarea "**********"
click at [504, 206] on div "from bs4 import BeautifulSoup , NavigableString , Tag import re # Input validat…" at bounding box center [570, 368] width 350 height 406
type input "**"
click at [505, 206] on div "from bs4 import BeautifulSoup , NavigableString , Tag import re # Input validat…" at bounding box center [570, 368] width 350 height 406
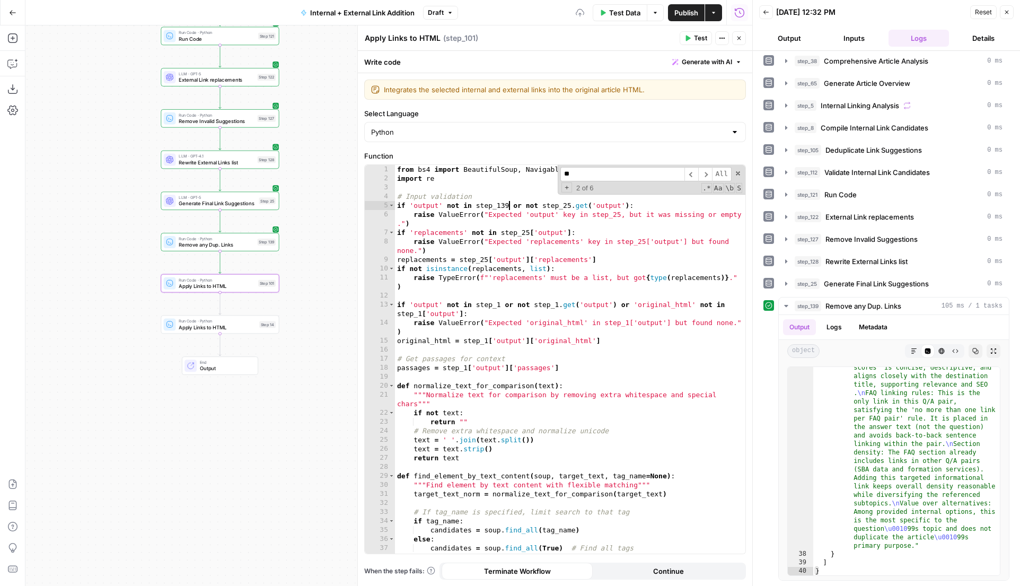
click at [570, 206] on div "from bs4 import BeautifulSoup , NavigableString , Tag import re # Input validat…" at bounding box center [570, 368] width 350 height 406
click at [527, 231] on div "from bs4 import BeautifulSoup , NavigableString , Tag import re # Input validat…" at bounding box center [570, 368] width 350 height 406
click at [486, 260] on div "from bs4 import BeautifulSoup , NavigableString , Tag import re # Input validat…" at bounding box center [570, 368] width 350 height 406
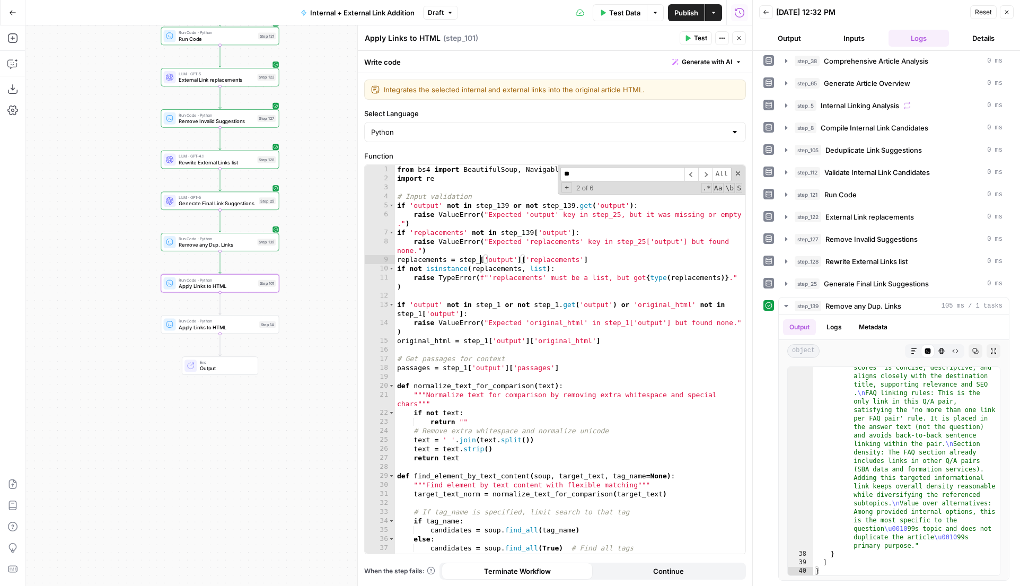
scroll to position [0, 7]
click at [689, 172] on span "​" at bounding box center [691, 174] width 14 height 14
click at [708, 173] on span "​" at bounding box center [705, 174] width 14 height 14
click at [619, 217] on div "from bs4 import BeautifulSoup , NavigableString , Tag import re # Input validat…" at bounding box center [570, 368] width 350 height 406
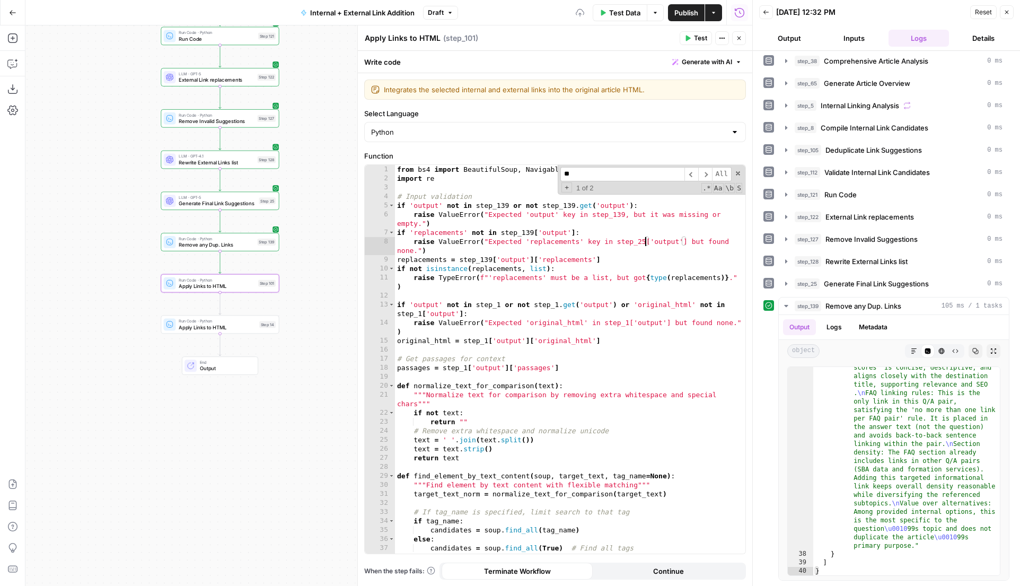
click at [645, 245] on div "from bs4 import BeautifulSoup , NavigableString , Tag import re # Input validat…" at bounding box center [570, 368] width 350 height 406
type textarea "**********"
click at [240, 324] on span "Apply Links to HTML" at bounding box center [217, 326] width 77 height 7
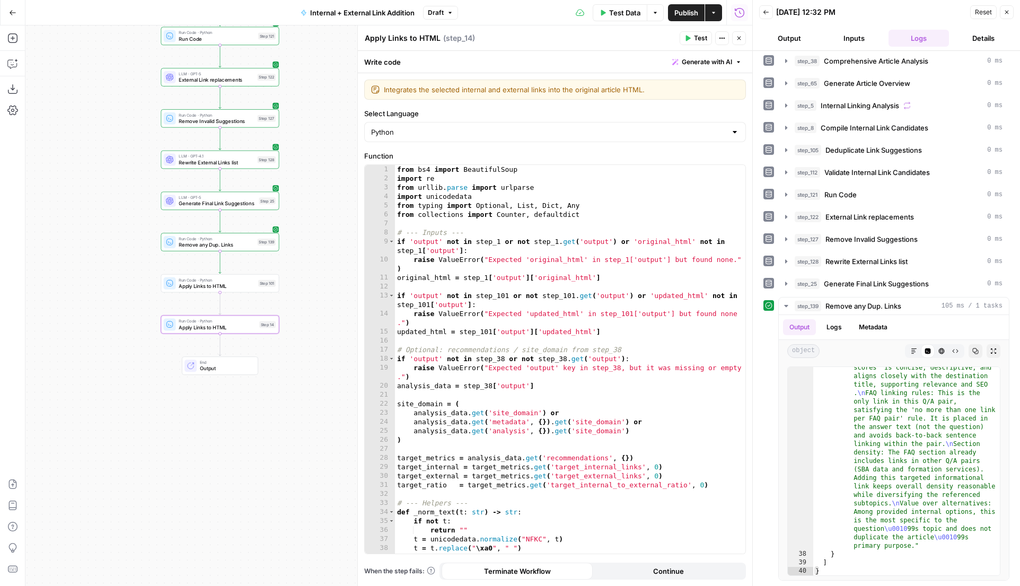
type textarea "**********"
click at [519, 348] on div "from bs4 import BeautifulSoup import re from urllib . parse import urlparse imp…" at bounding box center [570, 368] width 350 height 406
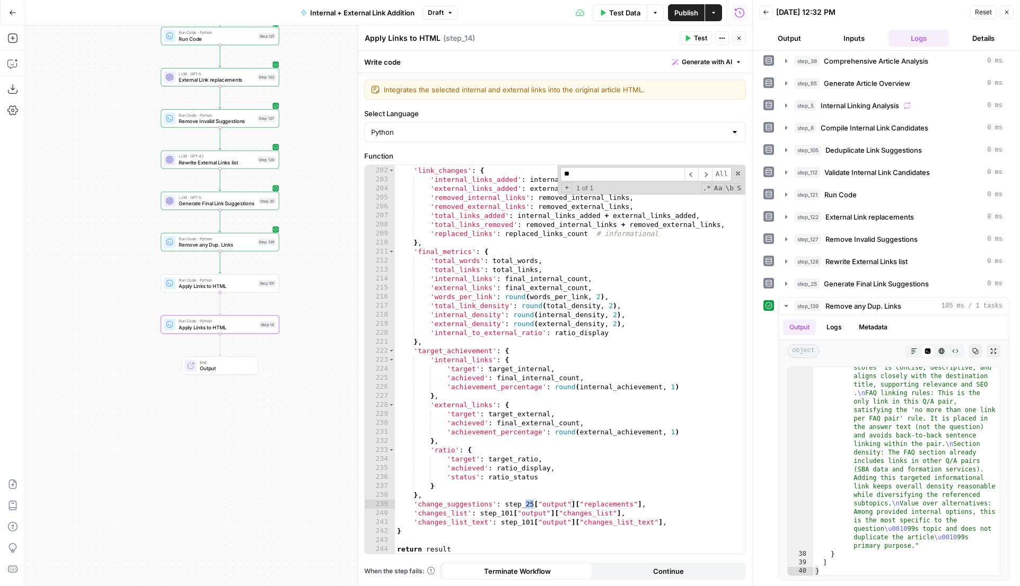
type input "**"
click at [533, 505] on div "} , 'link_changes' : { 'internal_links_added' : internal_links_added , 'externa…" at bounding box center [570, 360] width 350 height 406
type textarea "**********"
click at [684, 33] on button "Test" at bounding box center [695, 38] width 32 height 14
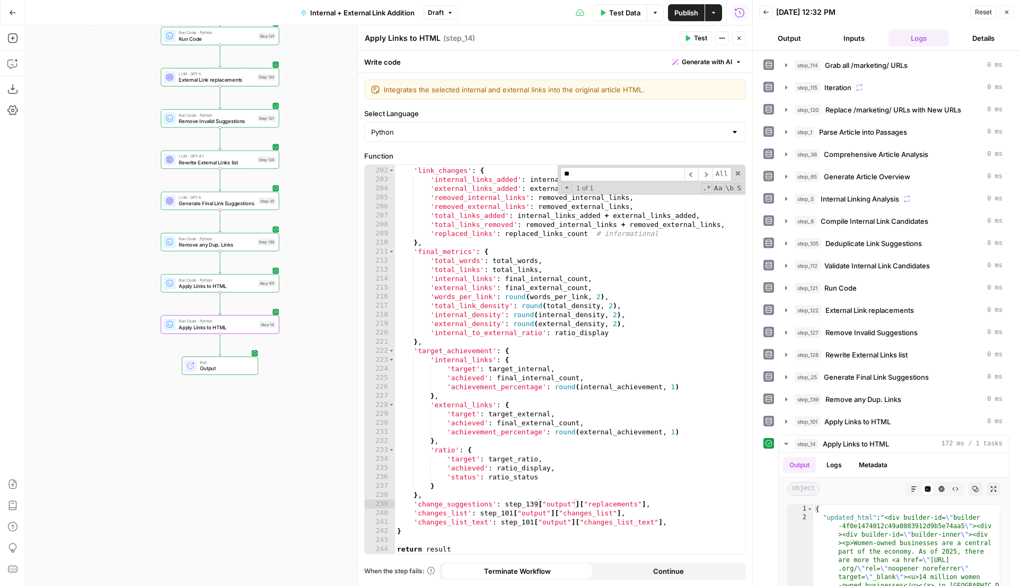
click at [740, 37] on icon "button" at bounding box center [739, 38] width 6 height 6
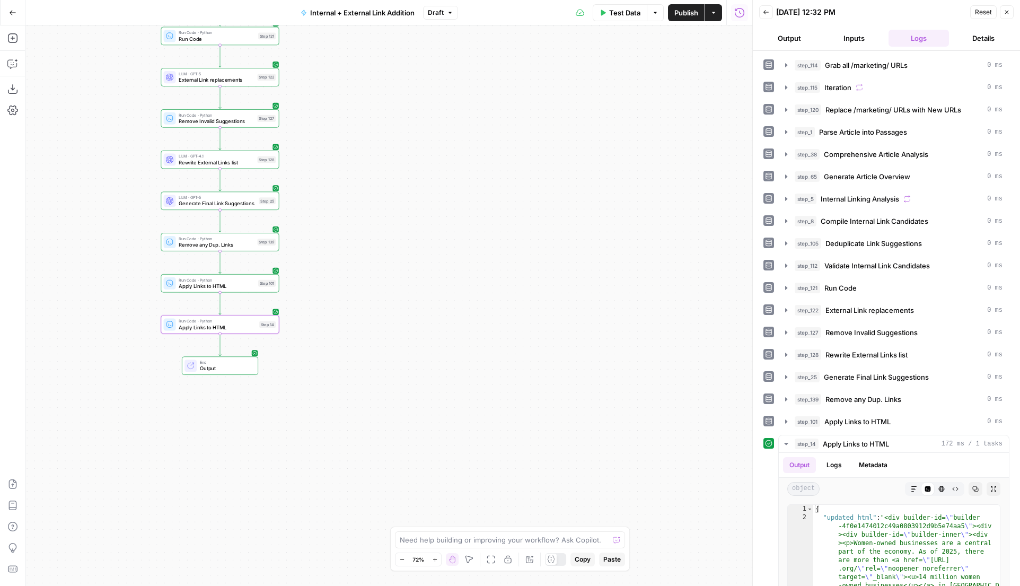
scroll to position [138, 0]
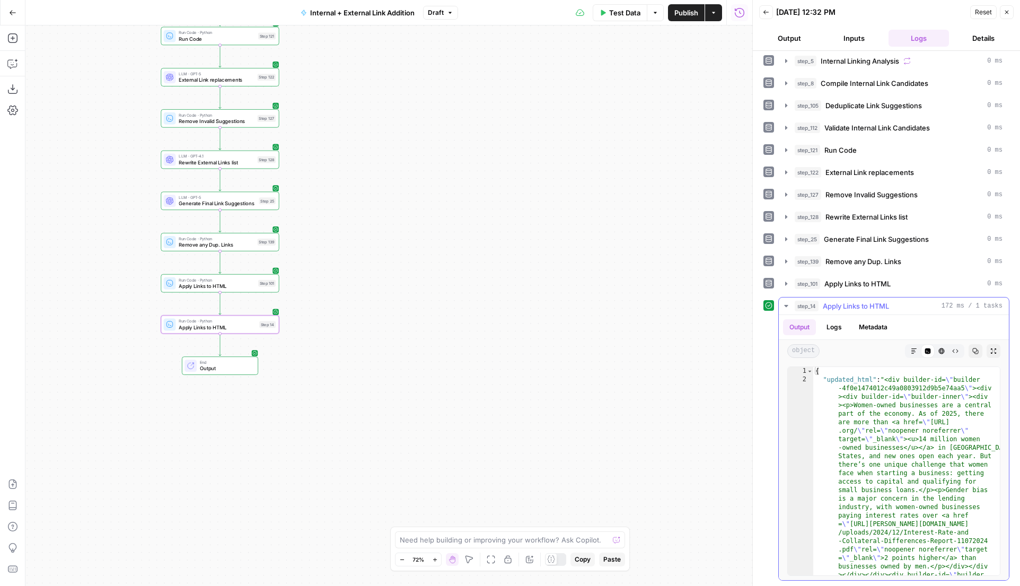
type textarea "**********"
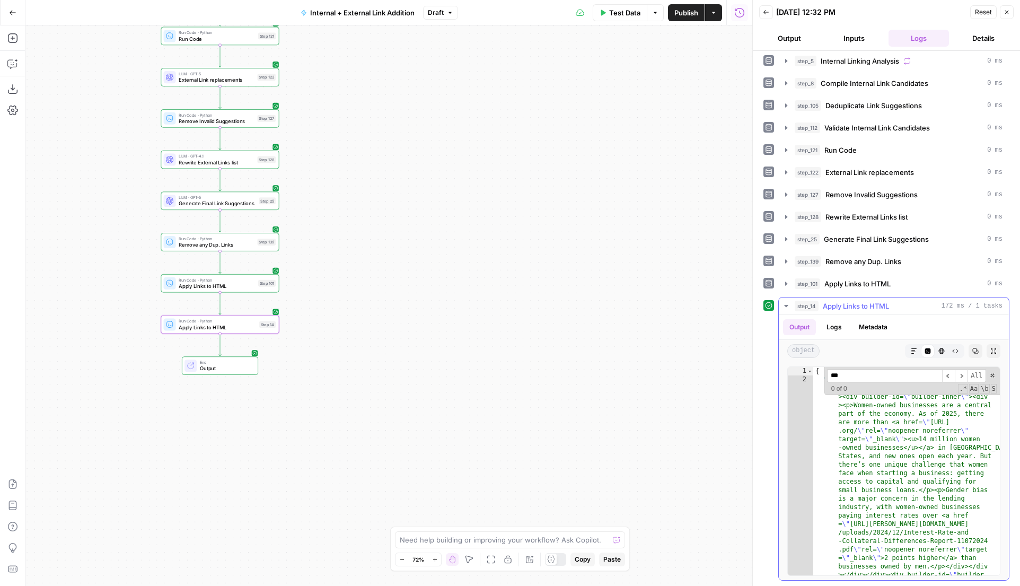
scroll to position [184, 0]
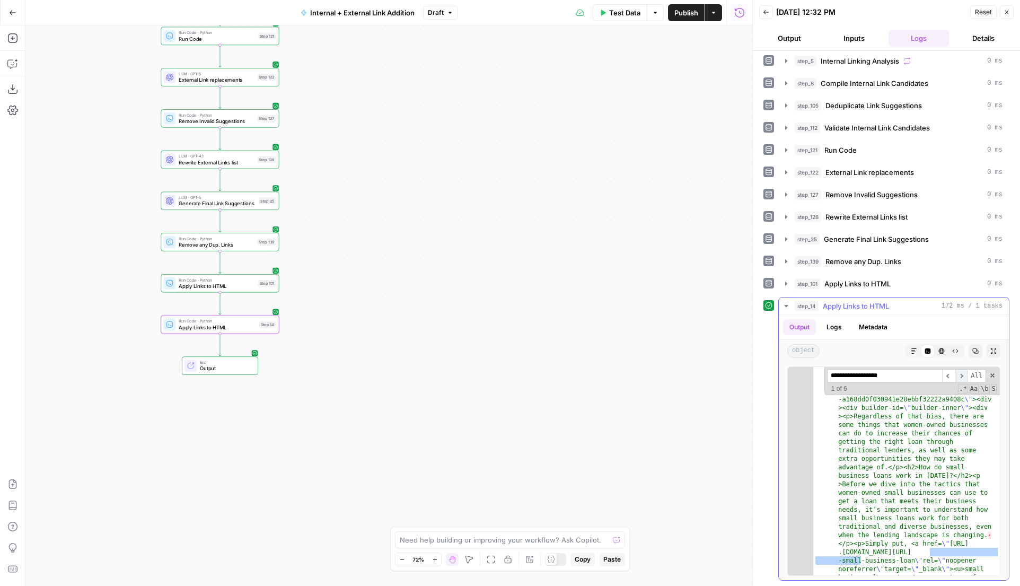
type input "**********"
click at [959, 374] on span "​" at bounding box center [960, 375] width 13 height 13
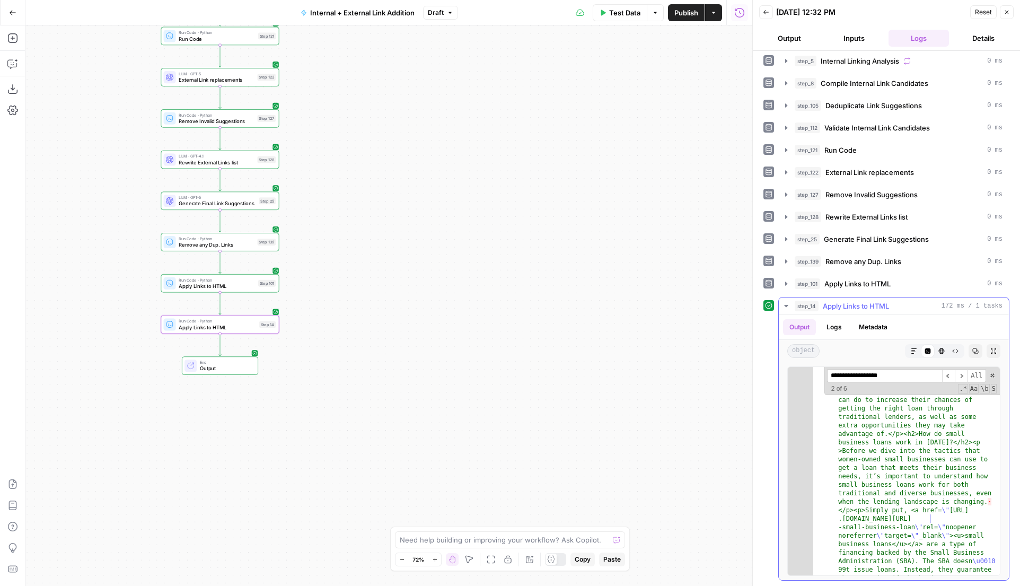
scroll to position [0, 0]
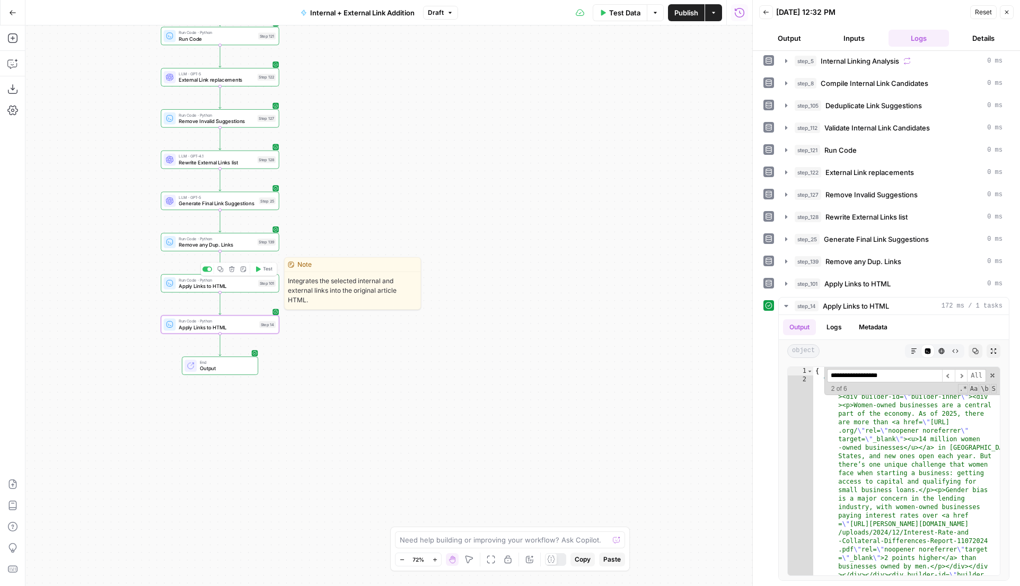
click at [257, 270] on icon "button" at bounding box center [258, 268] width 5 height 5
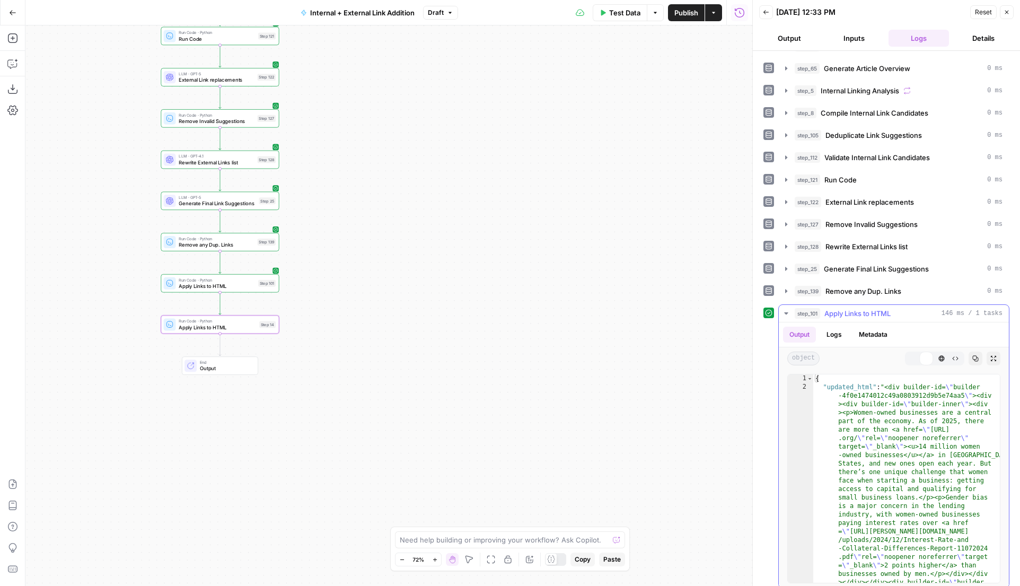
scroll to position [116, 0]
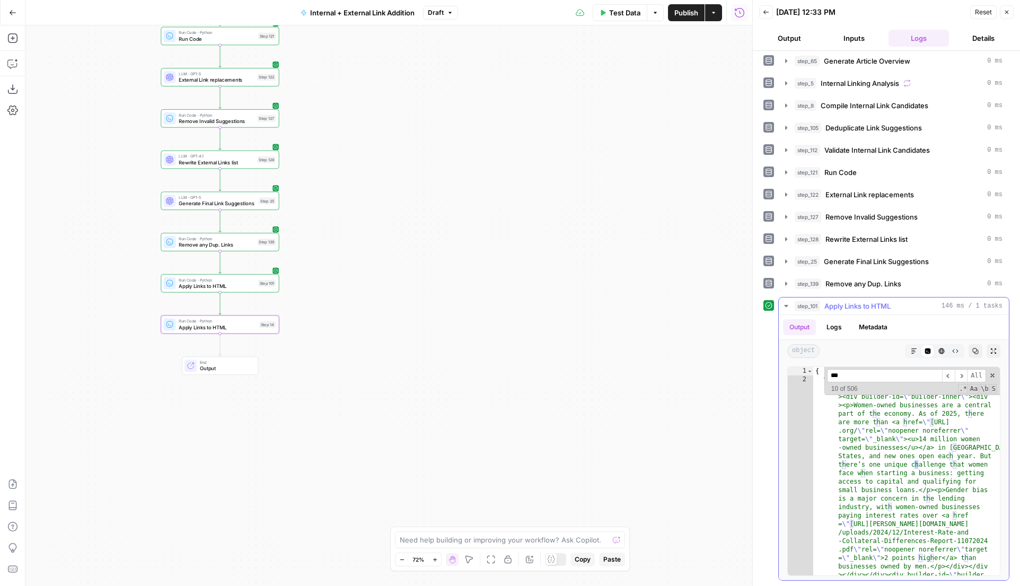
scroll to position [184, 0]
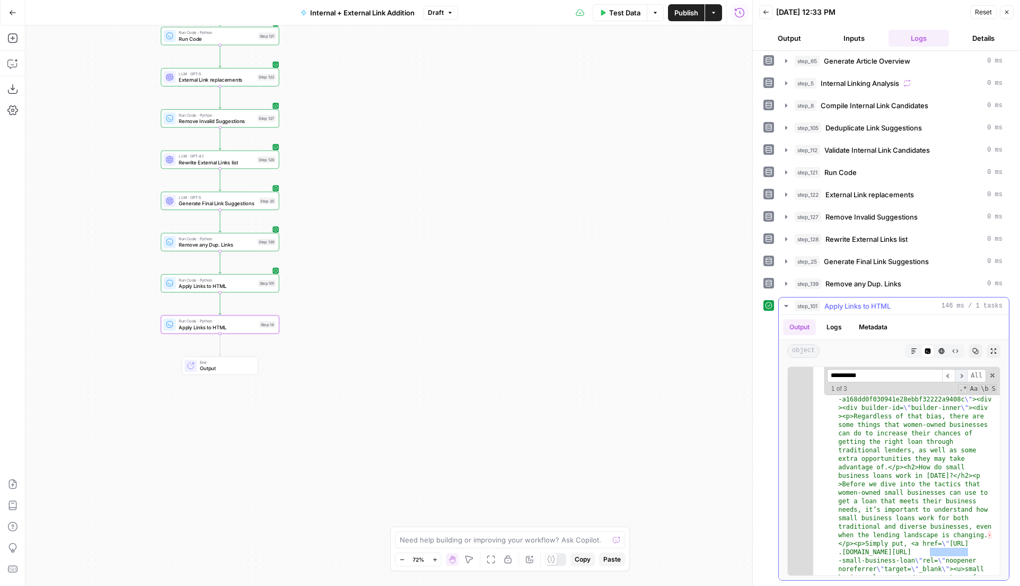
type input "**********"
click at [960, 375] on span "​" at bounding box center [960, 375] width 13 height 13
click at [950, 376] on span "​" at bounding box center [948, 375] width 13 height 13
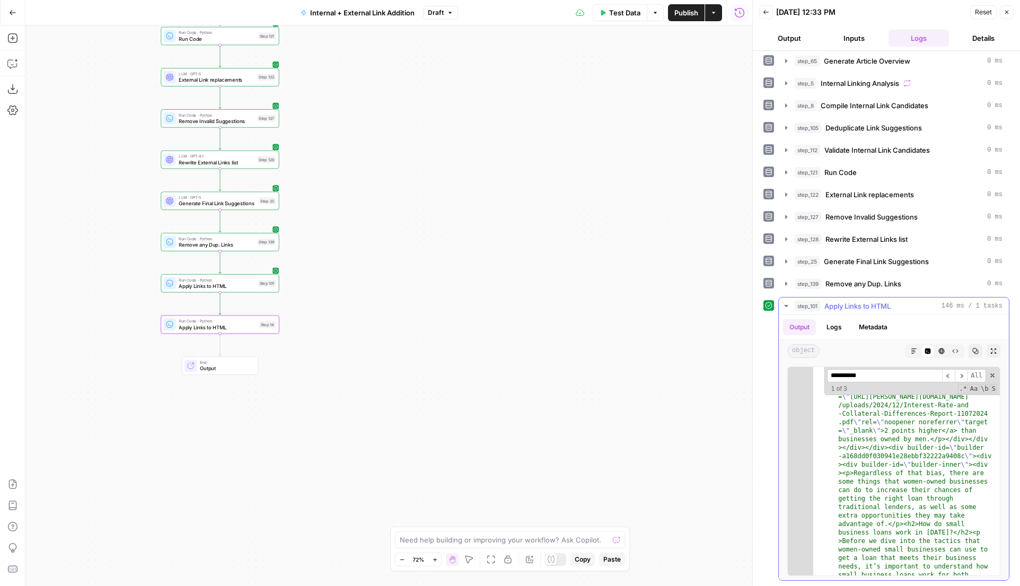
scroll to position [110, 0]
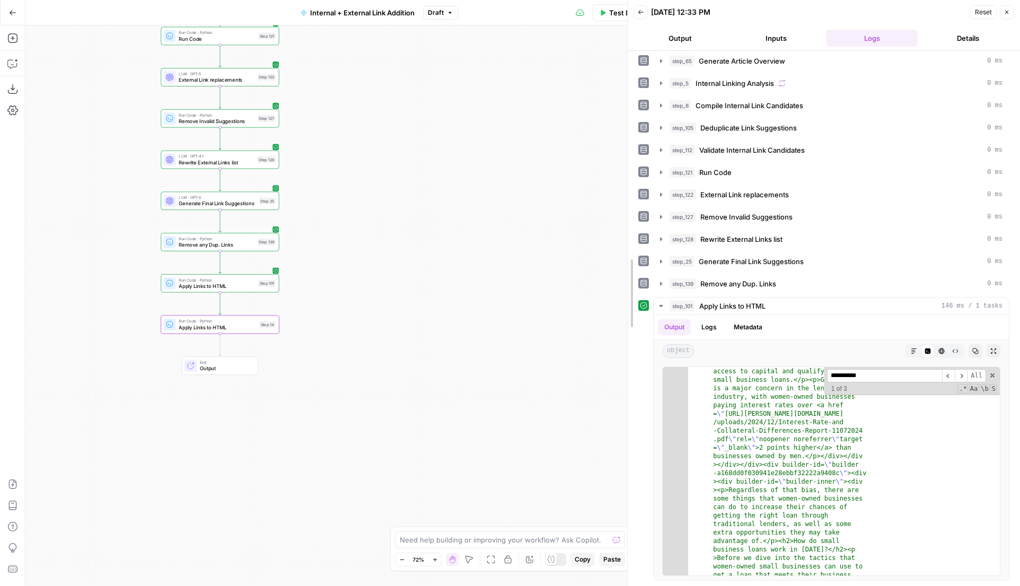
drag, startPoint x: 748, startPoint y: 299, endPoint x: 492, endPoint y: 295, distance: 256.0
click at [483, 296] on body "LegalZoom New Home Browse Insights Opportunities Your Data Recent Grids Well Ac…" at bounding box center [510, 293] width 1020 height 586
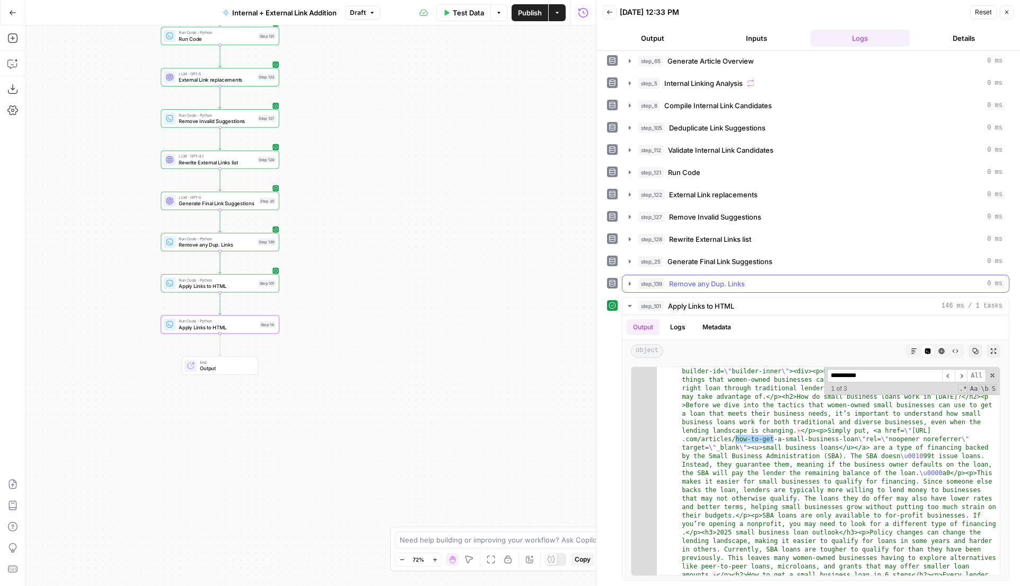
click at [625, 285] on icon "button" at bounding box center [629, 283] width 8 height 8
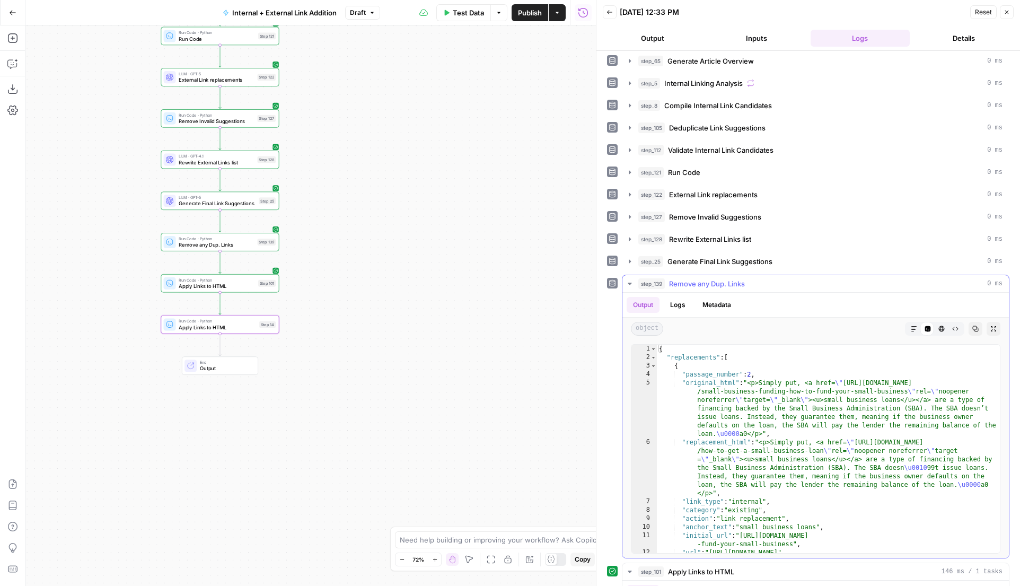
type textarea "**********"
click at [861, 402] on div "{ "replacements" : [ { "passage_number" : 2 , "original_html" : "<p>Simply put,…" at bounding box center [828, 520] width 343 height 352
type input "**********"
click at [961, 353] on span "​" at bounding box center [960, 353] width 13 height 13
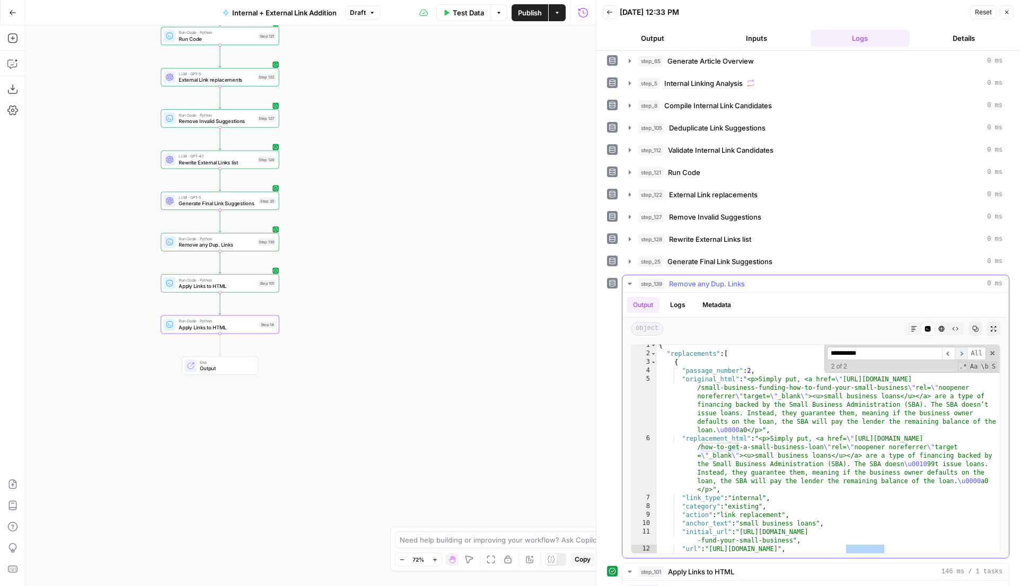
scroll to position [4, 0]
click at [961, 353] on span "​" at bounding box center [960, 353] width 13 height 13
click at [952, 352] on span "​" at bounding box center [948, 353] width 13 height 13
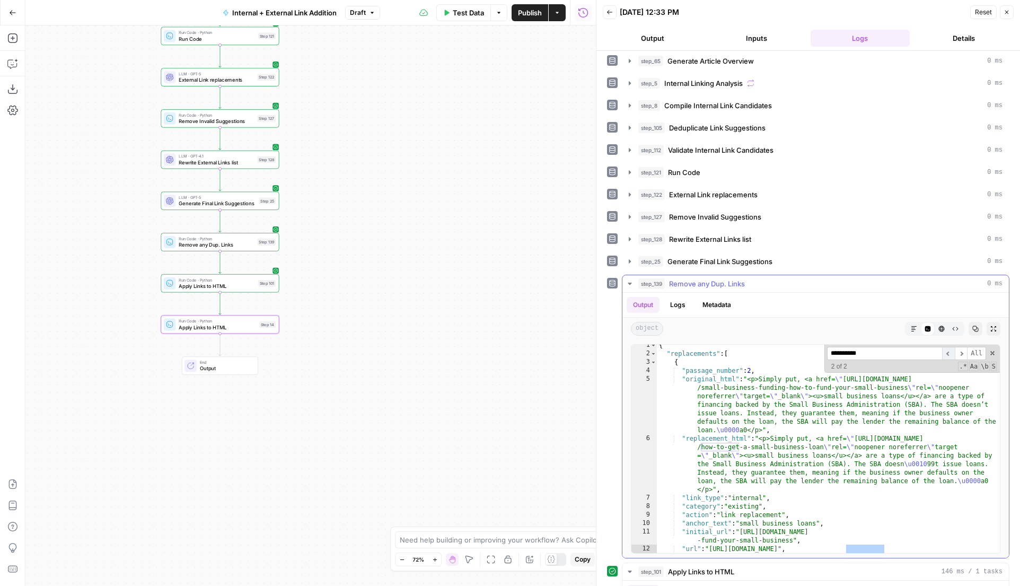
click at [952, 352] on span "​" at bounding box center [948, 353] width 13 height 13
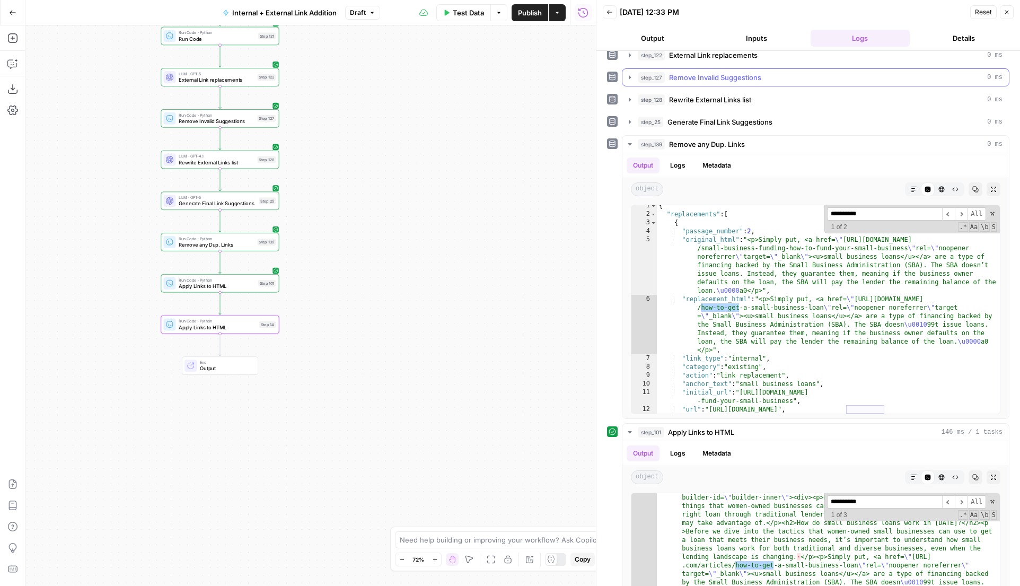
scroll to position [381, 0]
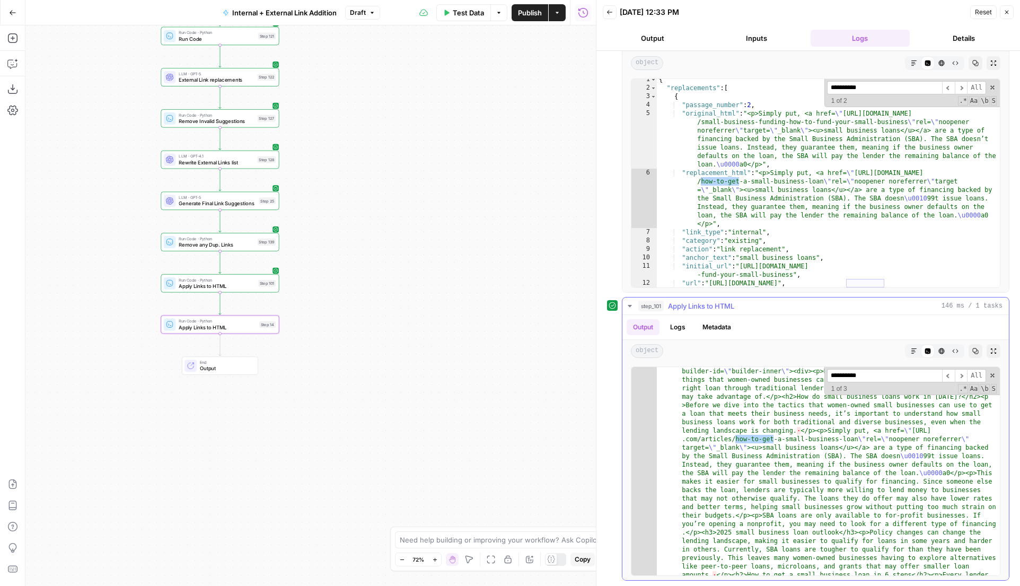
drag, startPoint x: 879, startPoint y: 378, endPoint x: 830, endPoint y: 378, distance: 49.3
click at [830, 378] on input "**********" at bounding box center [884, 375] width 115 height 13
click at [887, 374] on input "**********" at bounding box center [884, 375] width 115 height 13
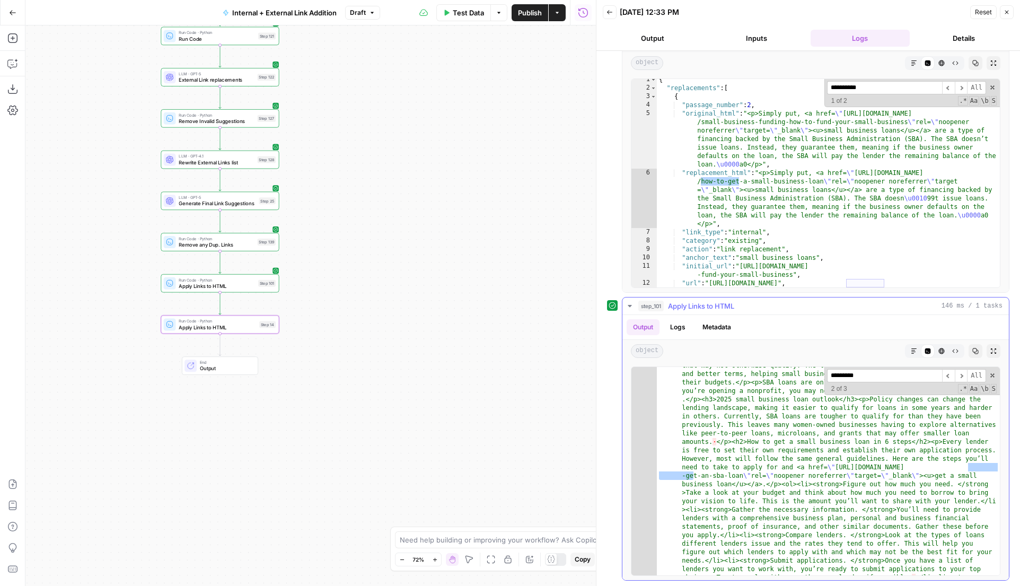
type input "**********"
click at [950, 378] on span "​" at bounding box center [948, 375] width 13 height 13
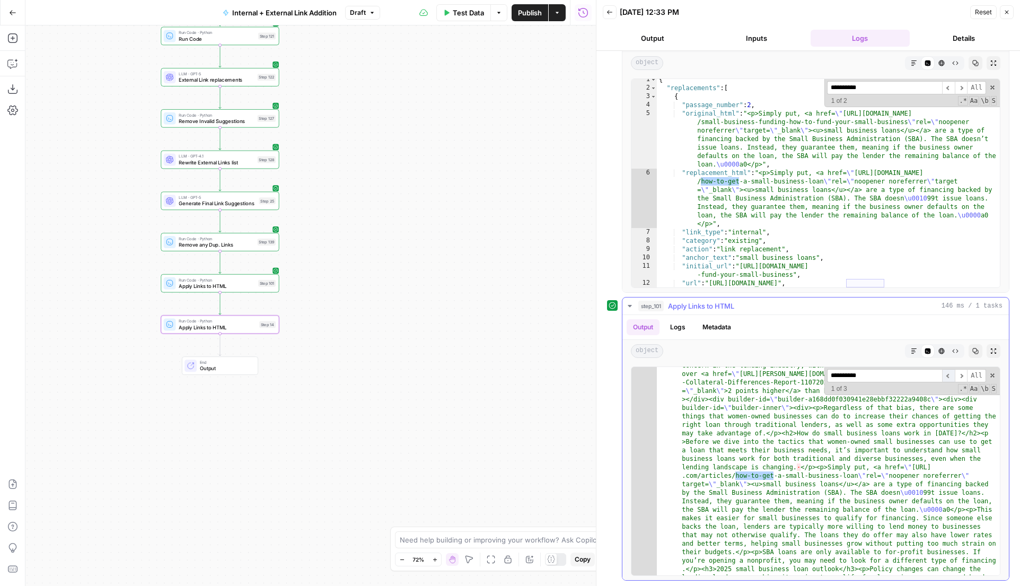
scroll to position [74, 0]
click at [950, 378] on span "​" at bounding box center [948, 375] width 13 height 13
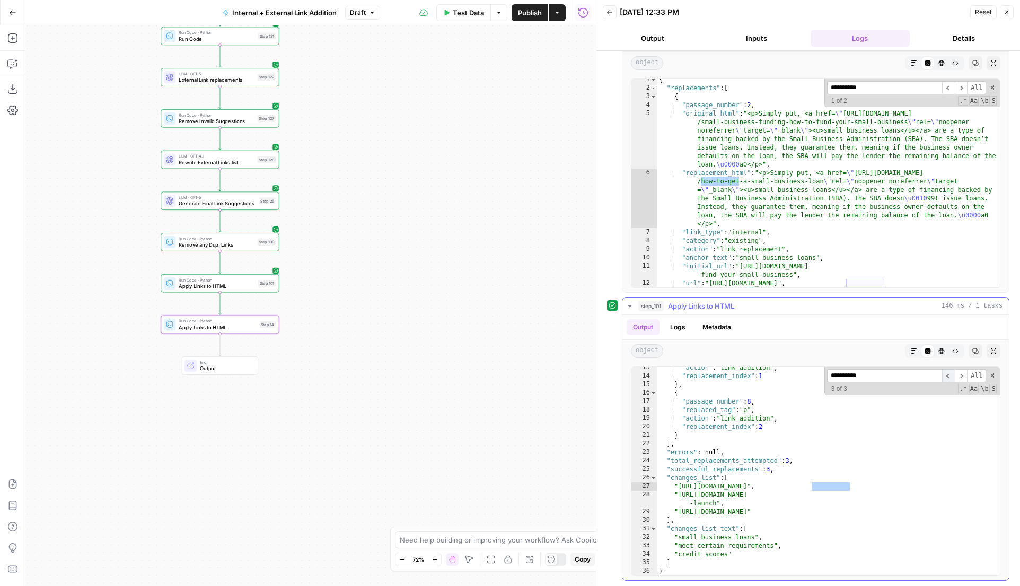
scroll to position [1962, 0]
click at [962, 378] on span "​" at bounding box center [960, 375] width 13 height 13
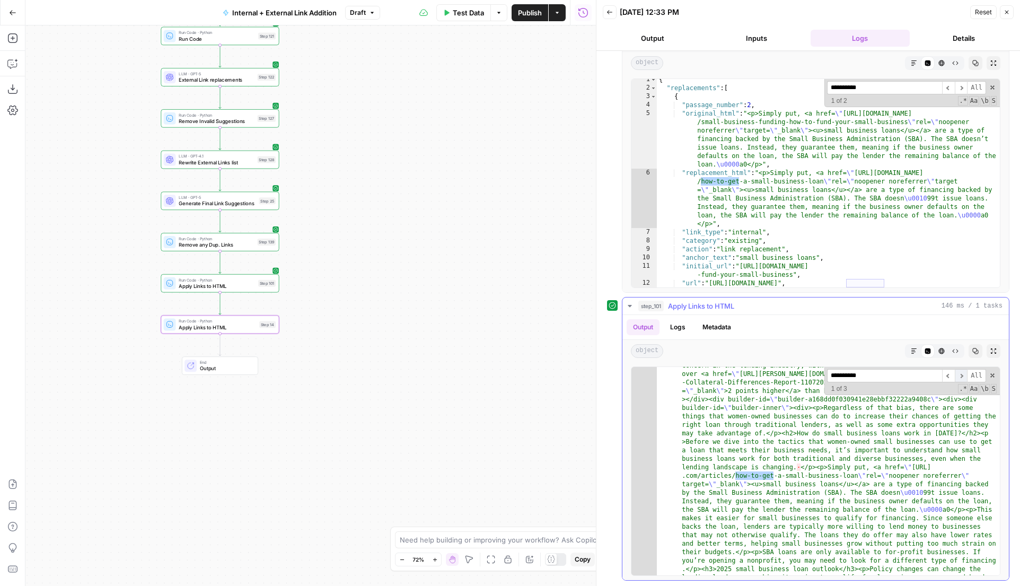
click at [962, 378] on span "​" at bounding box center [960, 375] width 13 height 13
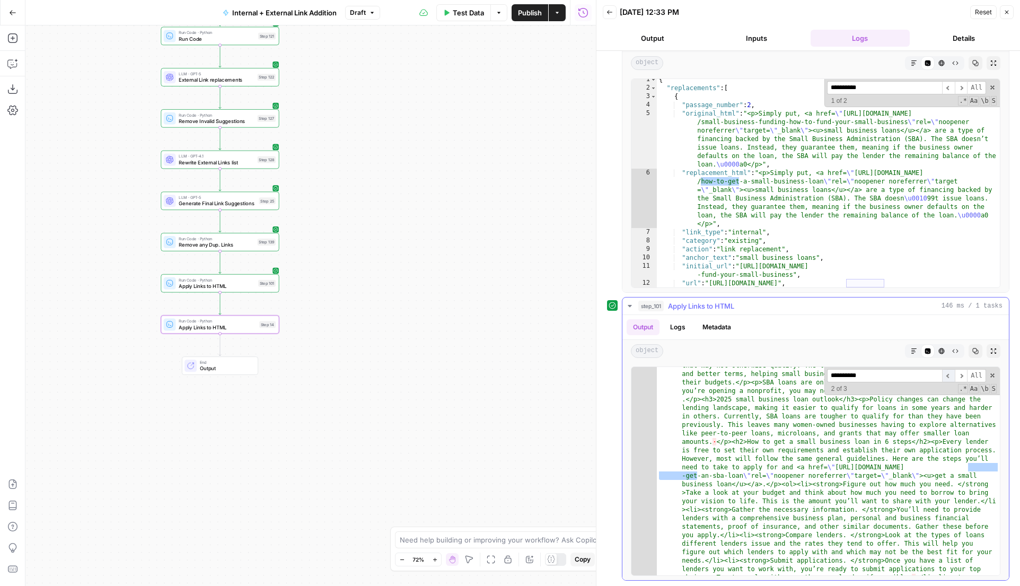
click at [949, 378] on span "​" at bounding box center [948, 375] width 13 height 13
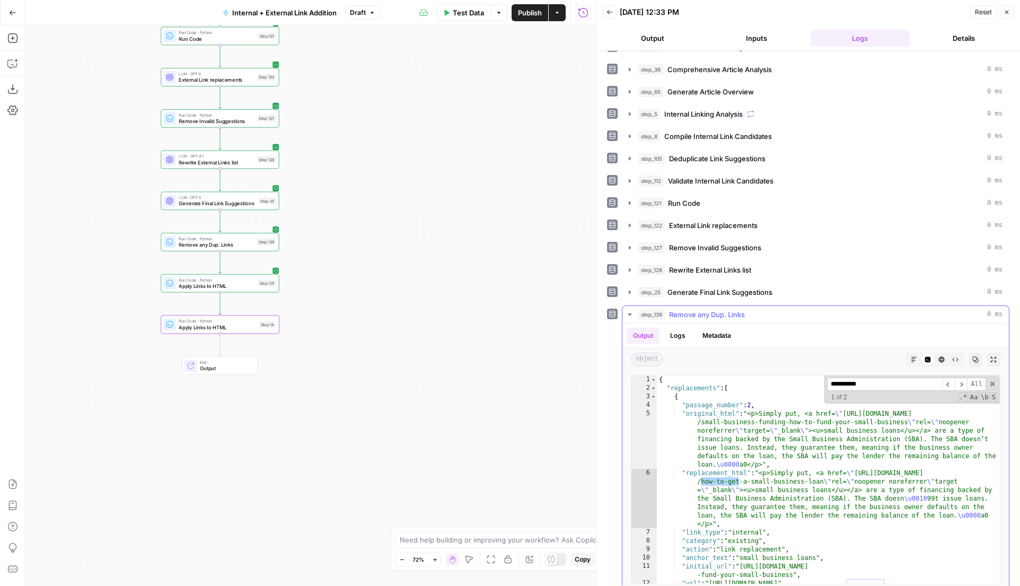
scroll to position [75, 0]
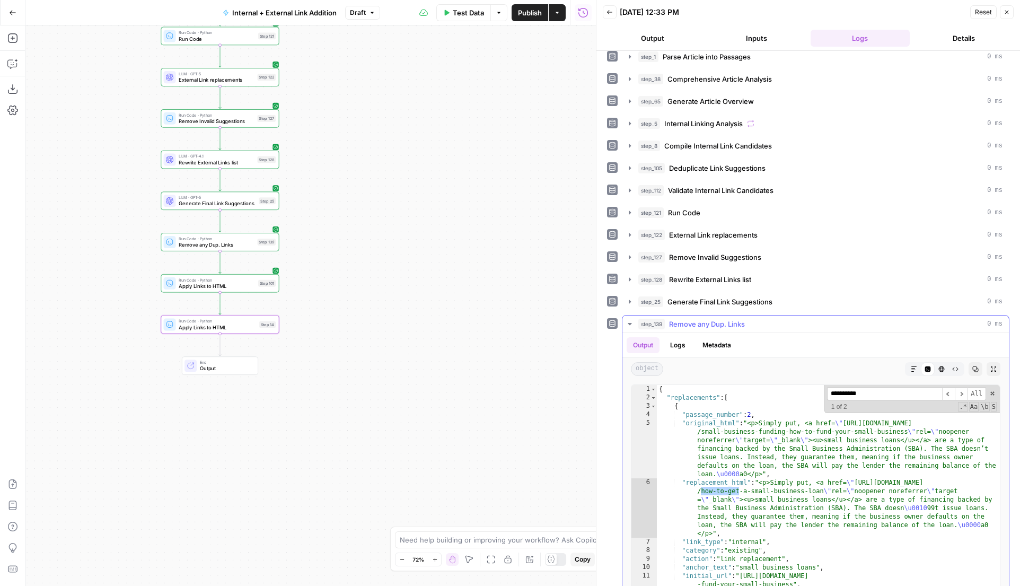
click at [635, 326] on button "step_139 Remove any Dup. Links 0 ms" at bounding box center [815, 323] width 386 height 17
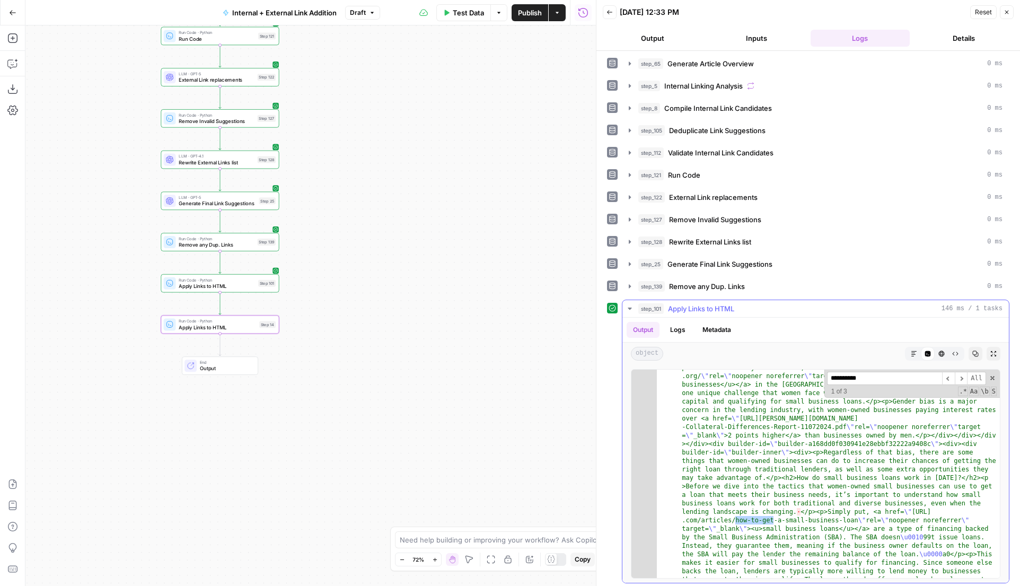
scroll to position [0, 0]
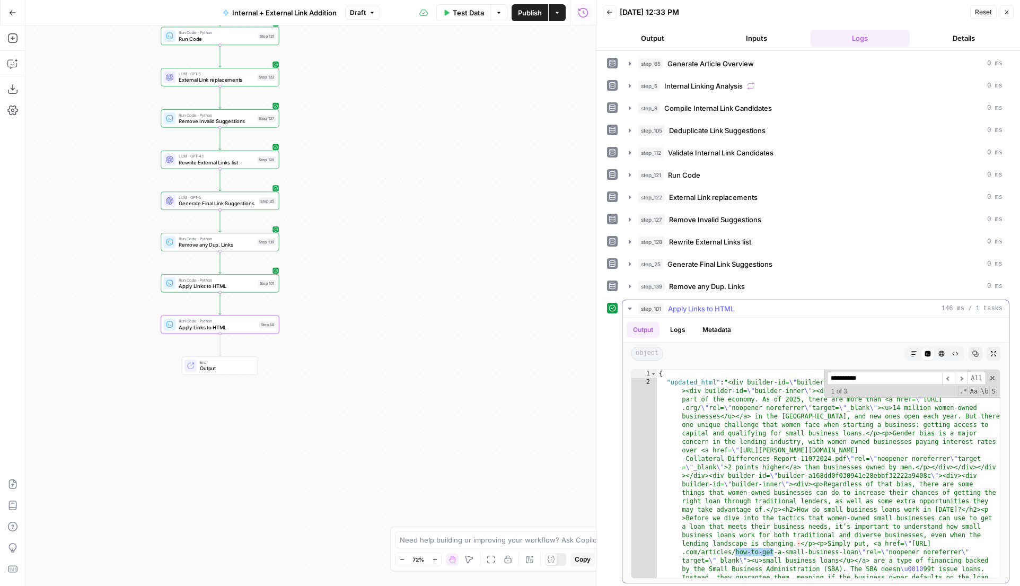
click at [883, 382] on input "**********" at bounding box center [884, 378] width 115 height 13
click at [974, 374] on span "All" at bounding box center [976, 378] width 19 height 13
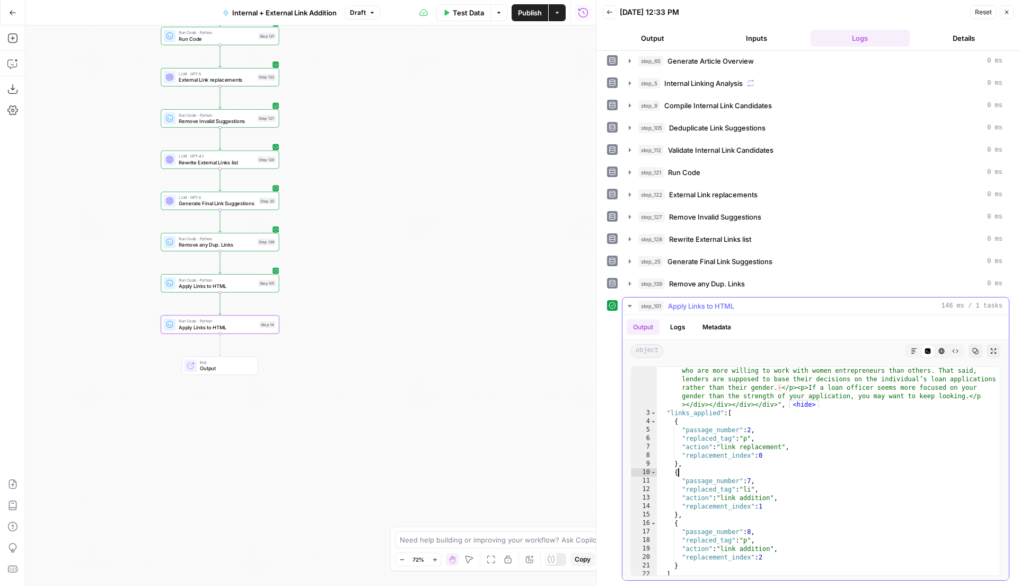
type textarea "*"
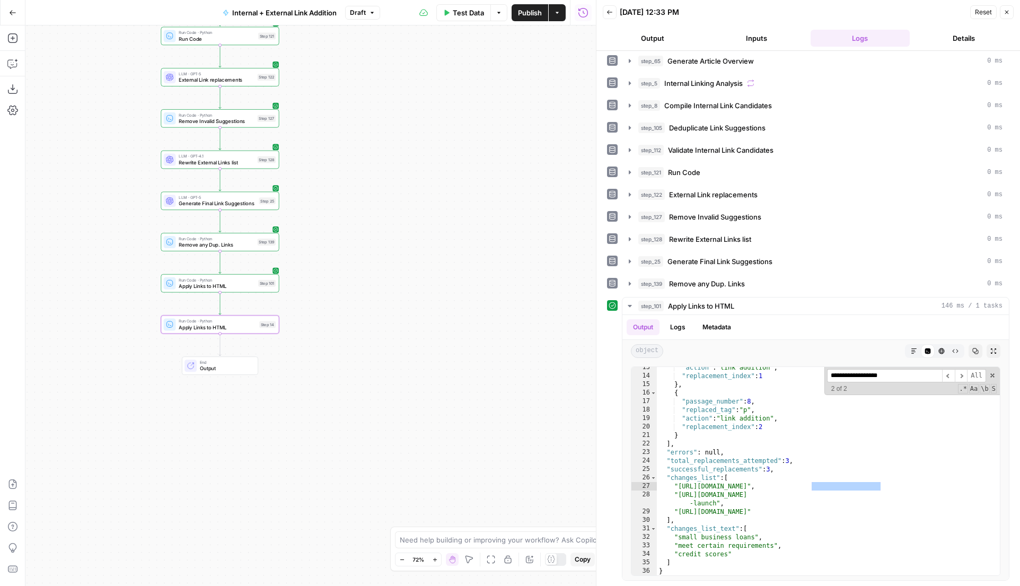
type input "**********"
click at [523, 16] on span "Publish" at bounding box center [530, 12] width 24 height 11
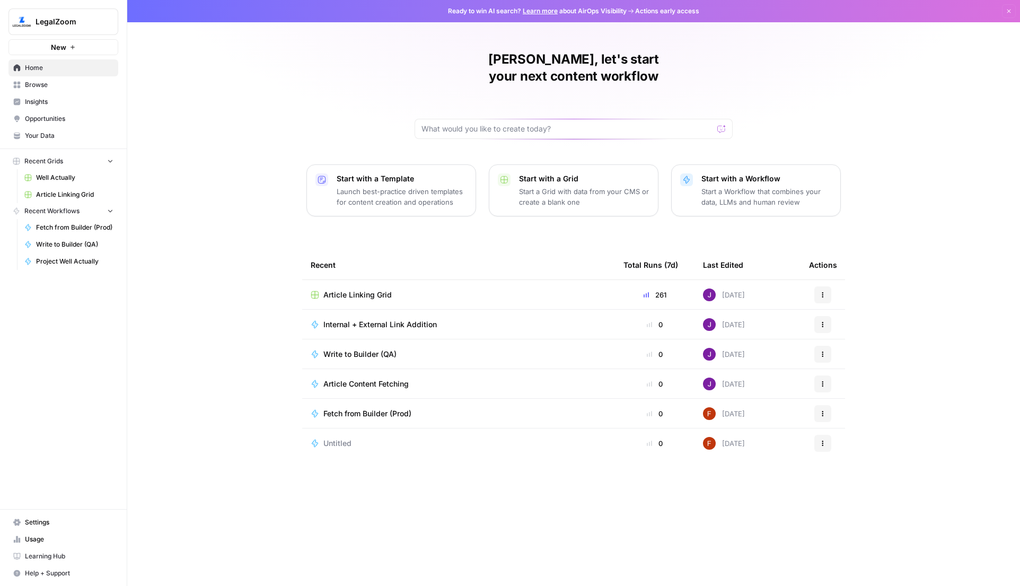
click at [93, 8] on button "LegalZoom" at bounding box center [63, 21] width 110 height 26
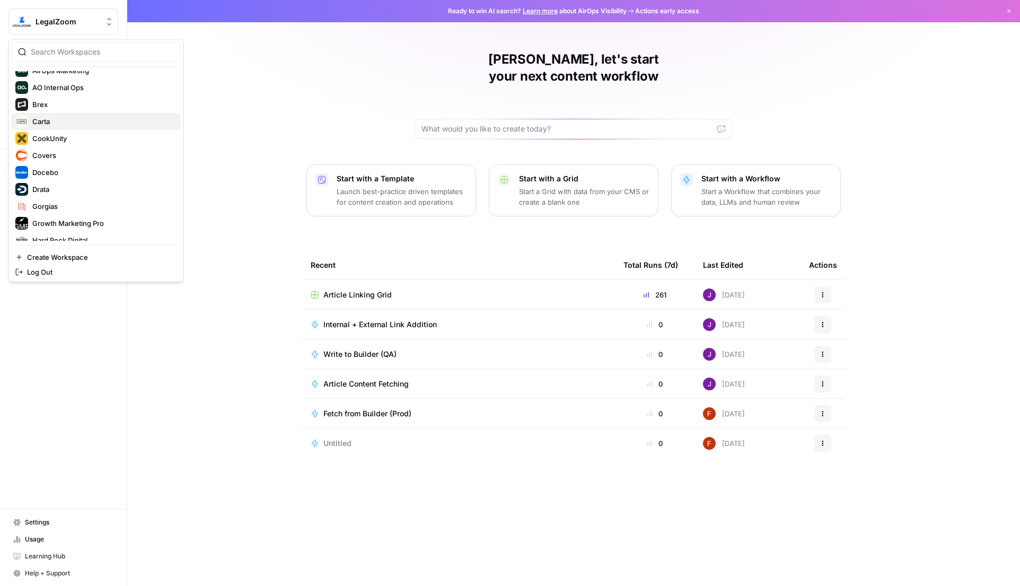
scroll to position [81, 0]
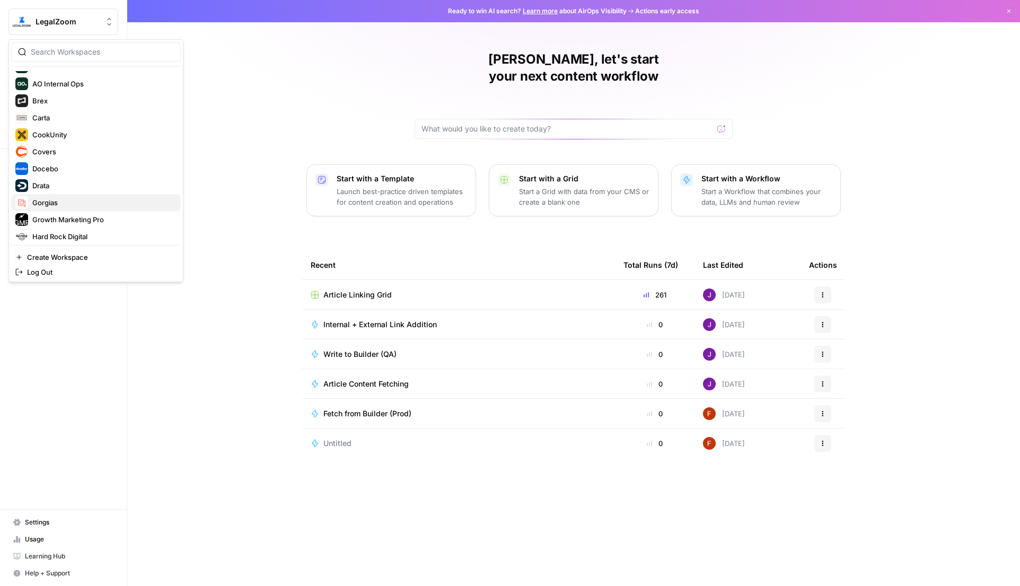
click at [52, 200] on span "Gorgias" at bounding box center [102, 202] width 140 height 11
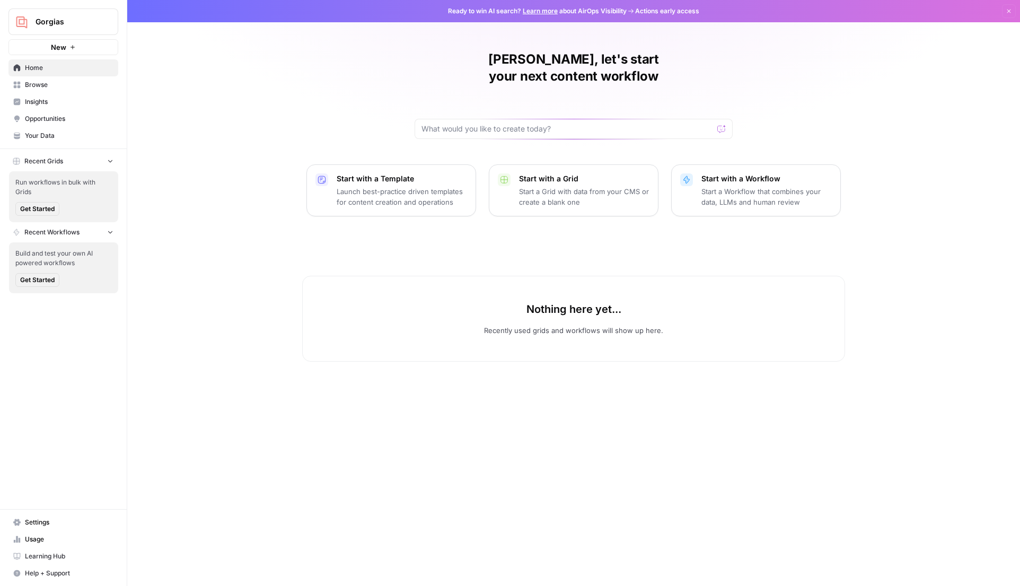
click at [73, 121] on span "Opportunities" at bounding box center [69, 119] width 89 height 10
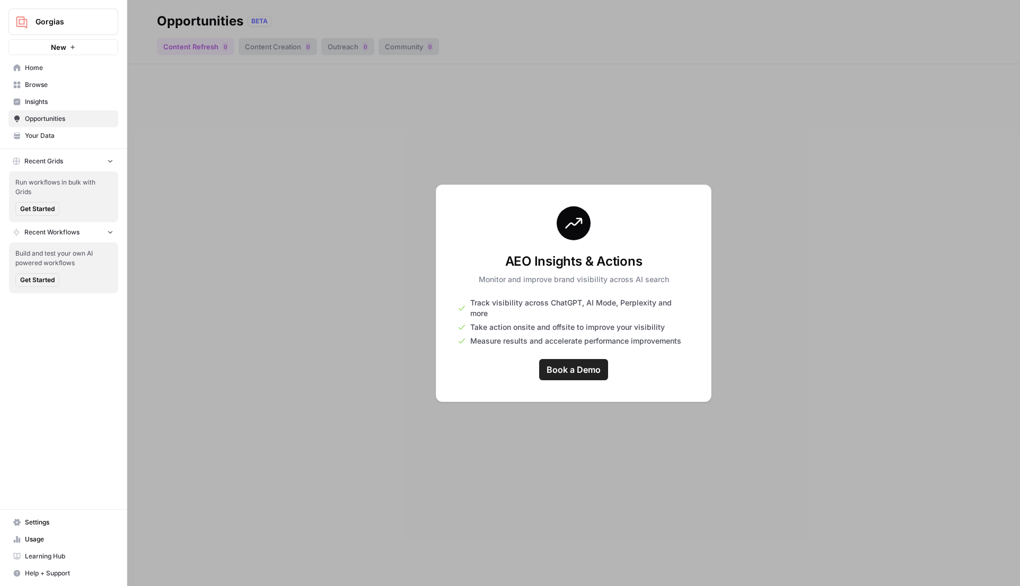
click at [48, 131] on span "Your Data" at bounding box center [69, 136] width 89 height 10
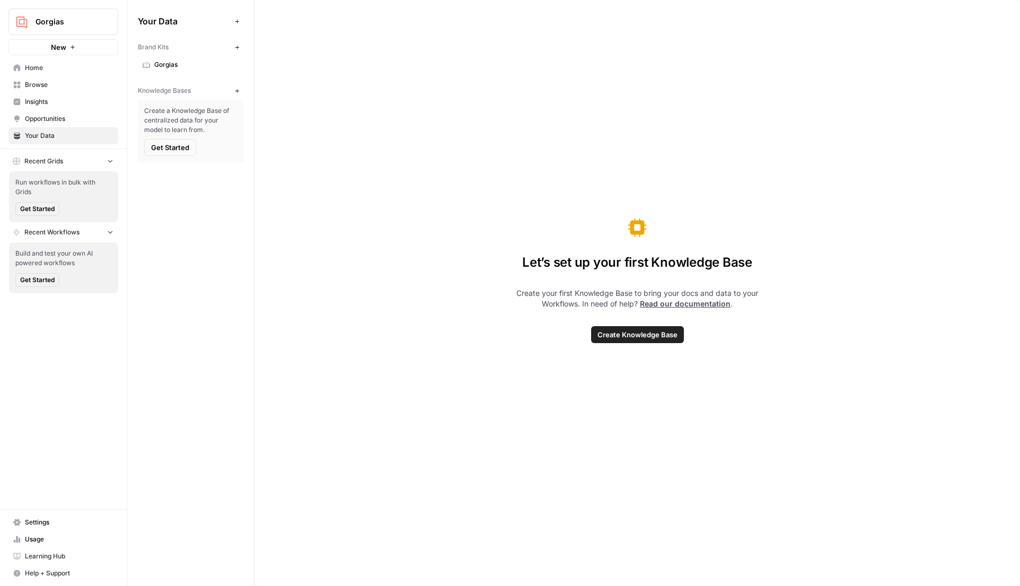
click at [54, 114] on span "Opportunities" at bounding box center [69, 119] width 89 height 10
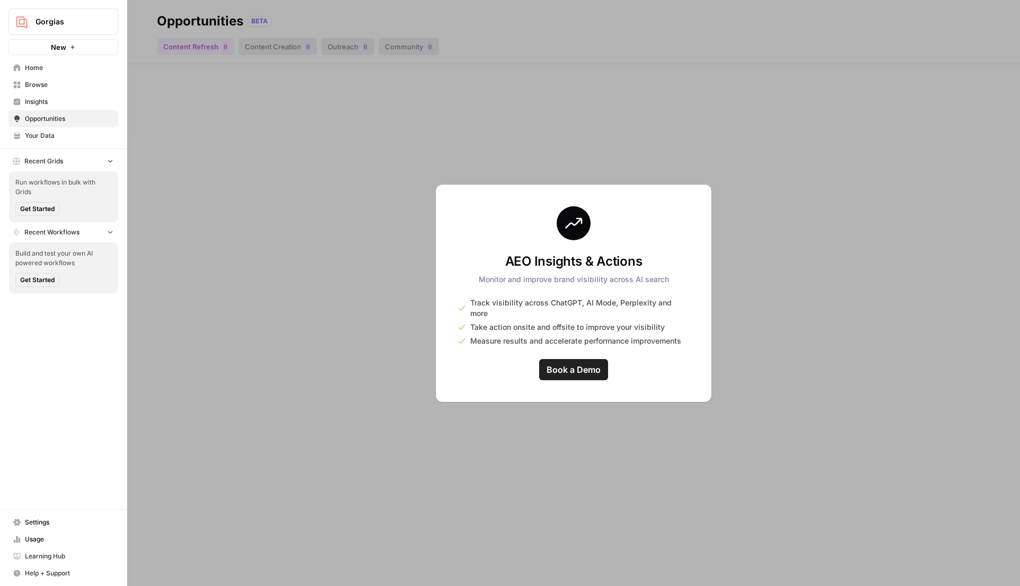
click at [56, 105] on span "Insights" at bounding box center [69, 102] width 89 height 10
